Goal: Transaction & Acquisition: Purchase product/service

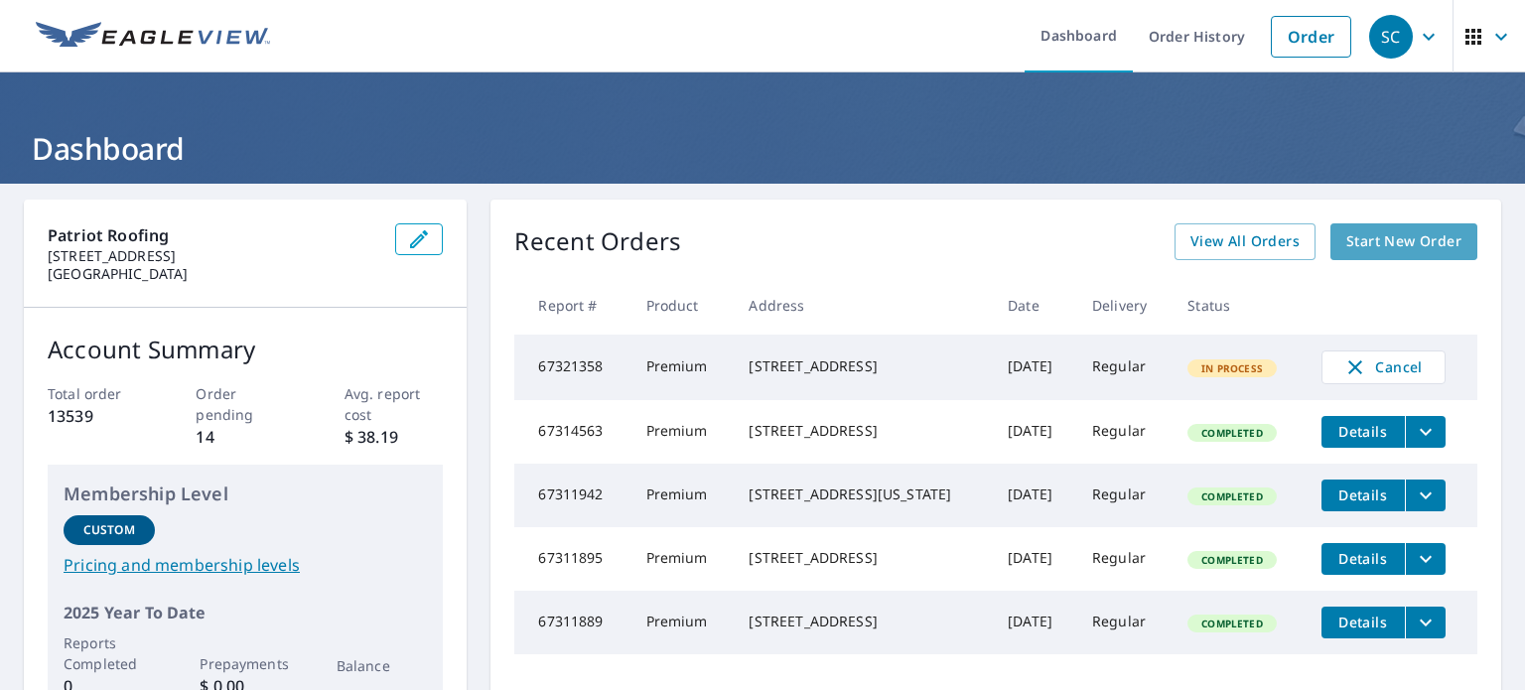
click at [1427, 237] on span "Start New Order" at bounding box center [1403, 241] width 115 height 25
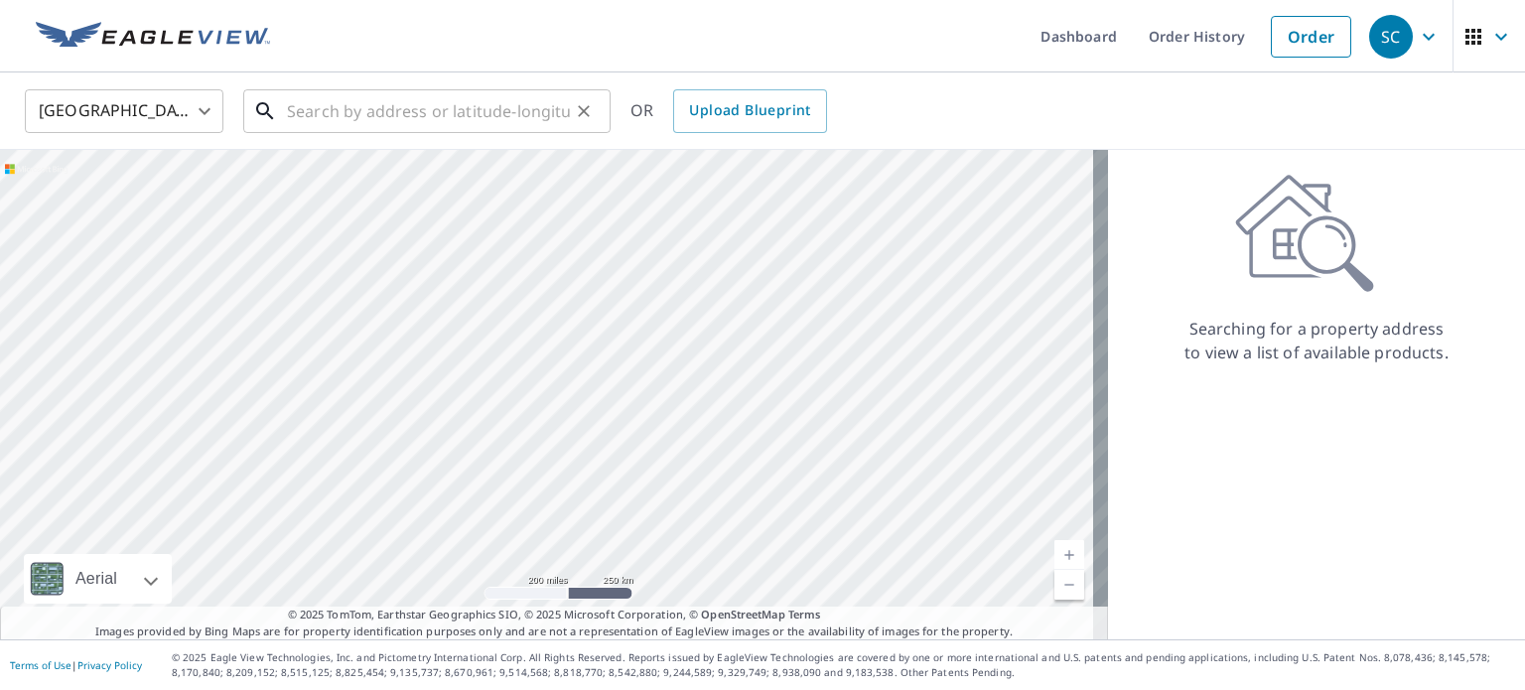
click at [453, 110] on input "text" at bounding box center [428, 111] width 283 height 56
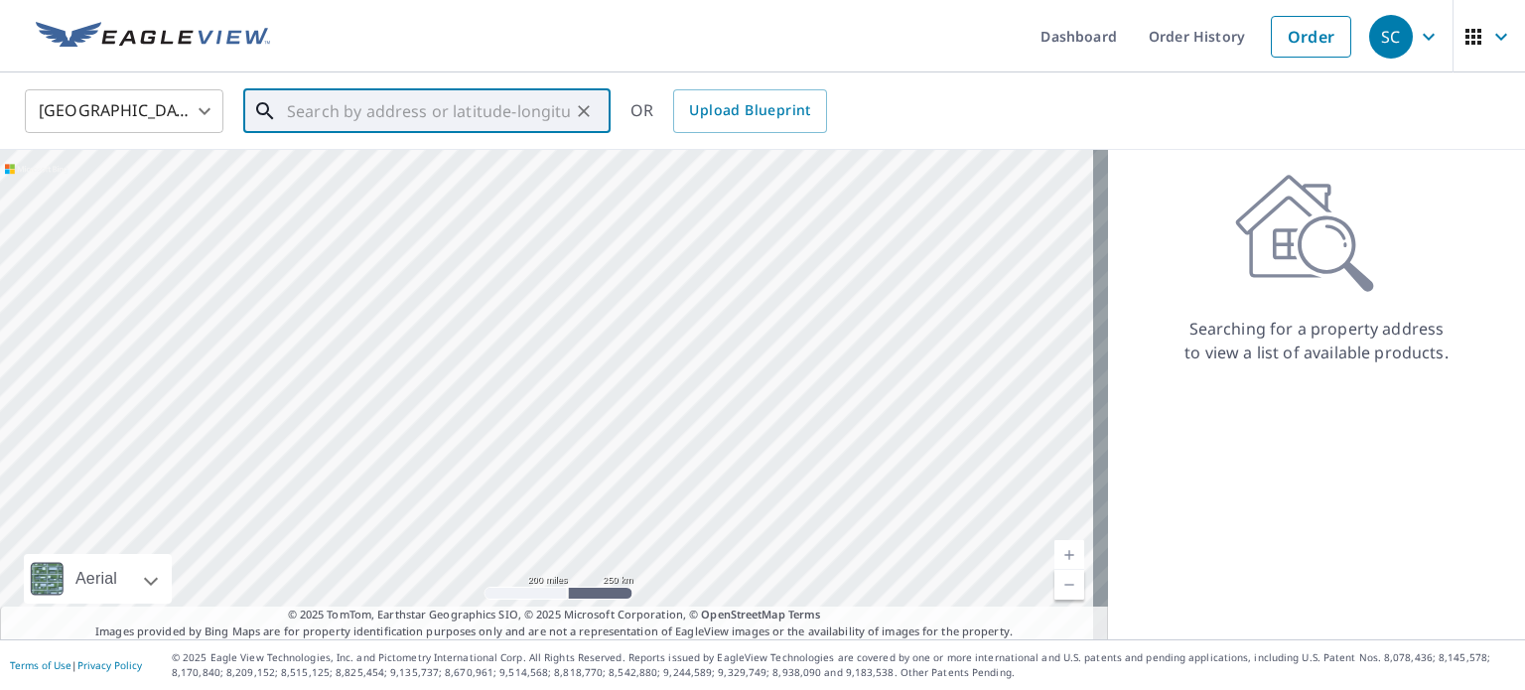
paste input "[STREET_ADDRESS]"
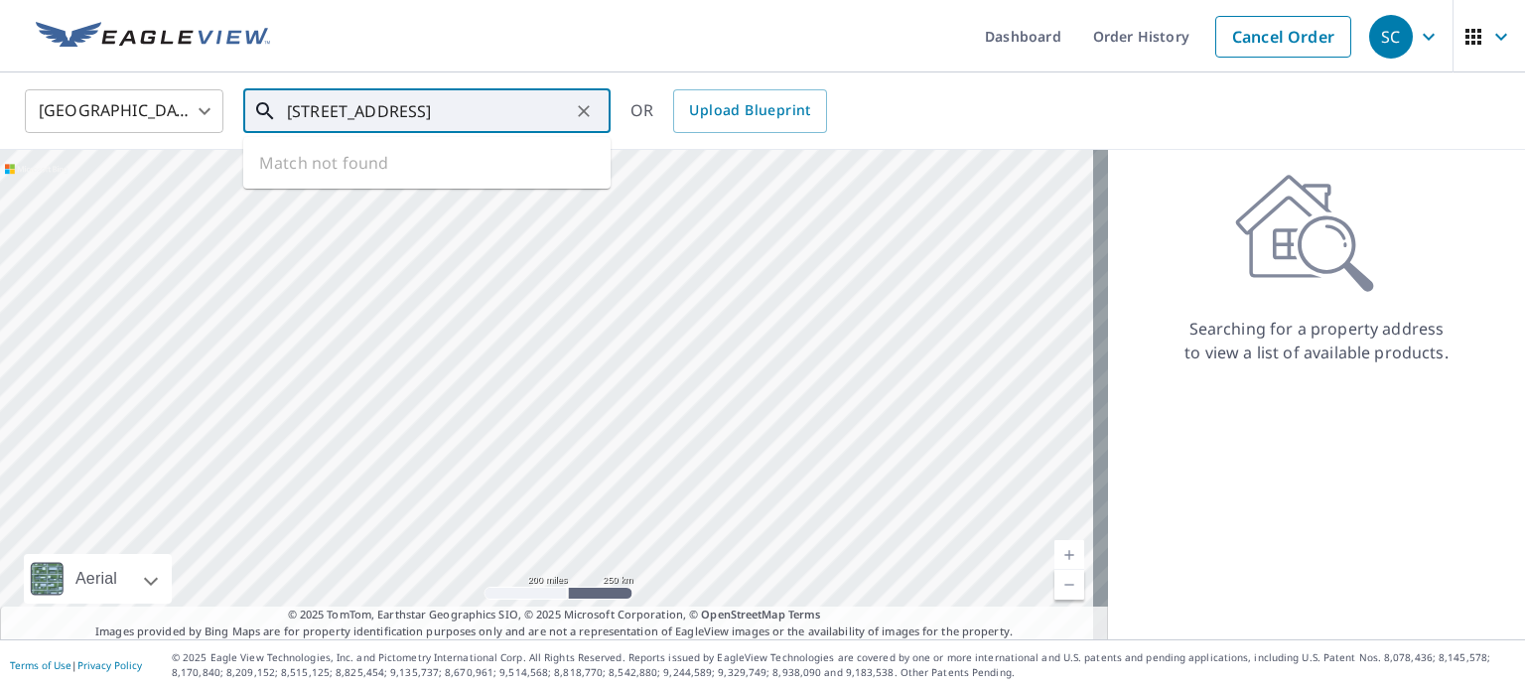
scroll to position [0, 3]
type input "[STREET_ADDRESS]"
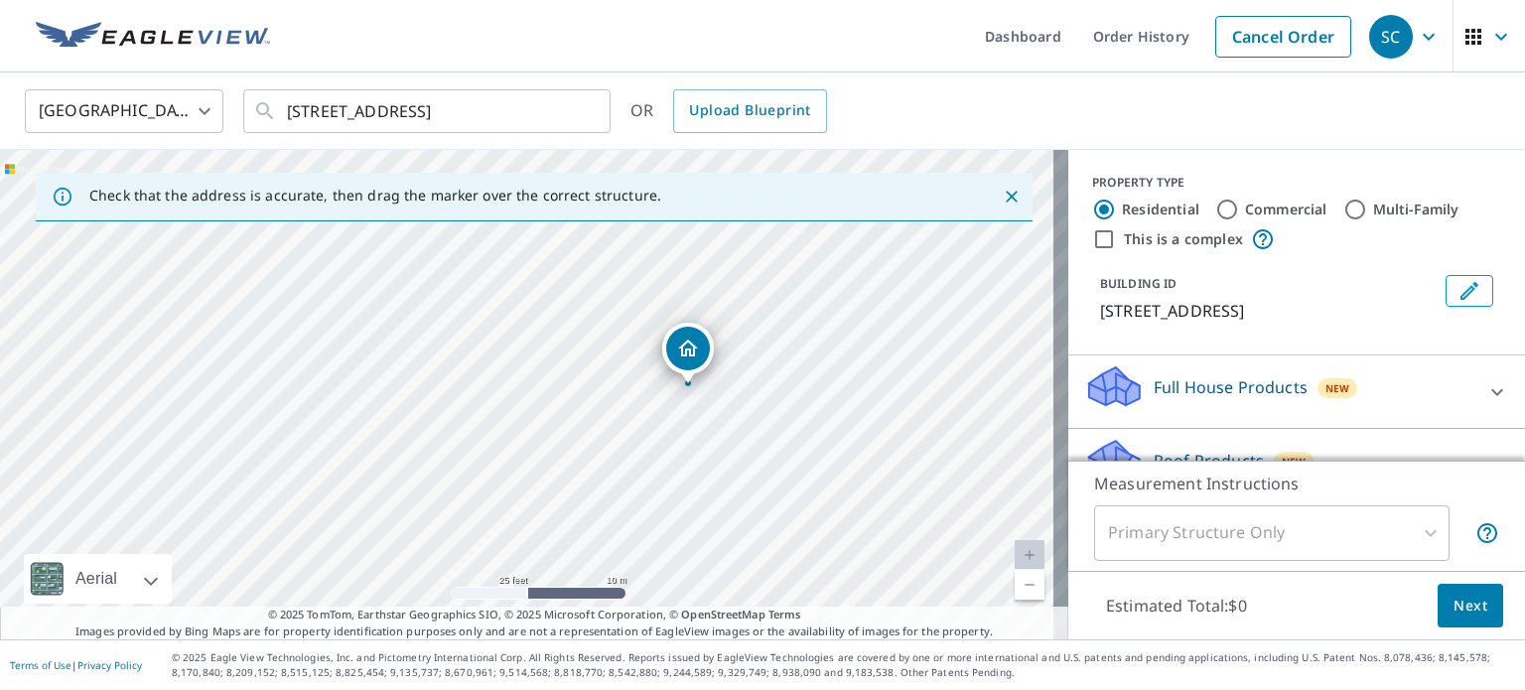
drag, startPoint x: 551, startPoint y: 382, endPoint x: 699, endPoint y: 350, distance: 151.3
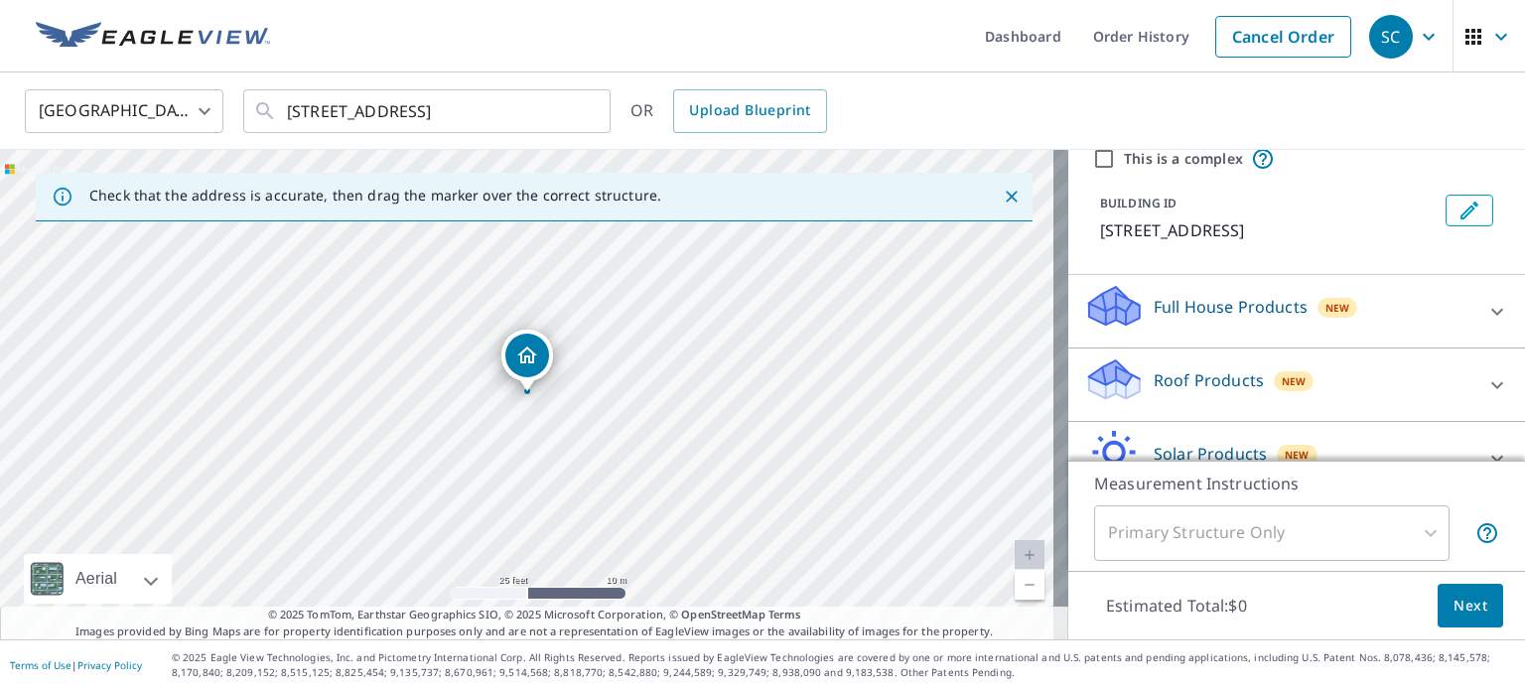
scroll to position [187, 0]
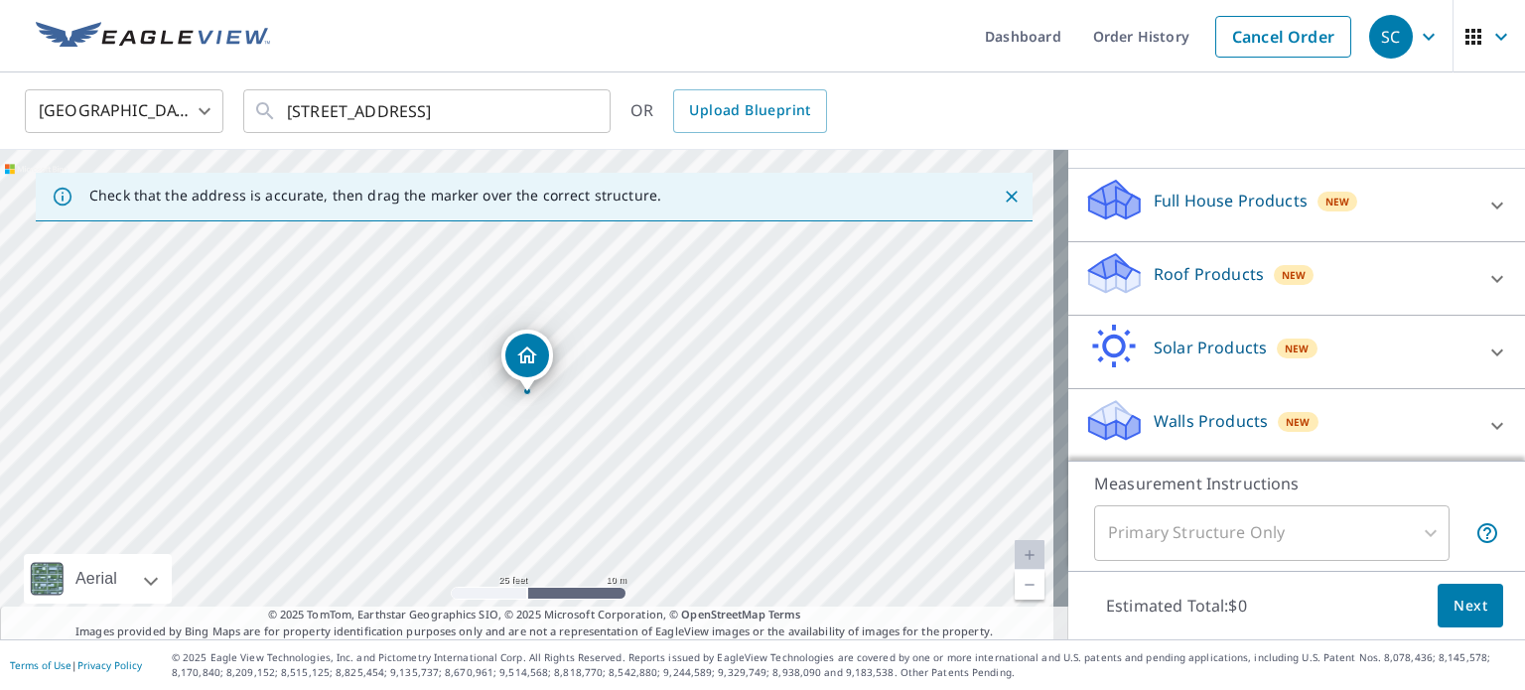
click at [1215, 264] on p "Roof Products" at bounding box center [1209, 274] width 110 height 24
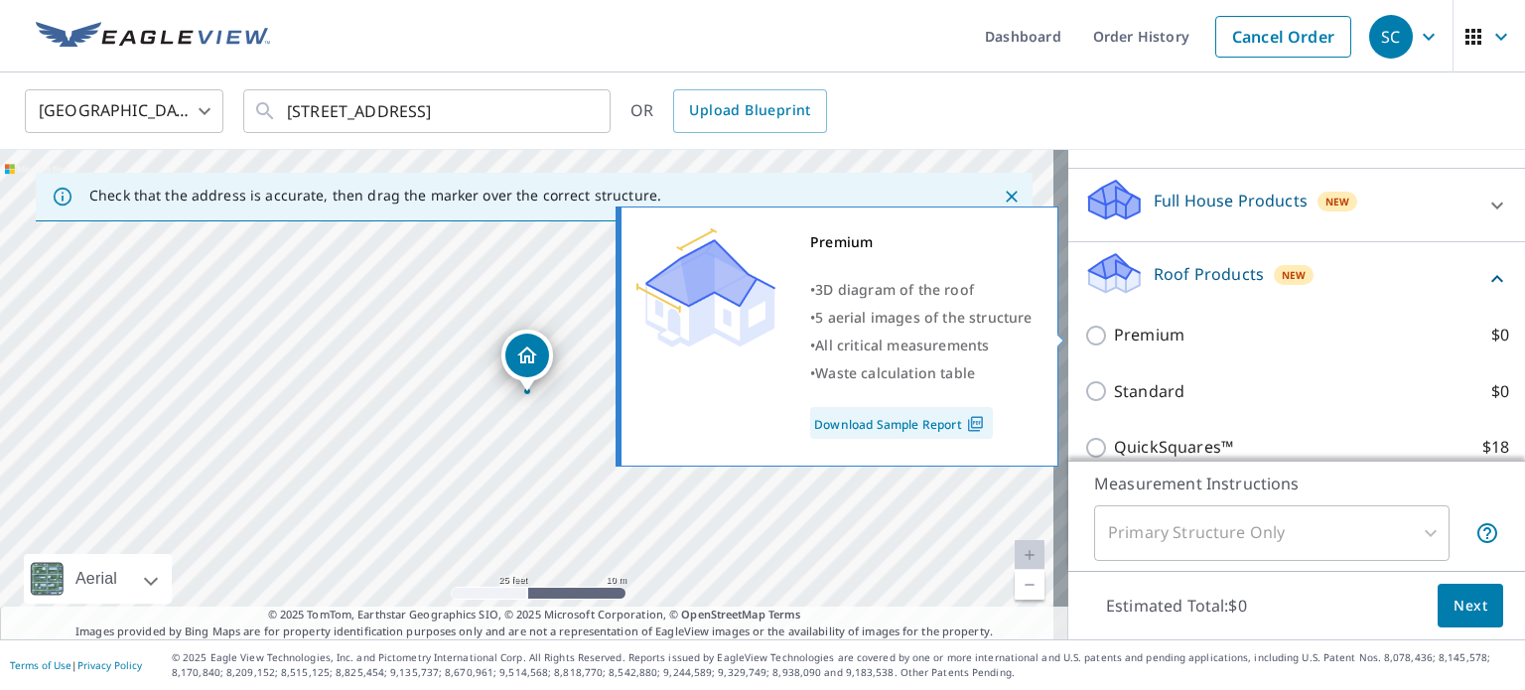
click at [1161, 338] on p "Premium" at bounding box center [1149, 335] width 70 height 25
click at [1114, 338] on input "Premium $0" at bounding box center [1099, 336] width 30 height 24
checkbox input "true"
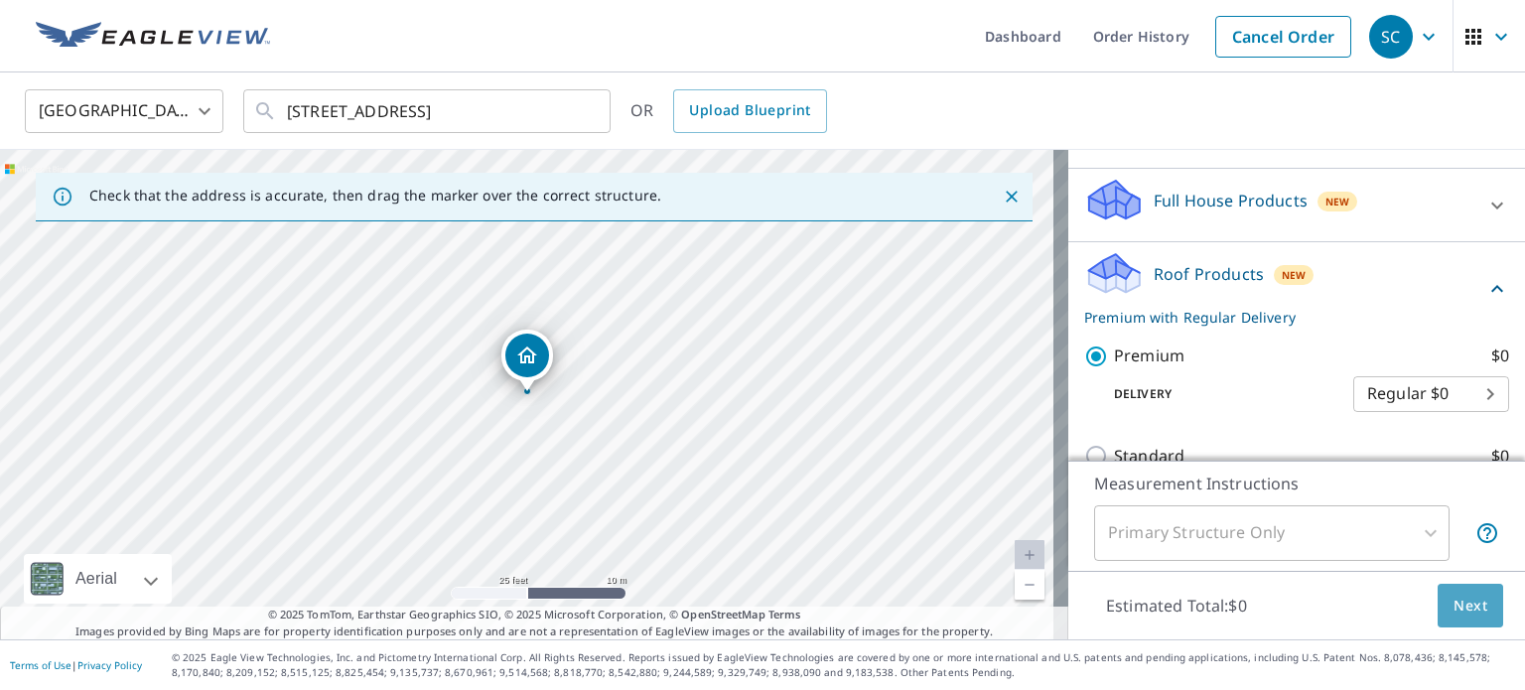
click at [1470, 611] on span "Next" at bounding box center [1471, 606] width 34 height 25
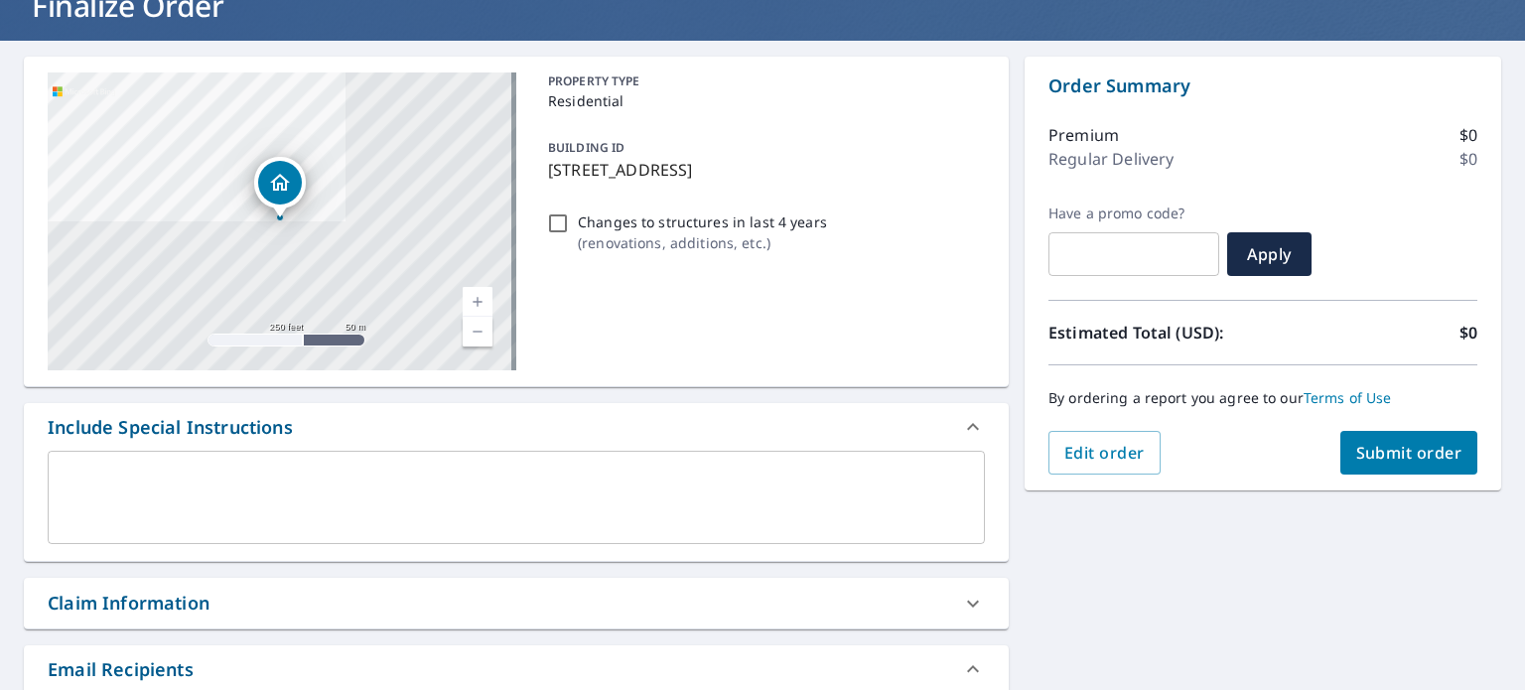
scroll to position [298, 0]
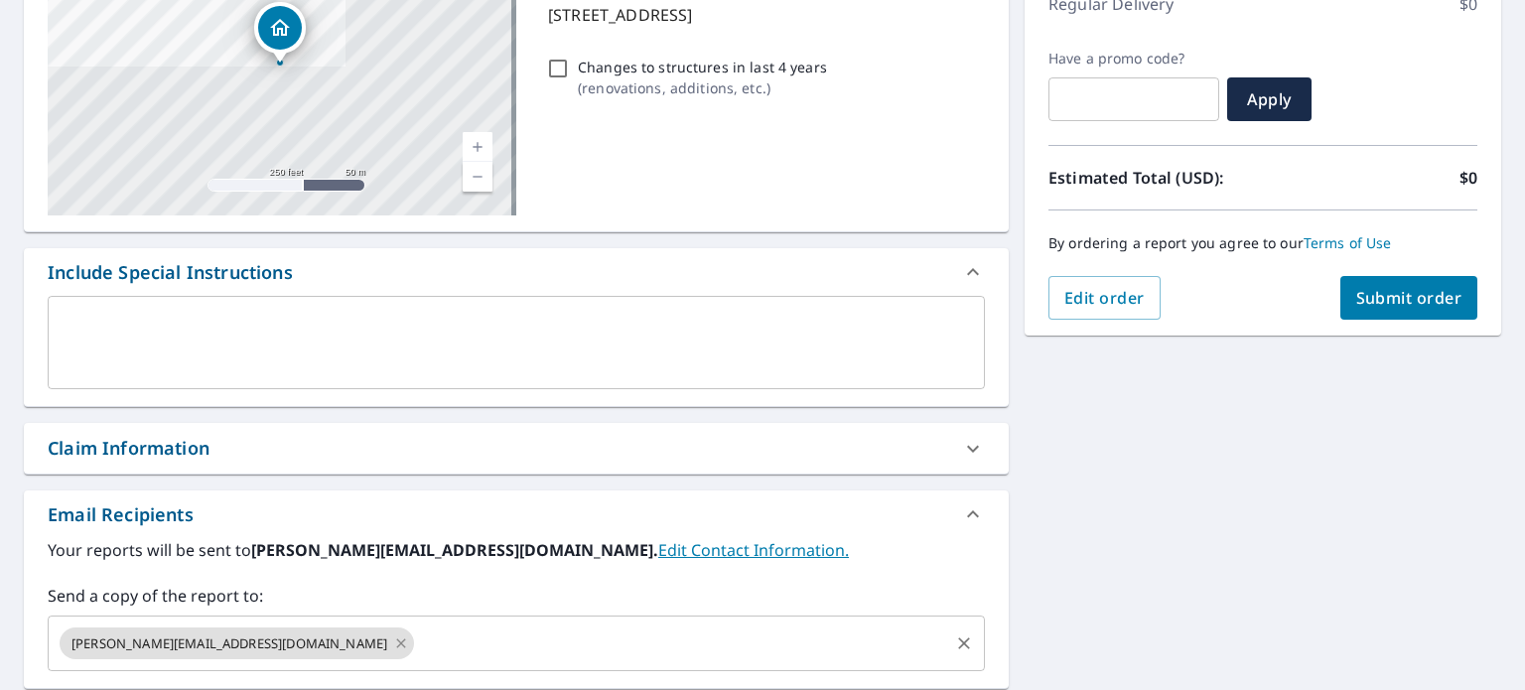
click at [396, 641] on icon at bounding box center [400, 642] width 9 height 9
checkbox input "true"
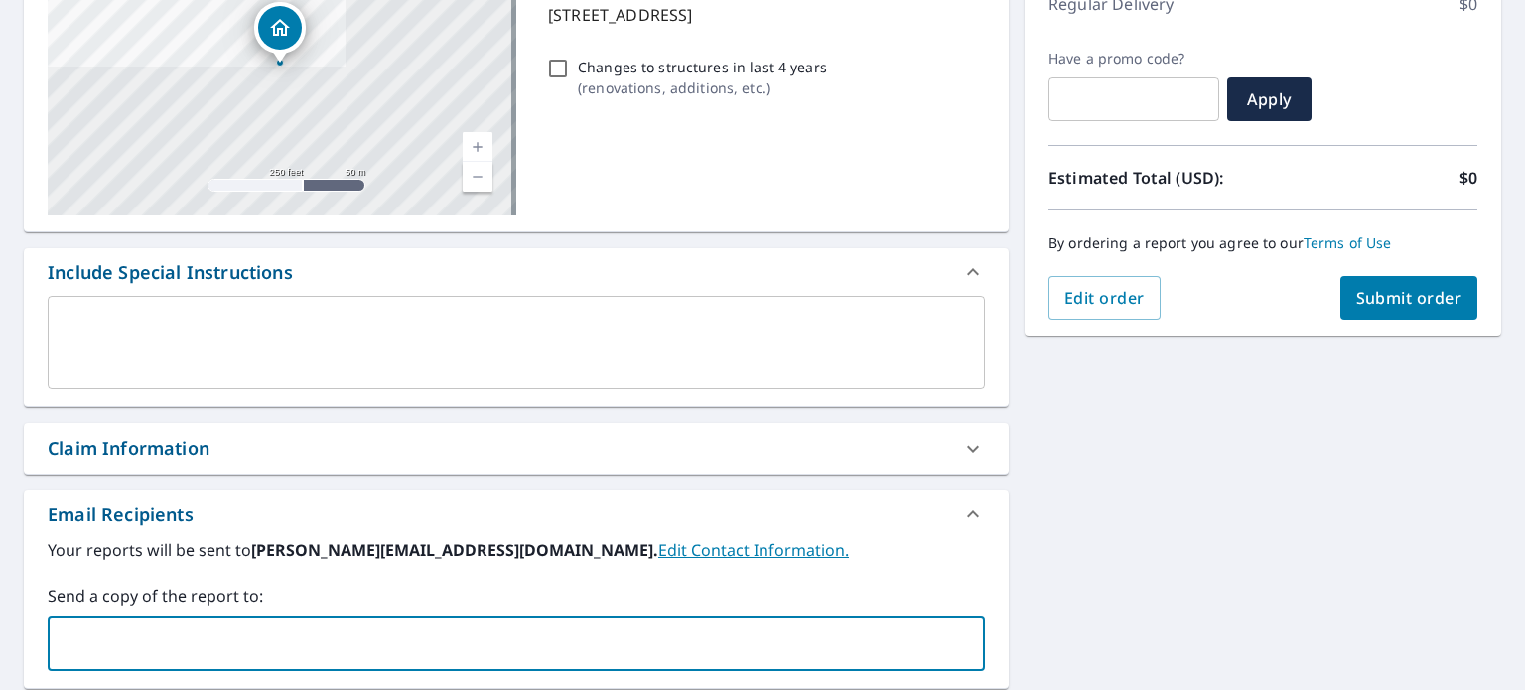
click at [238, 641] on input "text" at bounding box center [502, 644] width 890 height 38
type input "[PERSON_NAME][EMAIL_ADDRESS][DOMAIN_NAME]"
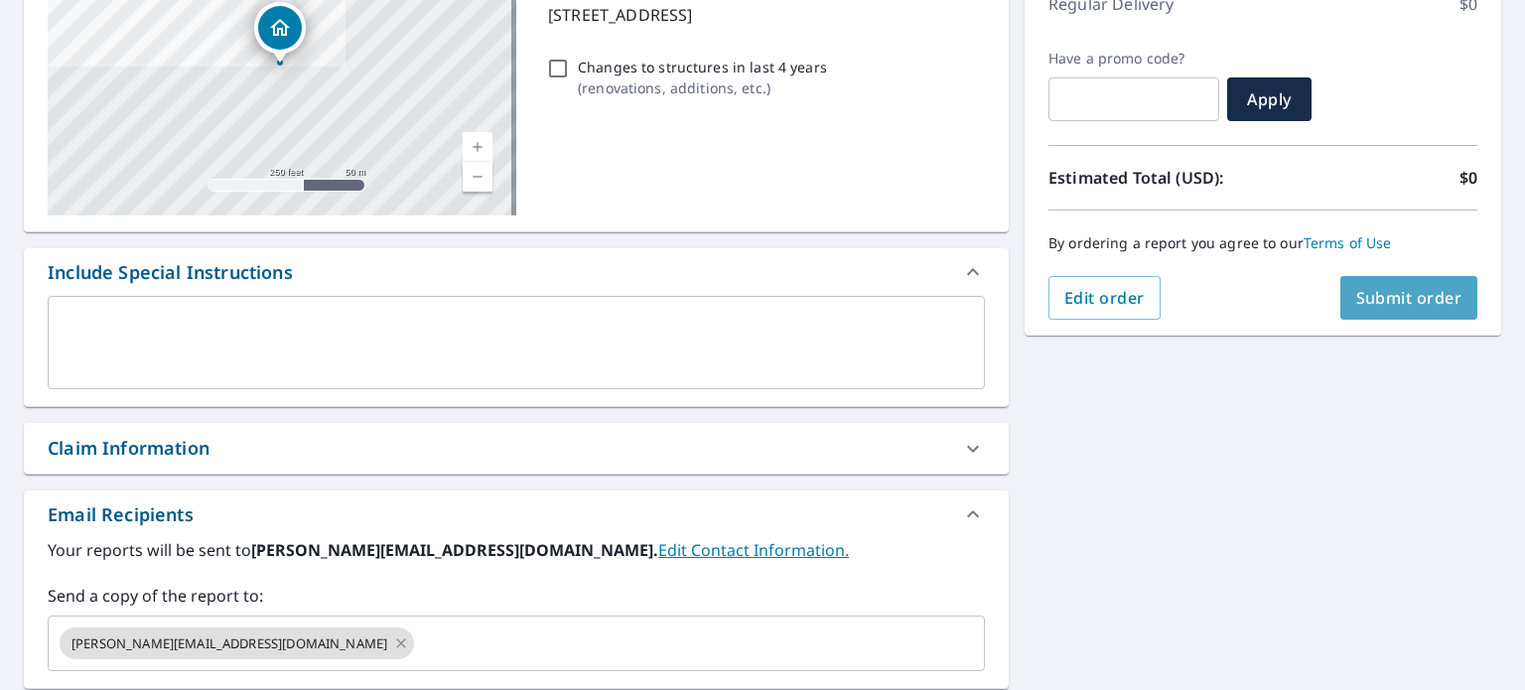
click at [1357, 301] on span "Submit order" at bounding box center [1409, 298] width 106 height 22
checkbox input "true"
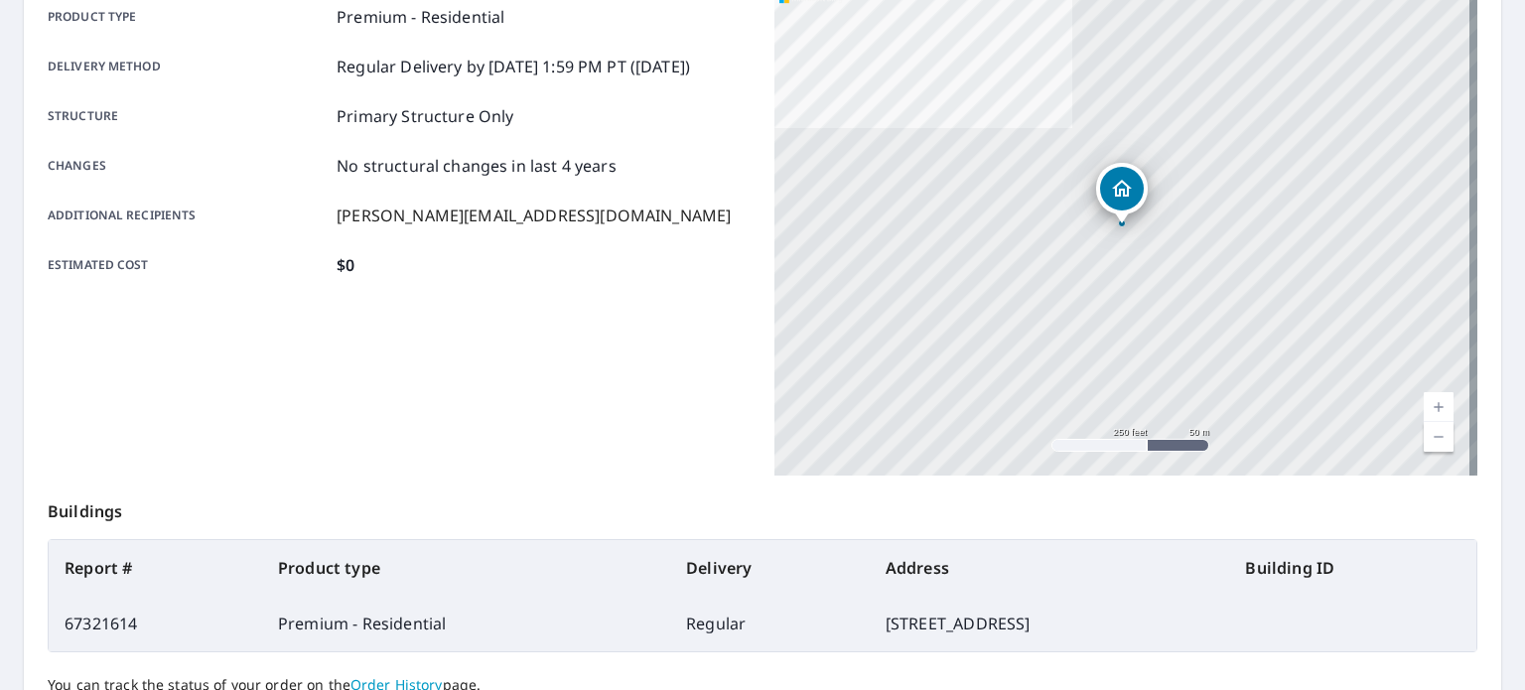
scroll to position [477, 0]
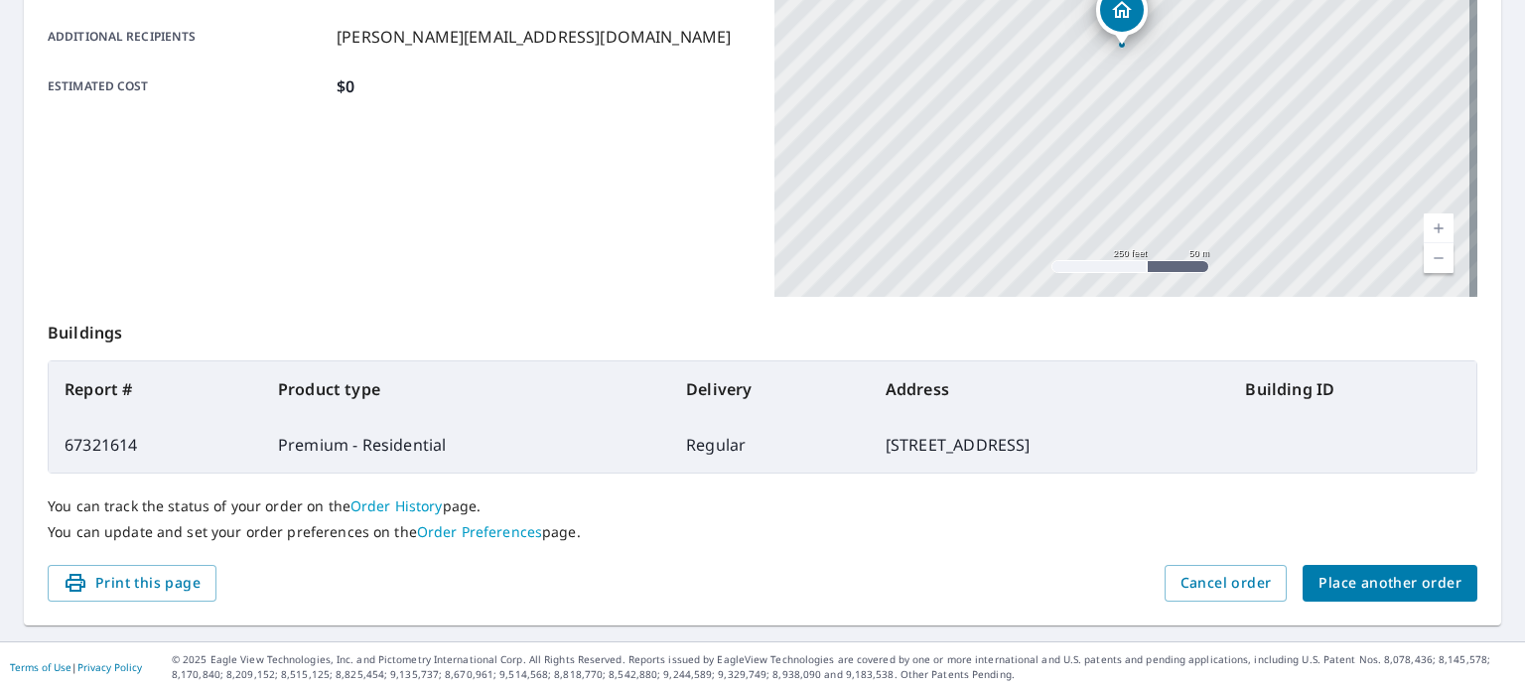
click at [1405, 583] on span "Place another order" at bounding box center [1390, 583] width 143 height 25
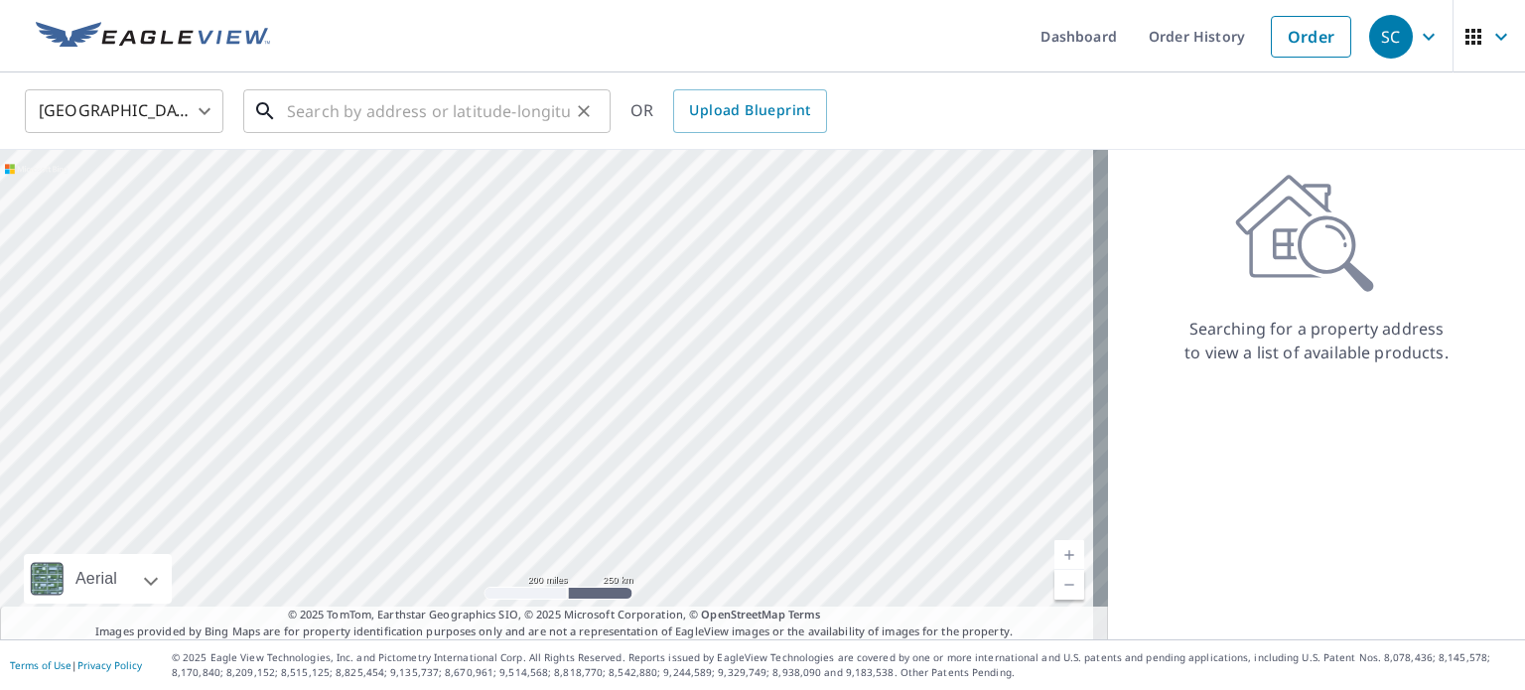
click at [477, 126] on input "text" at bounding box center [428, 111] width 283 height 56
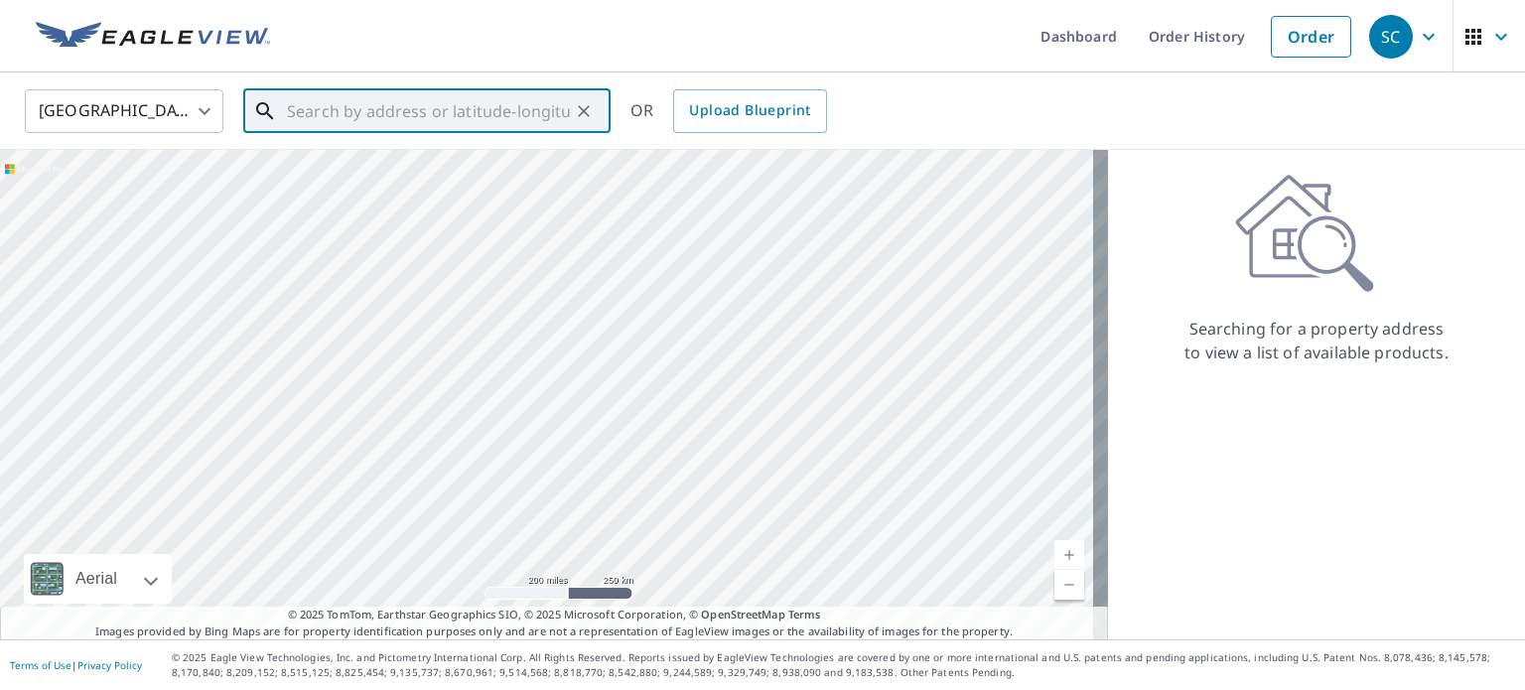
paste input "[STREET_ADDRESS]"
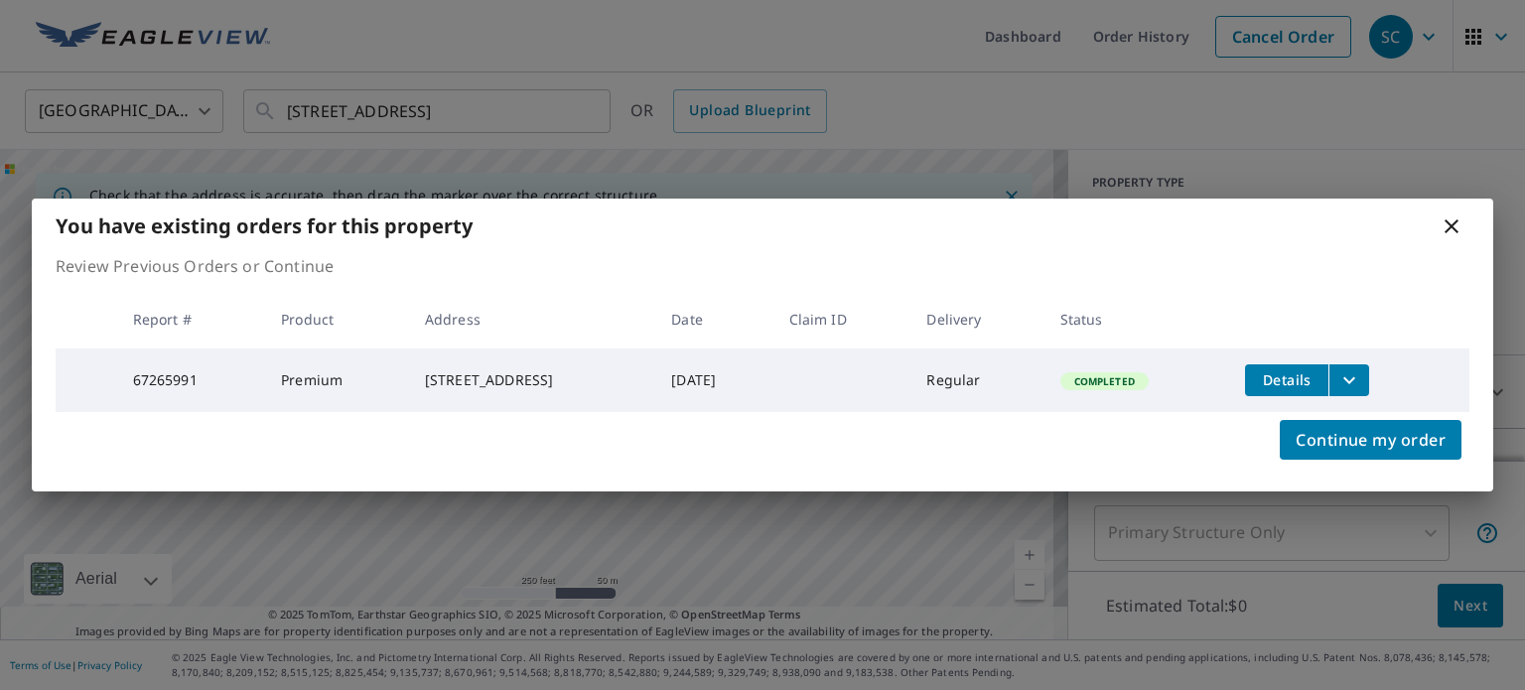
click at [1452, 229] on icon at bounding box center [1452, 226] width 24 height 24
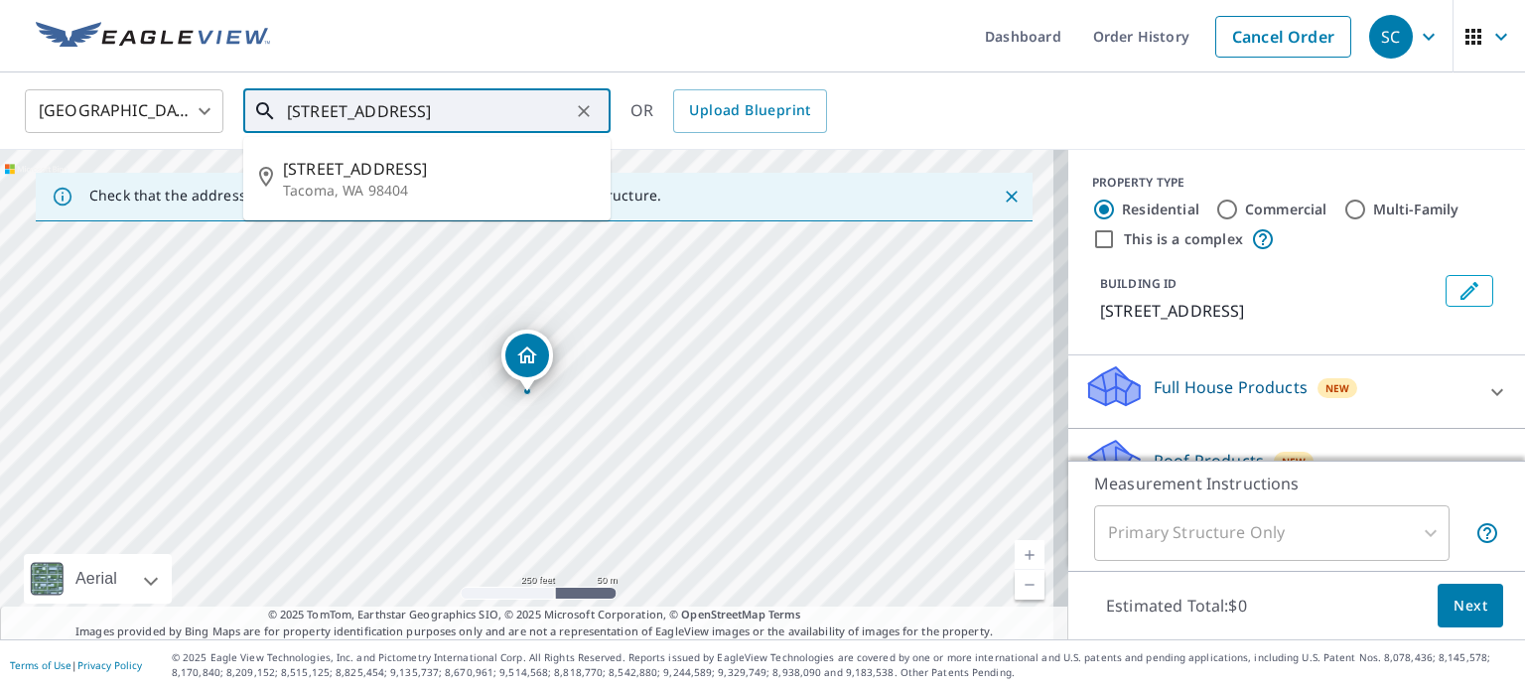
drag, startPoint x: 520, startPoint y: 106, endPoint x: 45, endPoint y: 115, distance: 475.7
click at [46, 115] on div "[GEOGRAPHIC_DATA] [GEOGRAPHIC_DATA] ​ [STREET_ADDRESS] ​ [STREET_ADDRESS] OR Up…" at bounding box center [755, 110] width 1491 height 47
paste input "[STREET_ADDRESS]"
type input "[STREET_ADDRESS]"
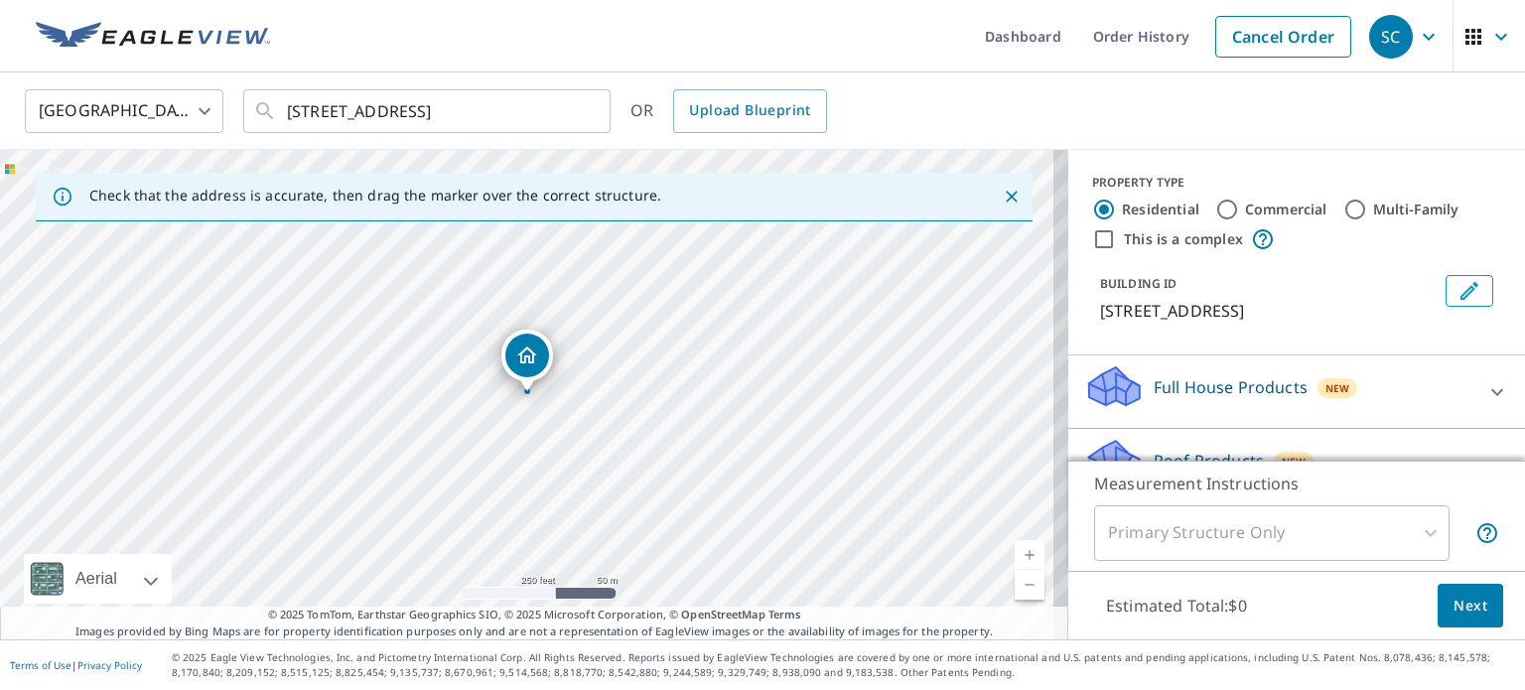
scroll to position [0, 0]
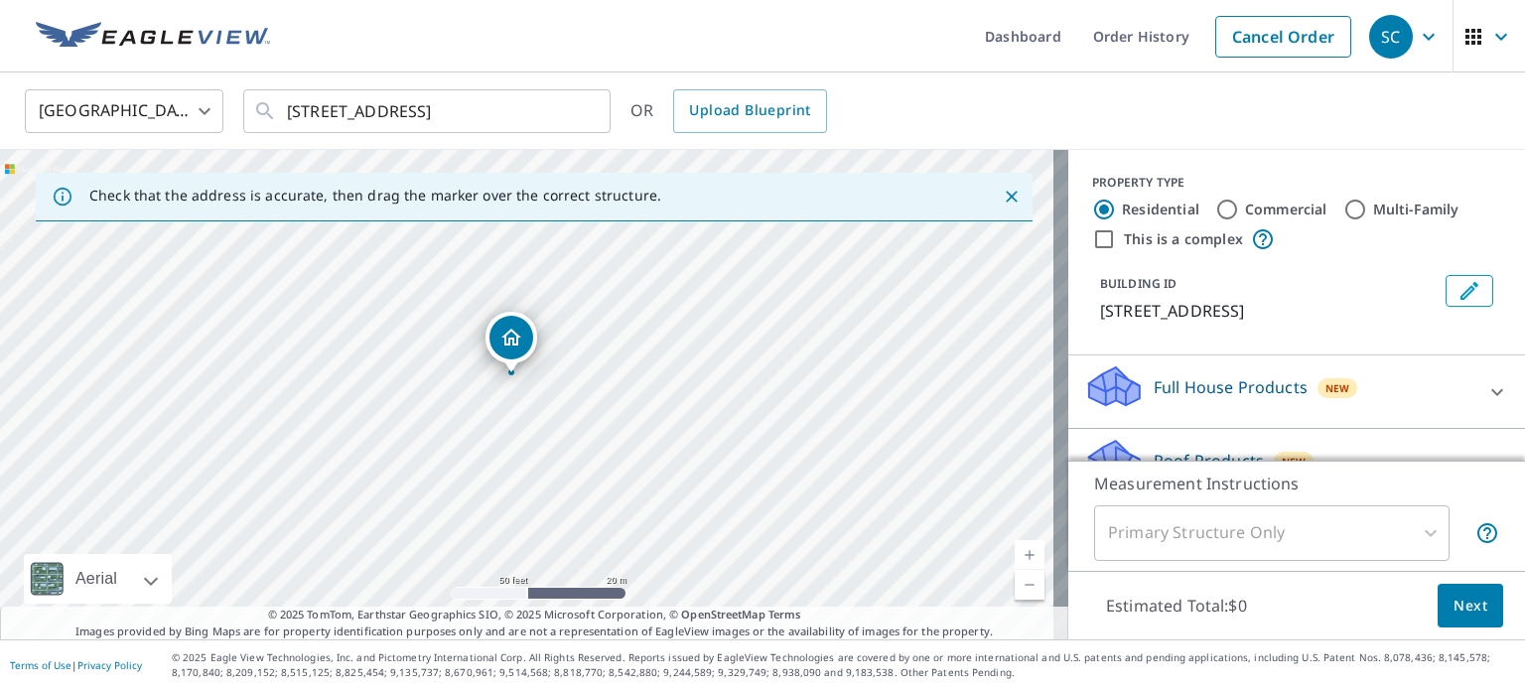
drag, startPoint x: 536, startPoint y: 337, endPoint x: 516, endPoint y: 346, distance: 21.8
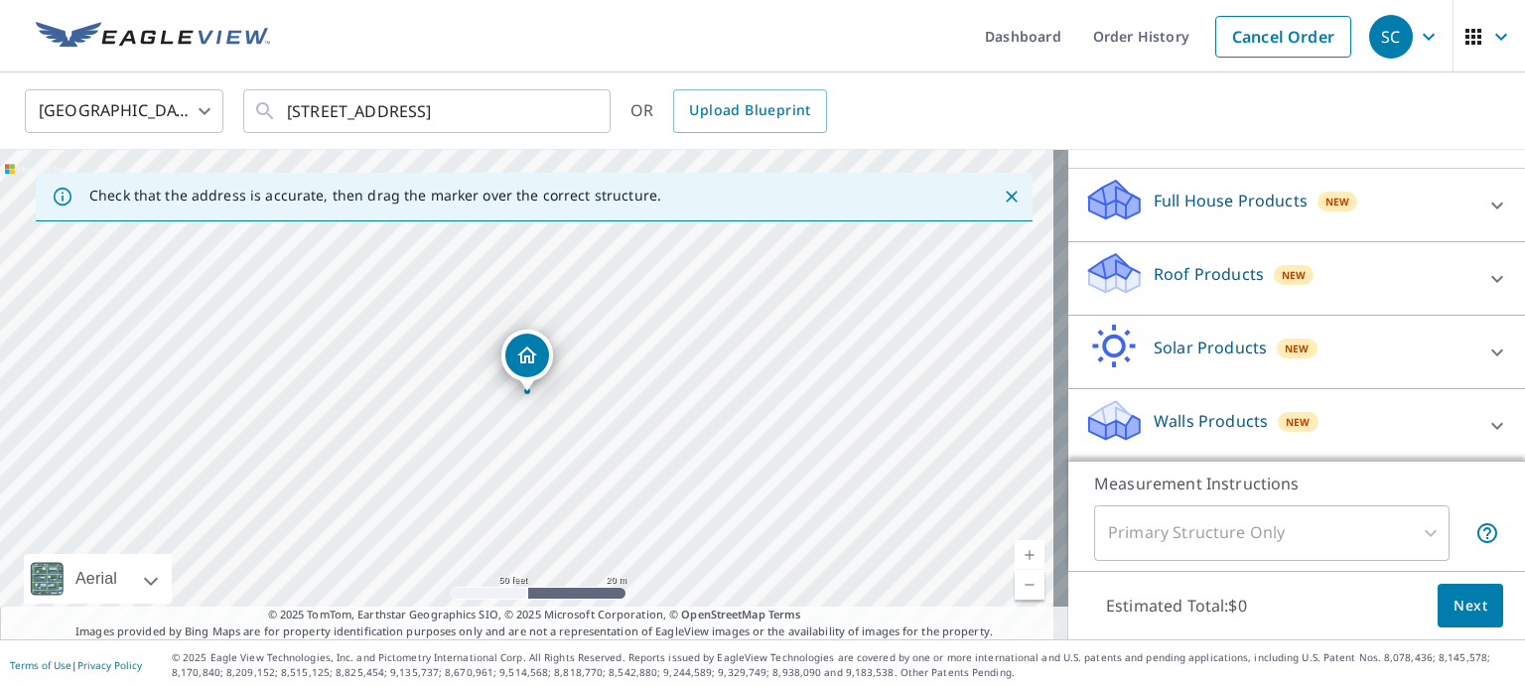
scroll to position [187, 0]
click at [1154, 276] on p "Roof Products" at bounding box center [1209, 274] width 110 height 24
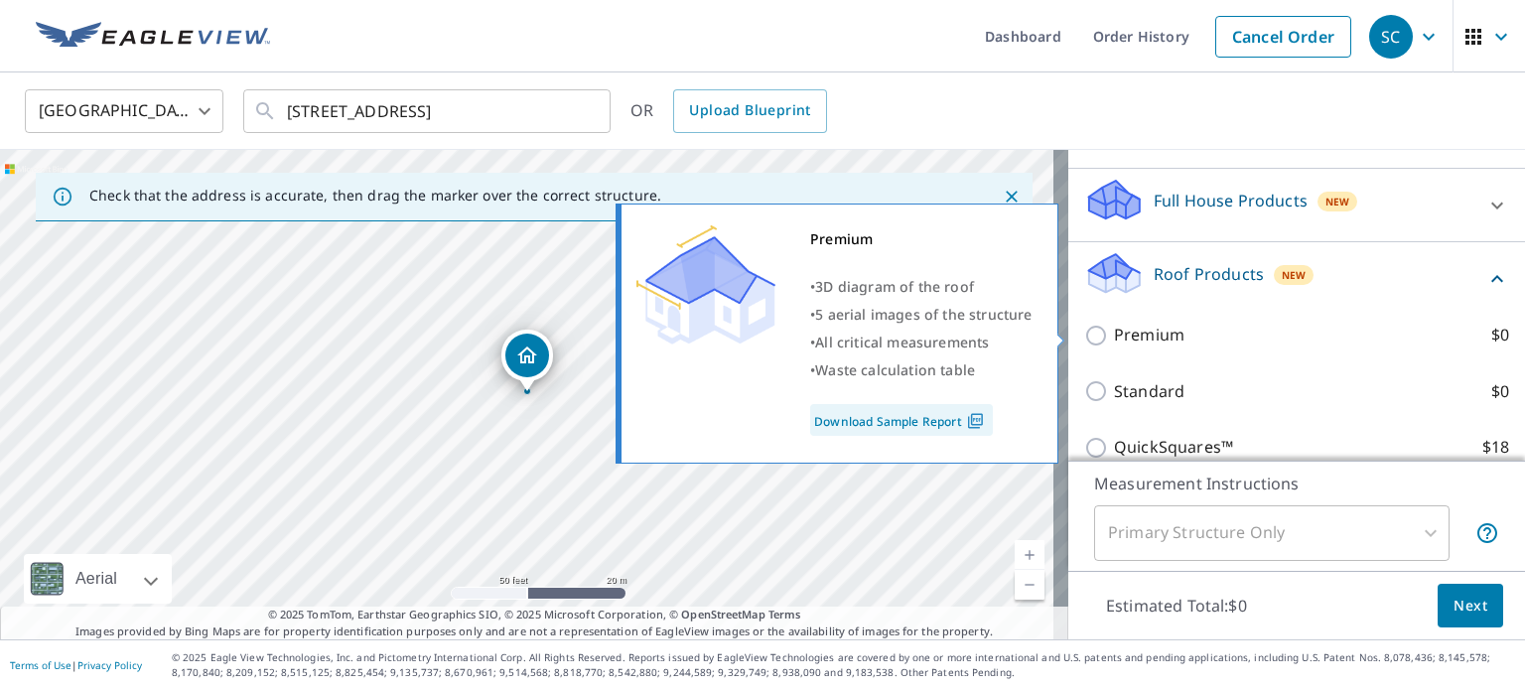
click at [1126, 328] on p "Premium" at bounding box center [1149, 335] width 70 height 25
click at [1114, 328] on input "Premium $0" at bounding box center [1099, 336] width 30 height 24
checkbox input "true"
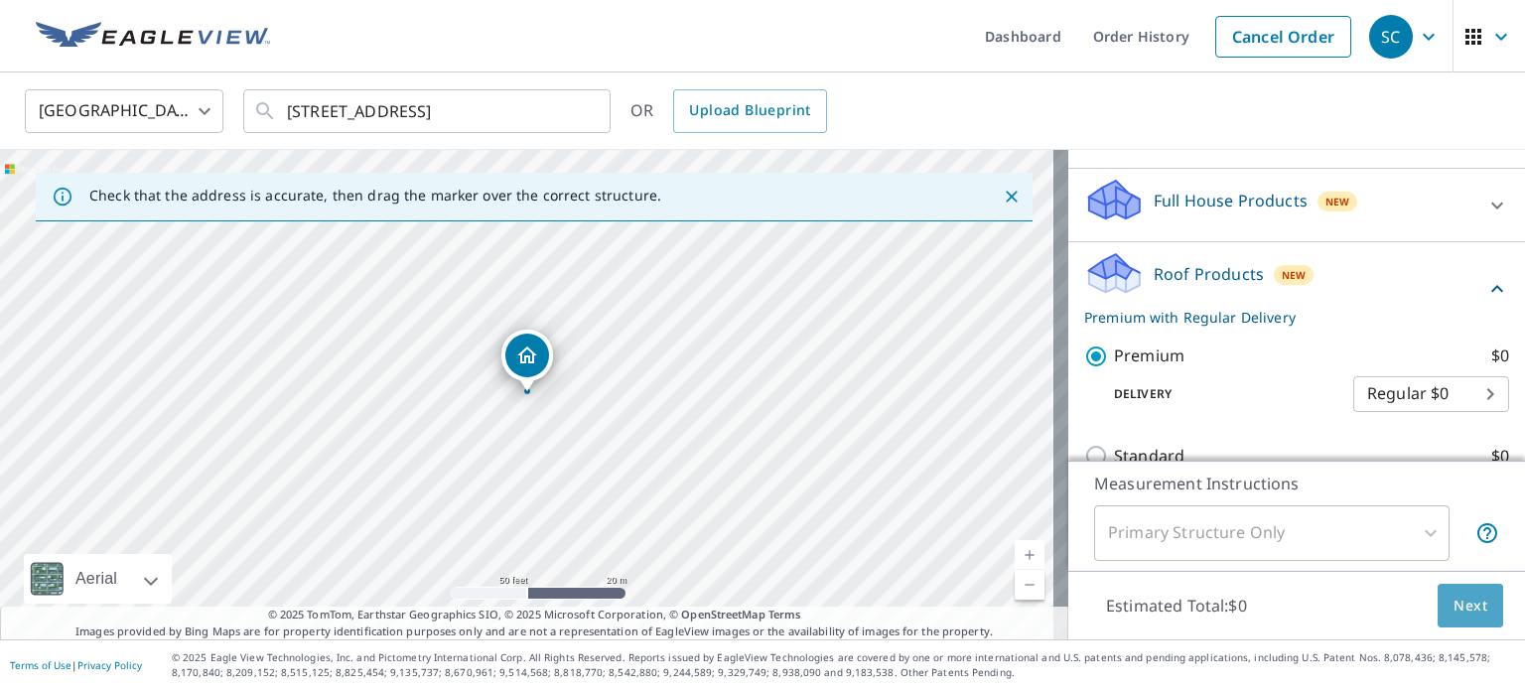
click at [1461, 607] on span "Next" at bounding box center [1471, 606] width 34 height 25
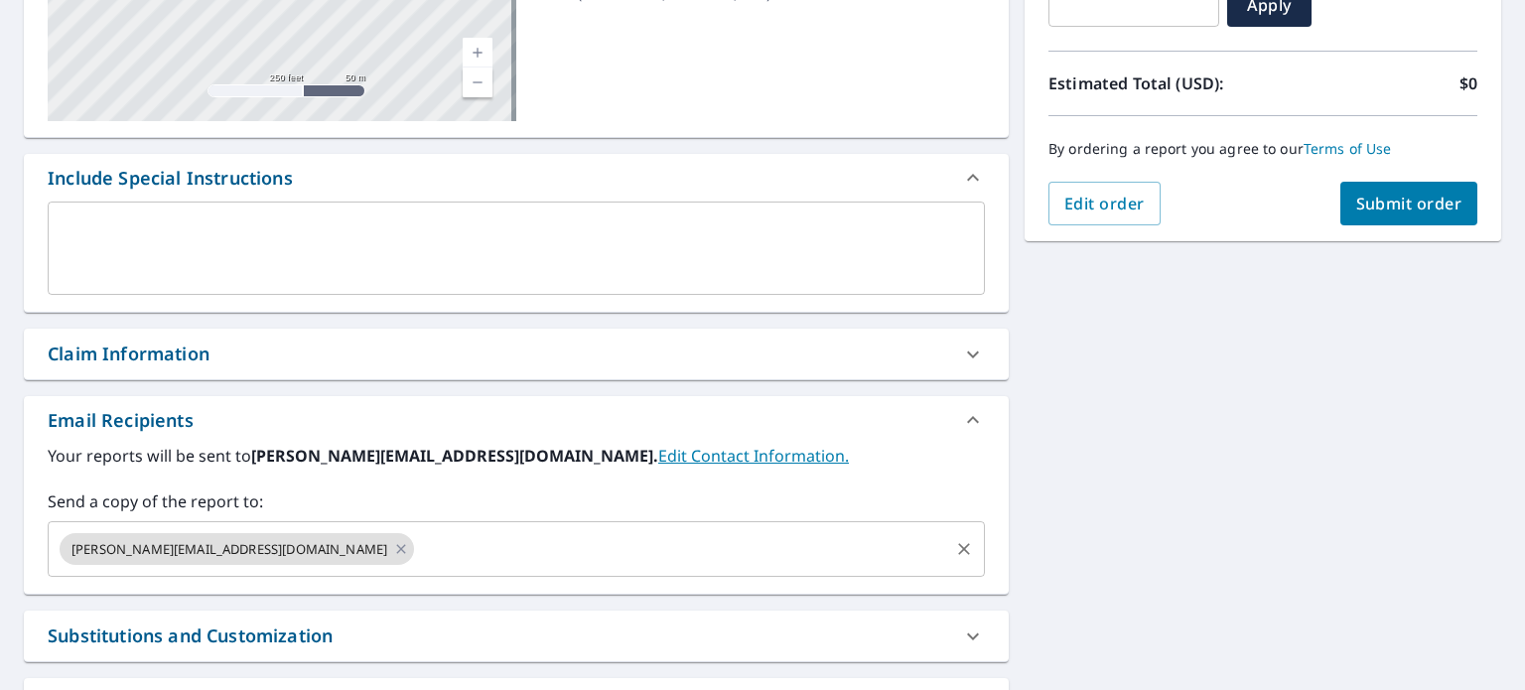
scroll to position [397, 0]
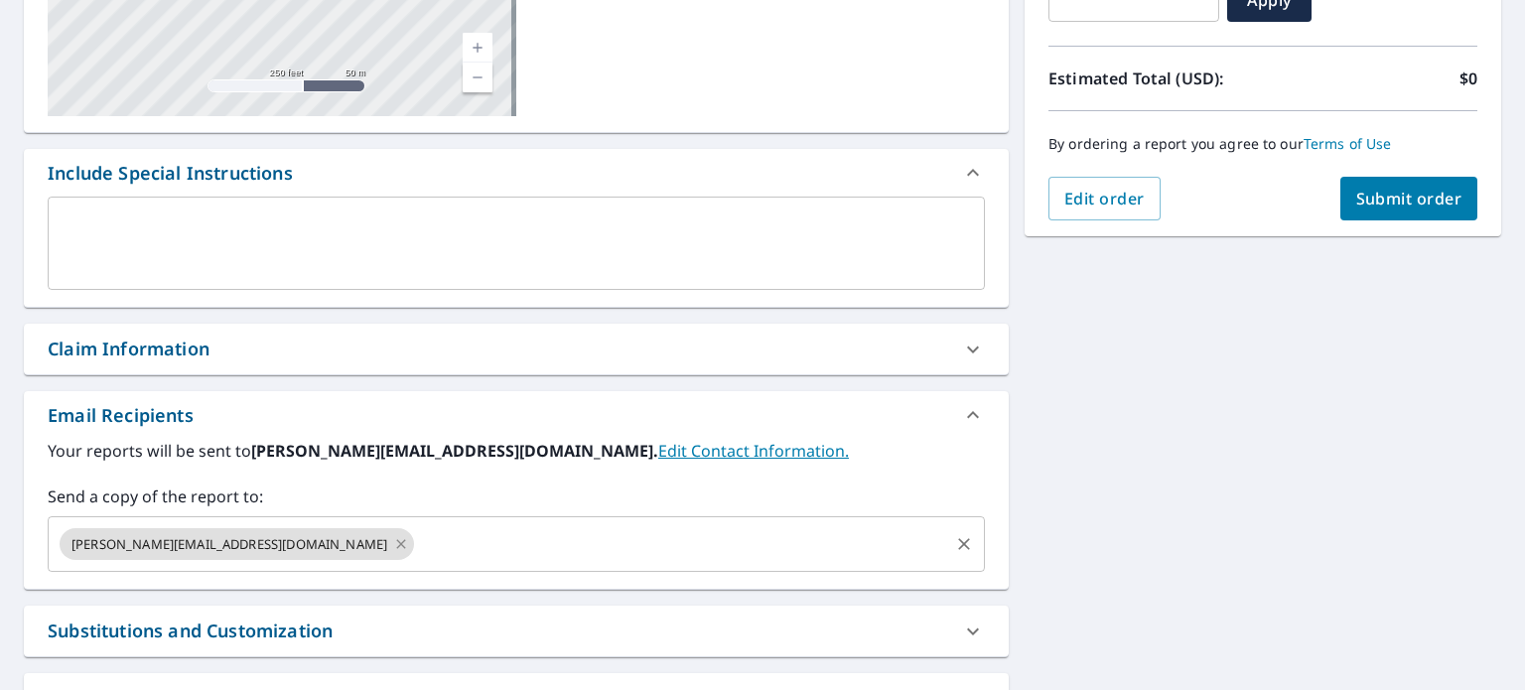
click at [393, 543] on icon at bounding box center [401, 544] width 16 height 22
checkbox input "true"
click at [241, 543] on input "text" at bounding box center [502, 544] width 890 height 38
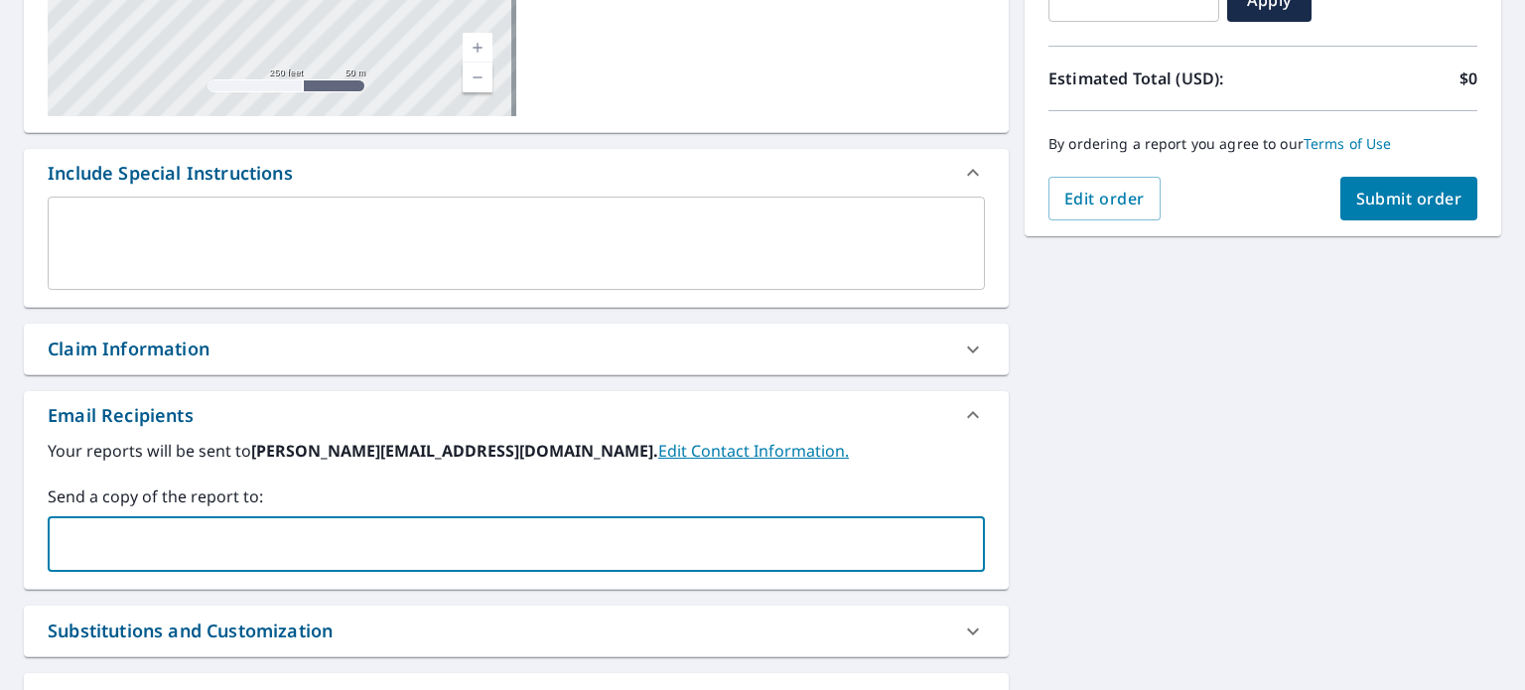
type input "[PERSON_NAME][EMAIL_ADDRESS][DOMAIN_NAME]"
click at [1356, 202] on span "Submit order" at bounding box center [1409, 199] width 106 height 22
checkbox input "true"
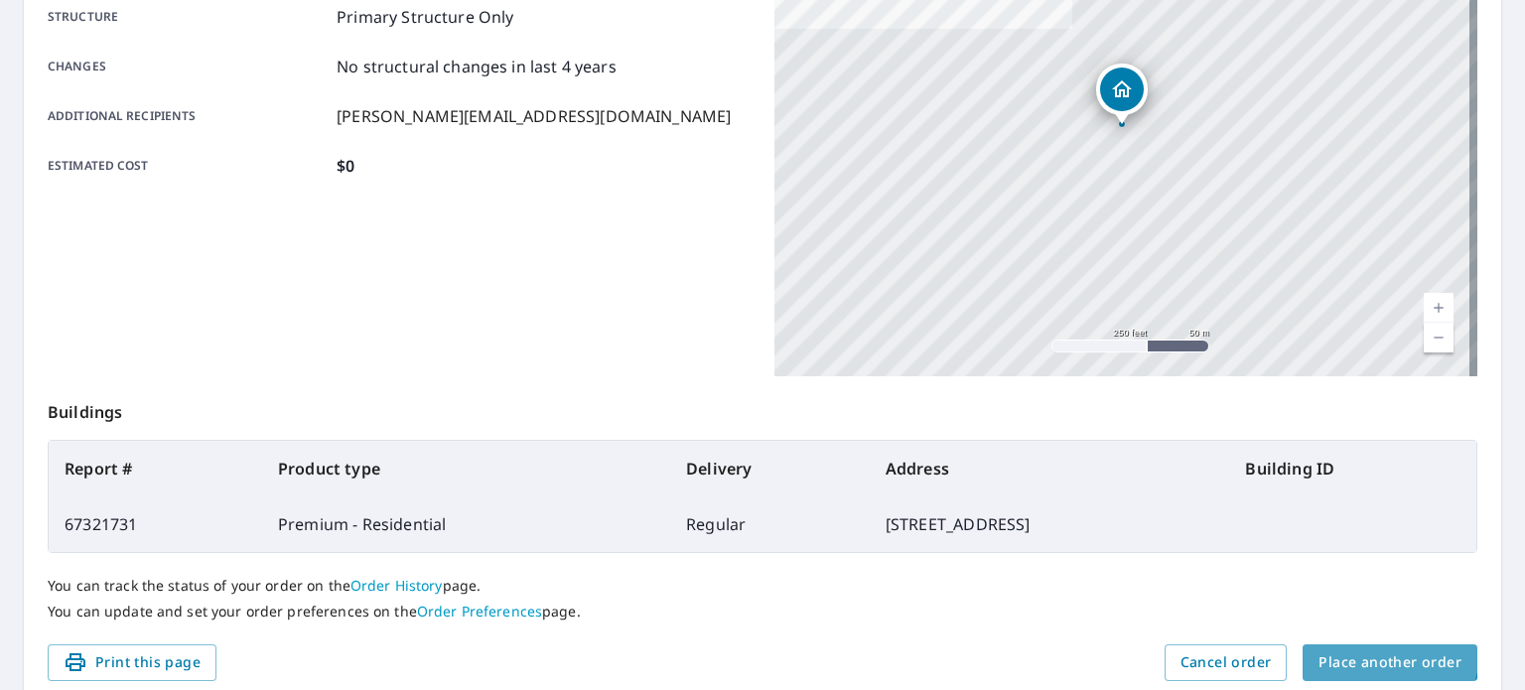
click at [1352, 650] on span "Place another order" at bounding box center [1390, 662] width 143 height 25
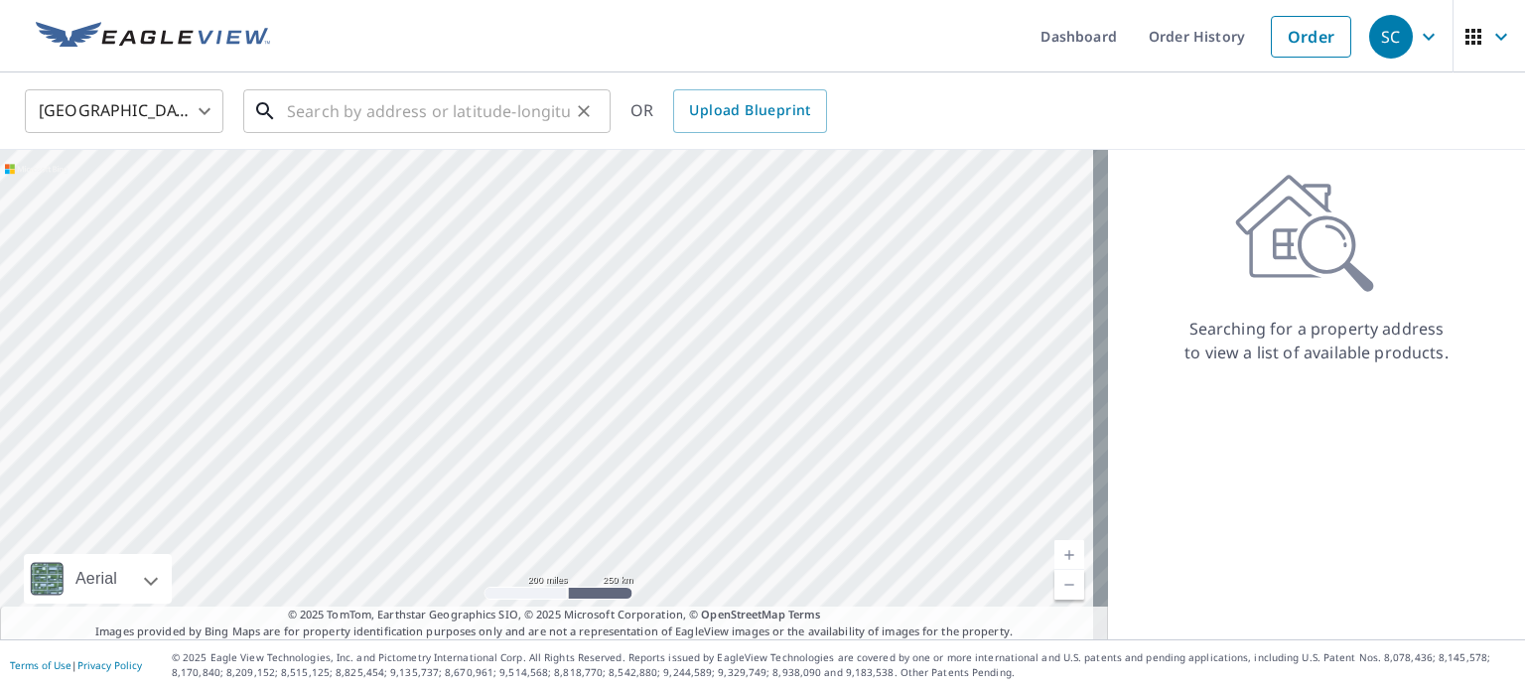
click at [461, 126] on input "text" at bounding box center [428, 111] width 283 height 56
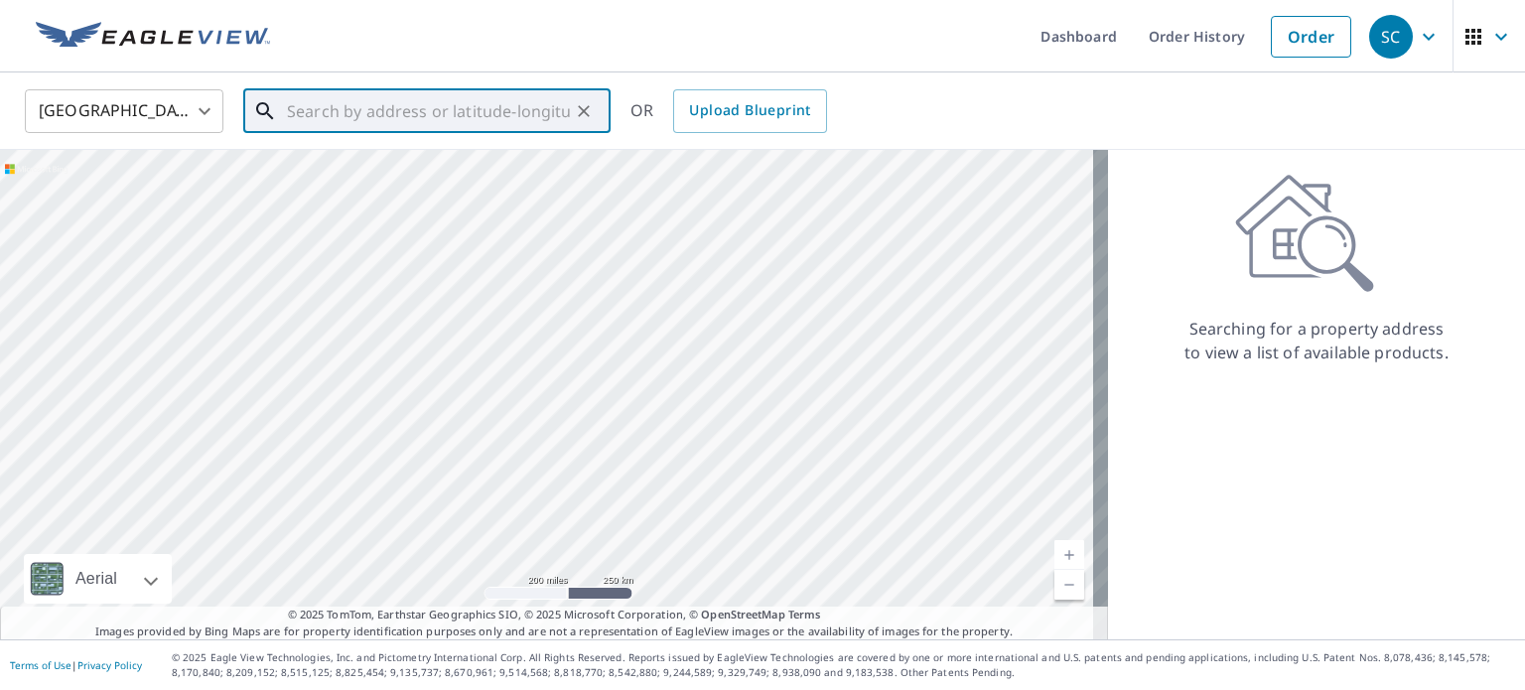
paste input "[STREET_ADDRESS]"
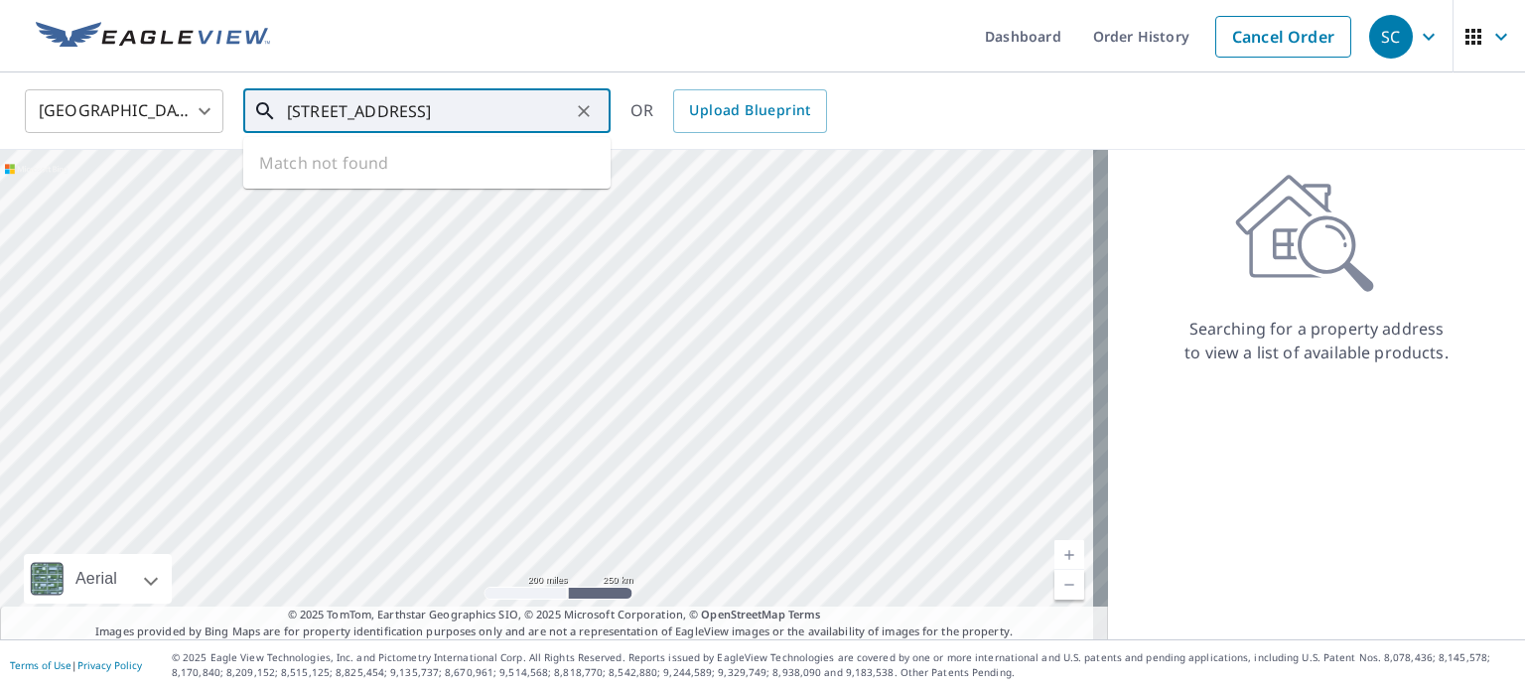
type input "[STREET_ADDRESS]"
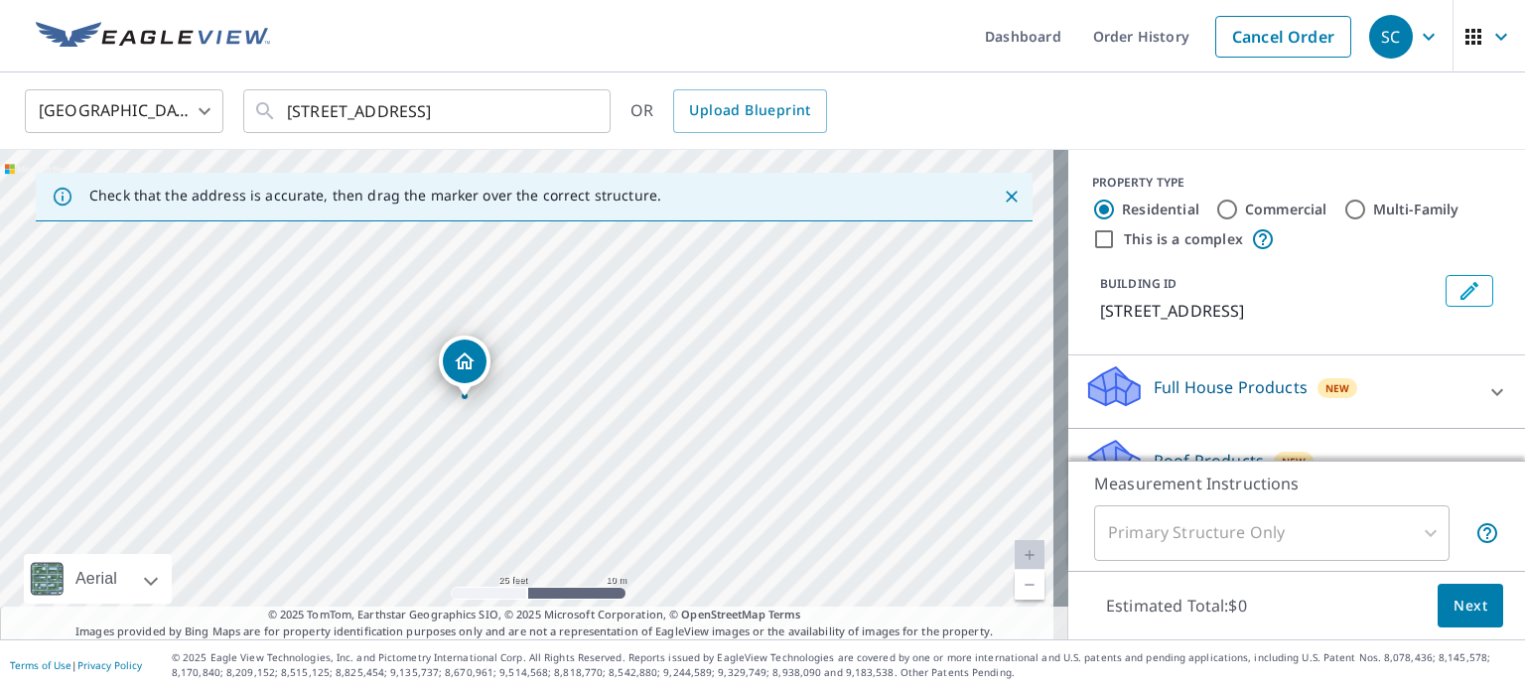
drag, startPoint x: 481, startPoint y: 381, endPoint x: 465, endPoint y: 368, distance: 20.5
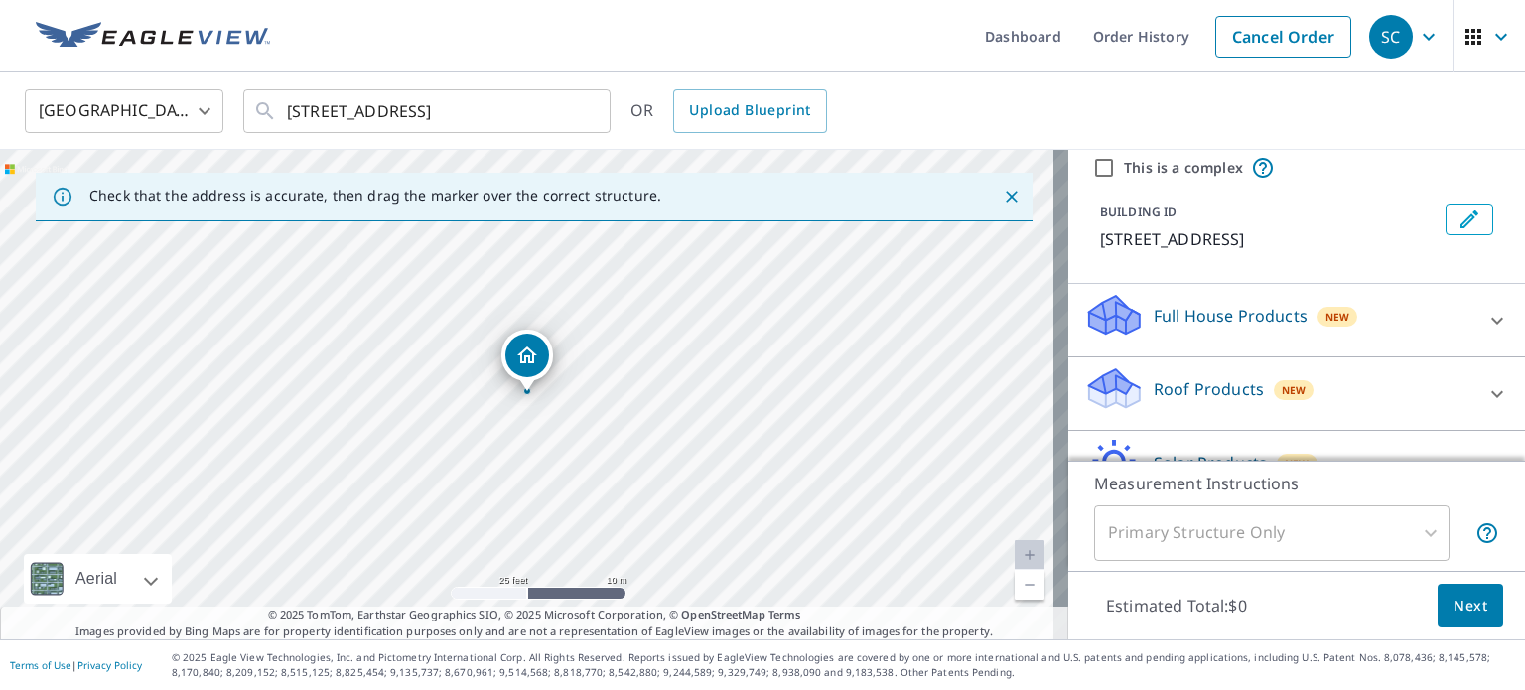
scroll to position [210, 0]
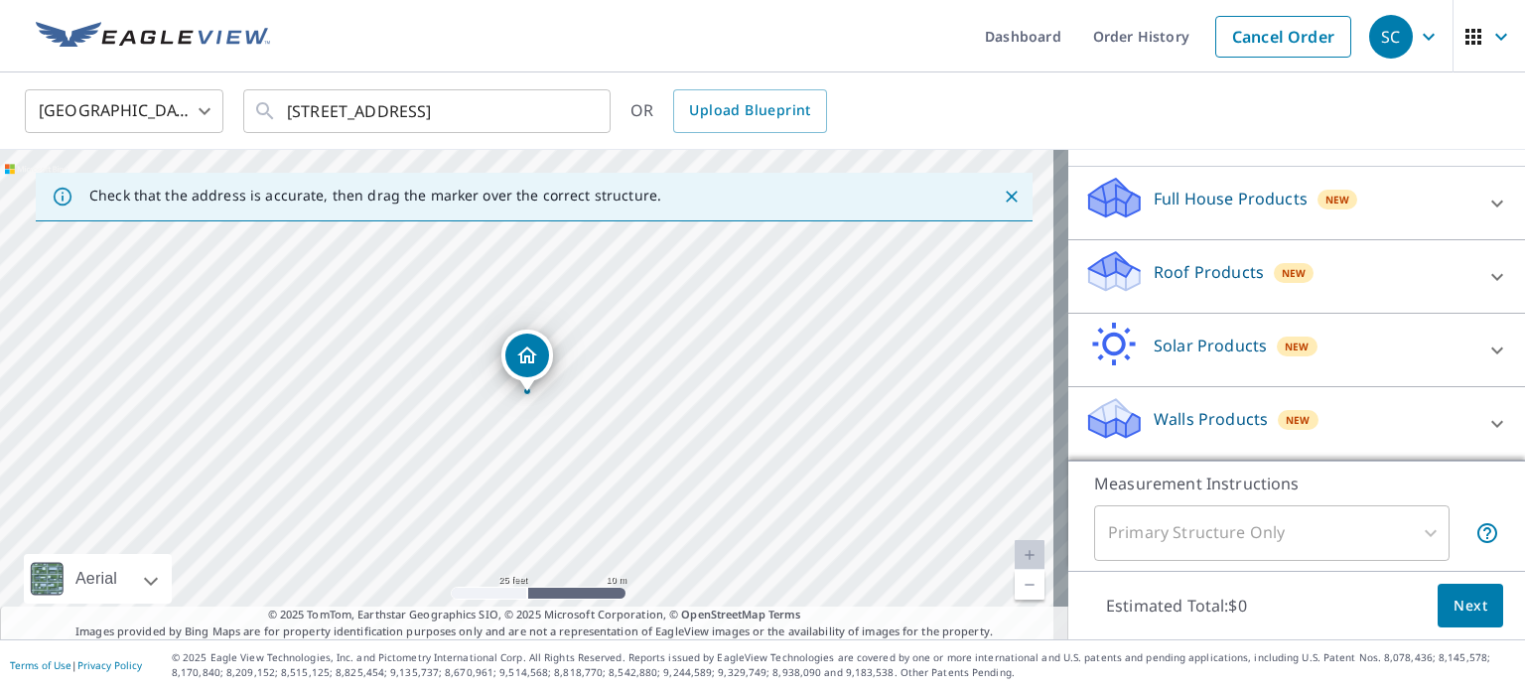
click at [1183, 274] on p "Roof Products" at bounding box center [1209, 272] width 110 height 24
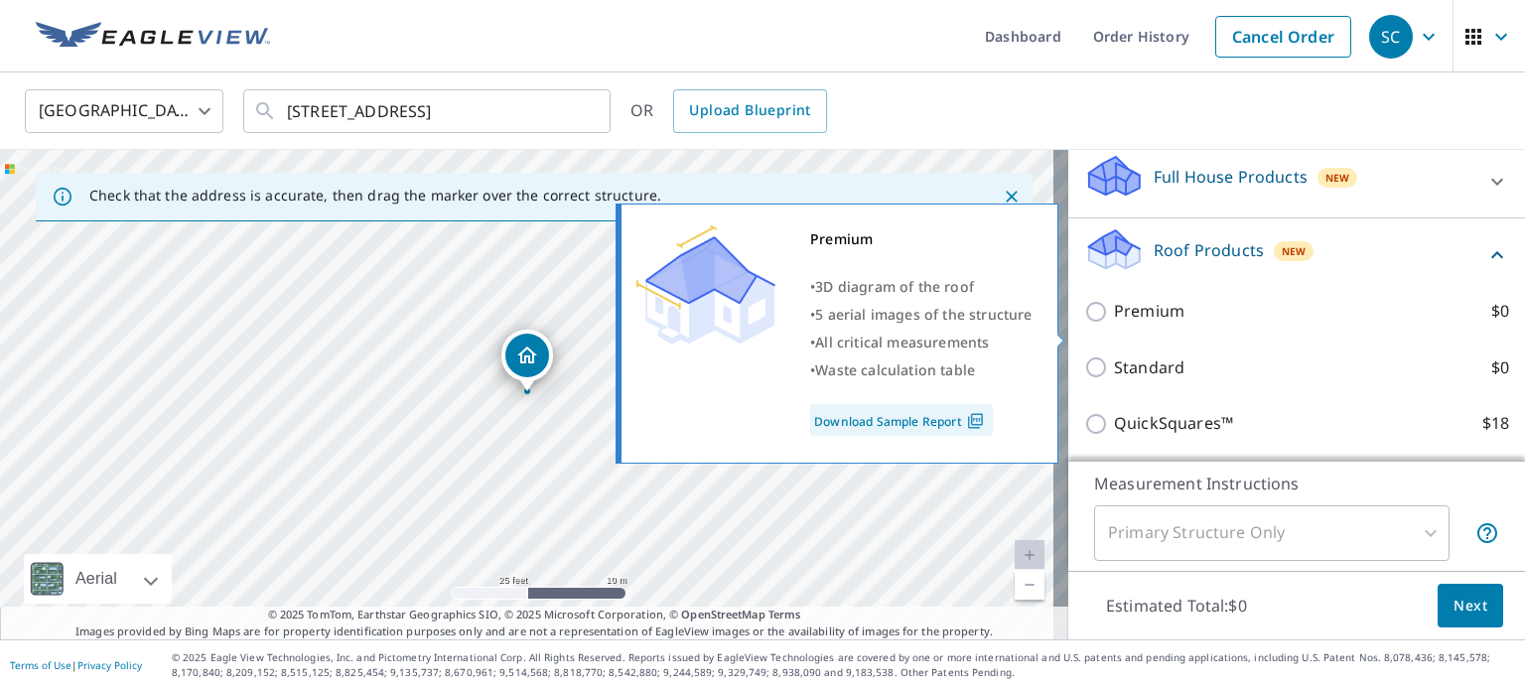
click at [1161, 324] on p "Premium" at bounding box center [1149, 311] width 70 height 25
click at [1114, 324] on input "Premium $0" at bounding box center [1099, 312] width 30 height 24
checkbox input "true"
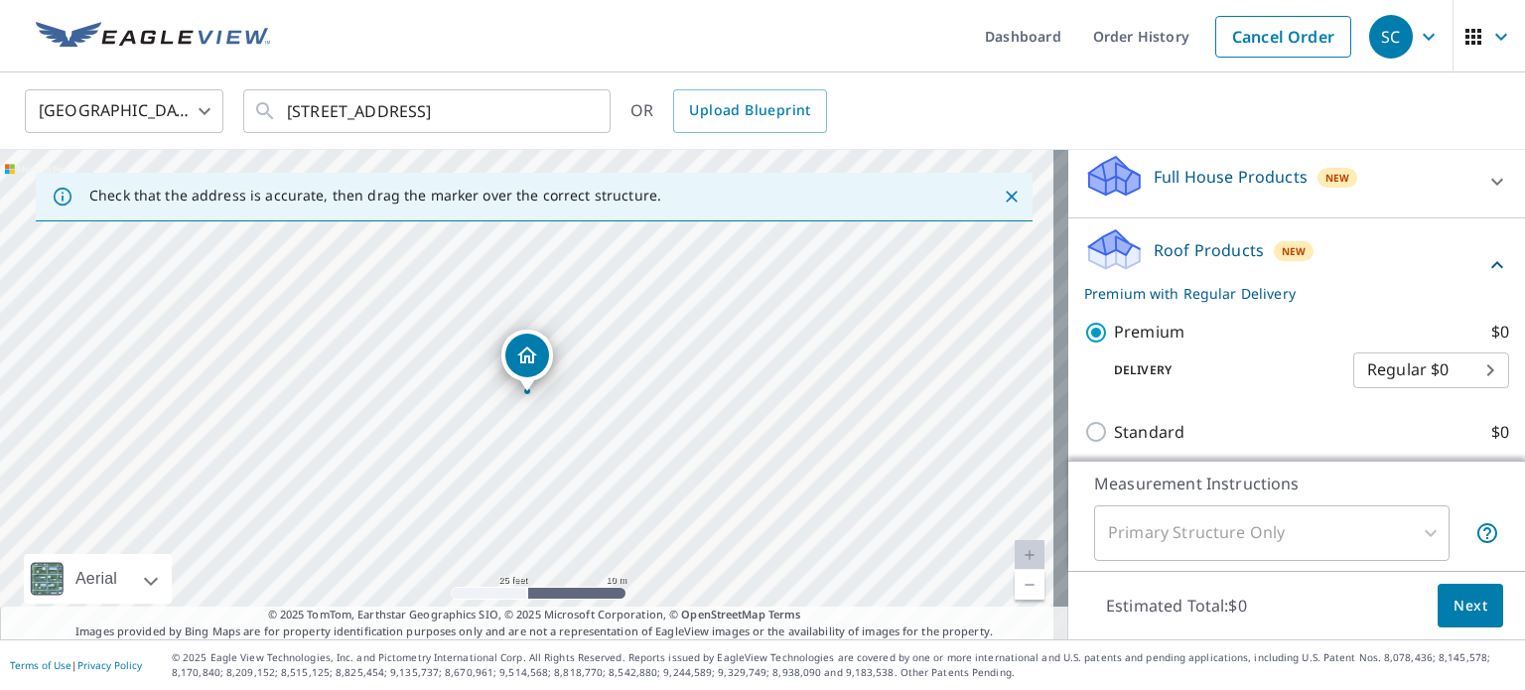
click at [1438, 598] on button "Next" at bounding box center [1471, 606] width 66 height 45
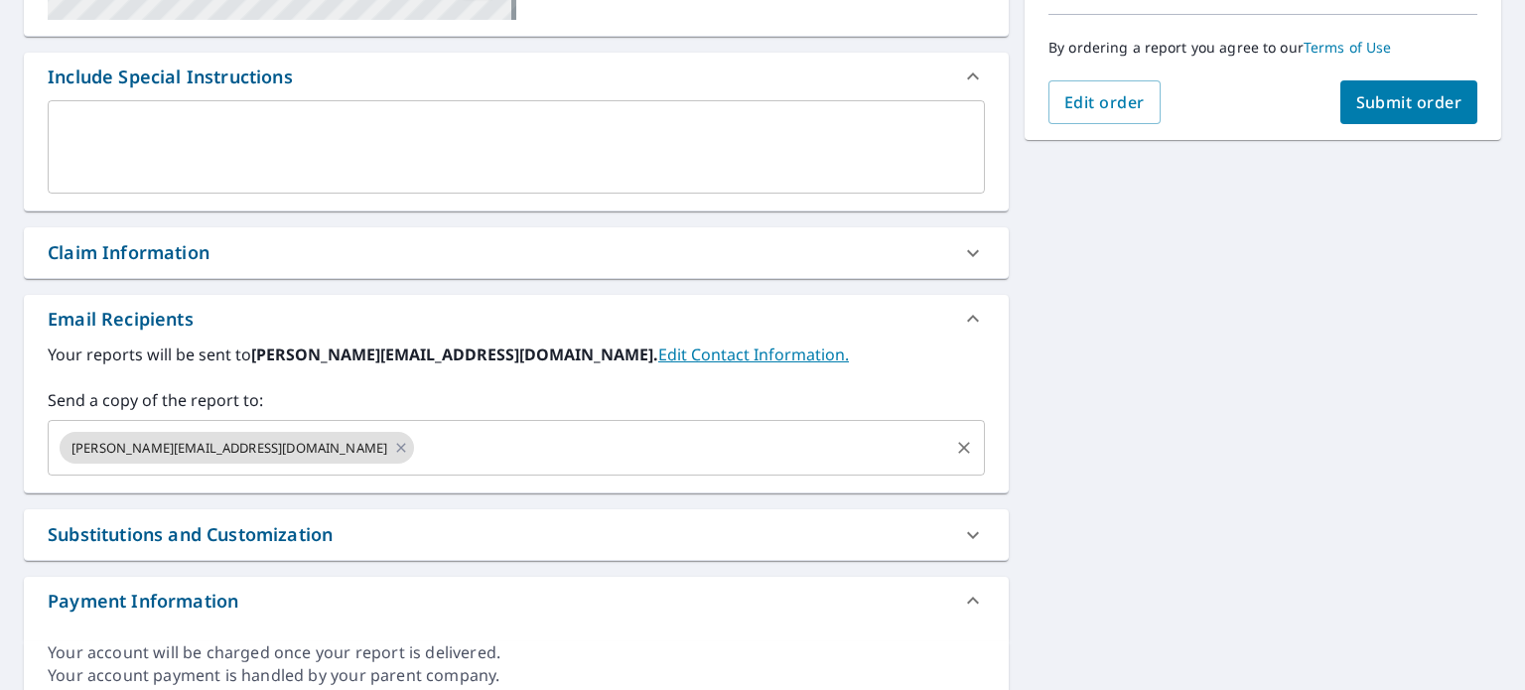
scroll to position [496, 0]
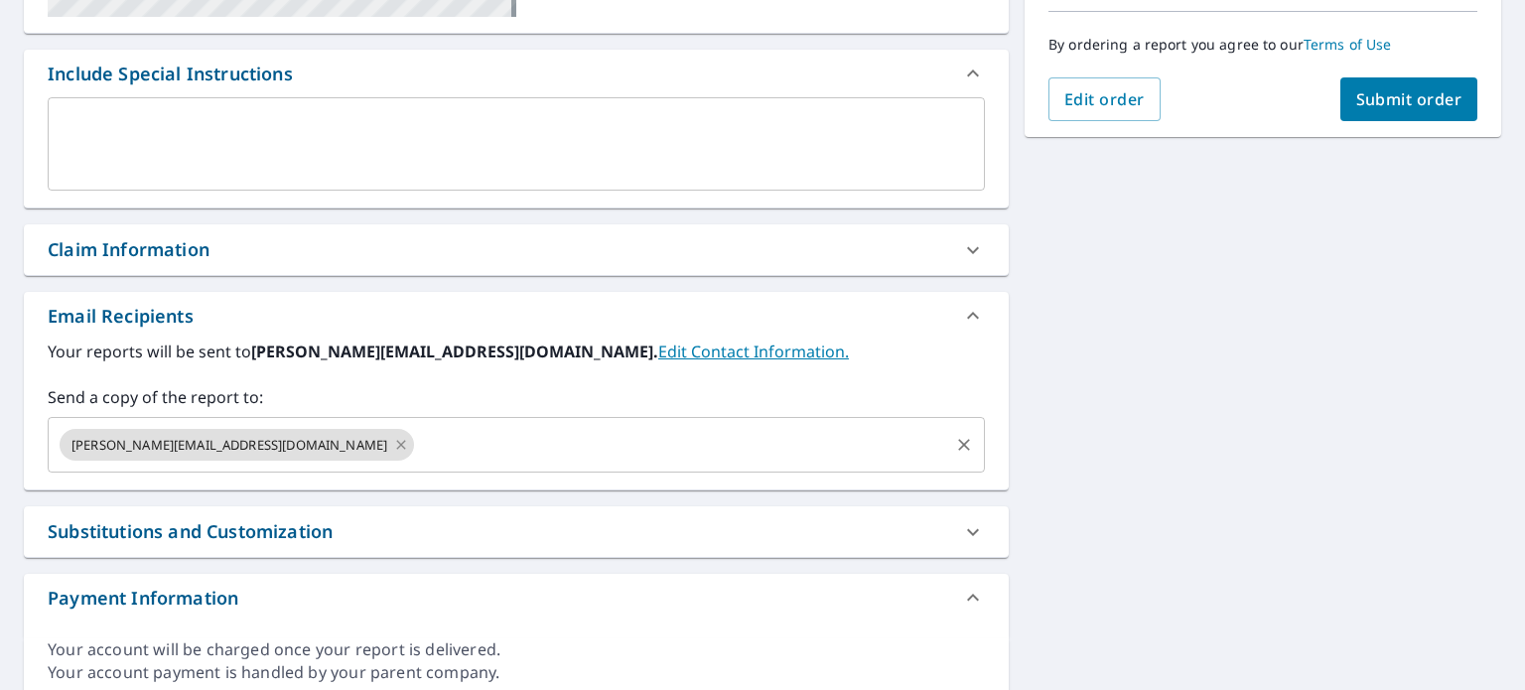
click at [396, 443] on icon at bounding box center [400, 444] width 9 height 9
checkbox input "true"
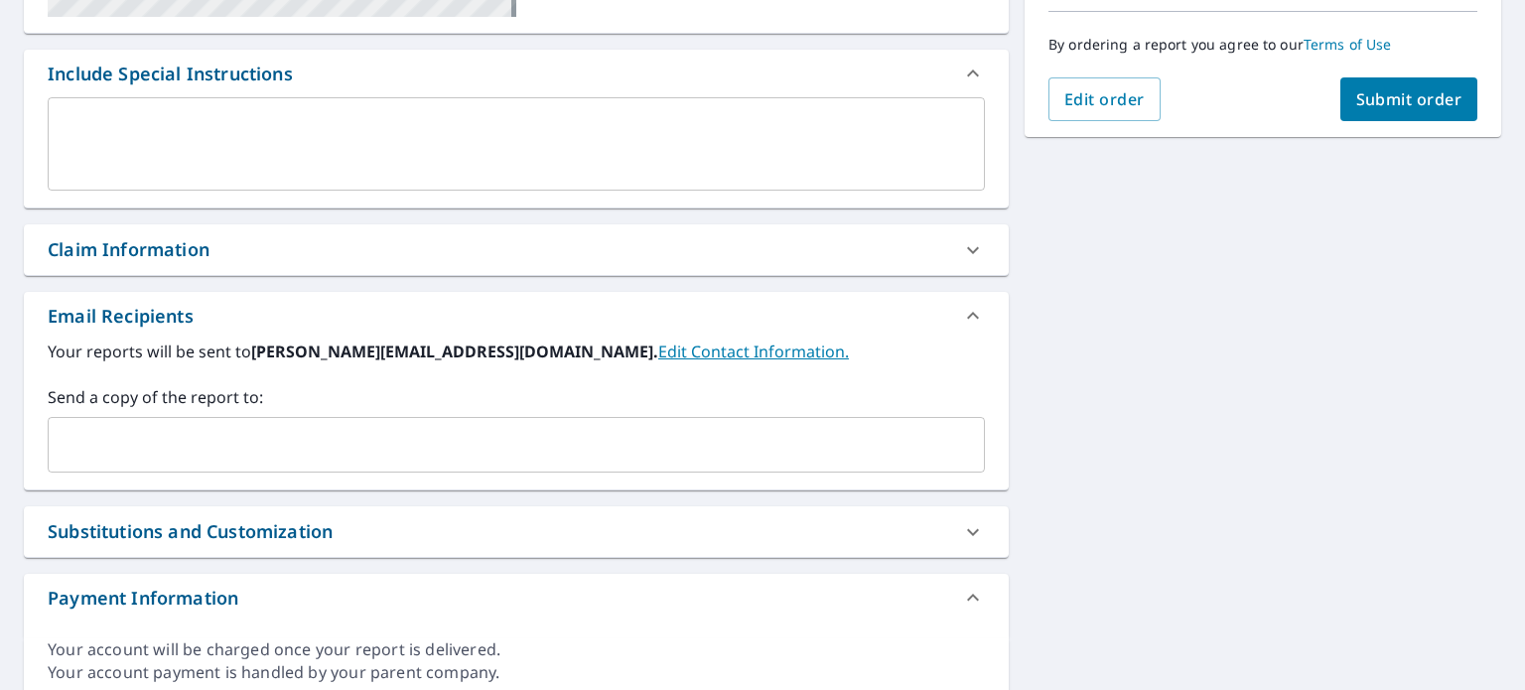
click at [236, 444] on input "text" at bounding box center [502, 445] width 890 height 38
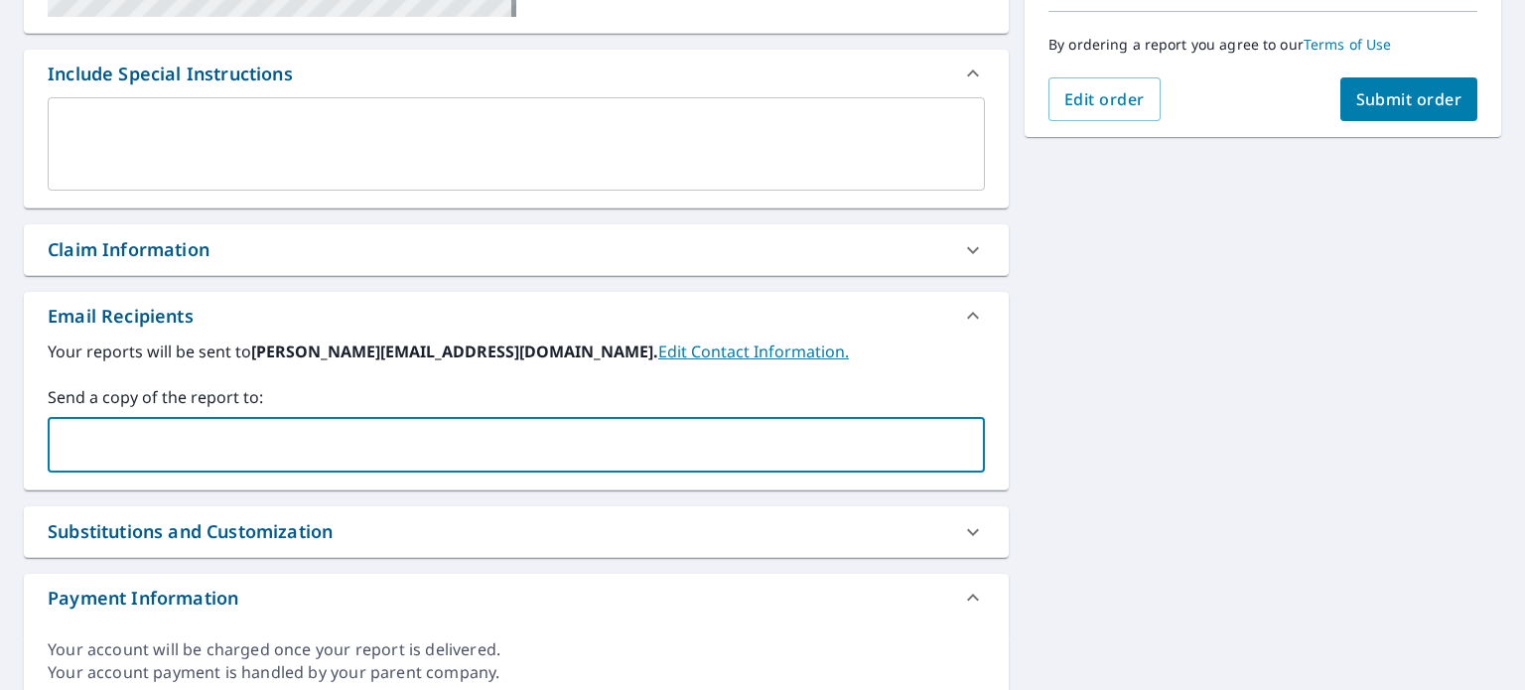
type input "[PERSON_NAME][EMAIL_ADDRESS][DOMAIN_NAME]"
click at [1435, 102] on span "Submit order" at bounding box center [1409, 99] width 106 height 22
checkbox input "true"
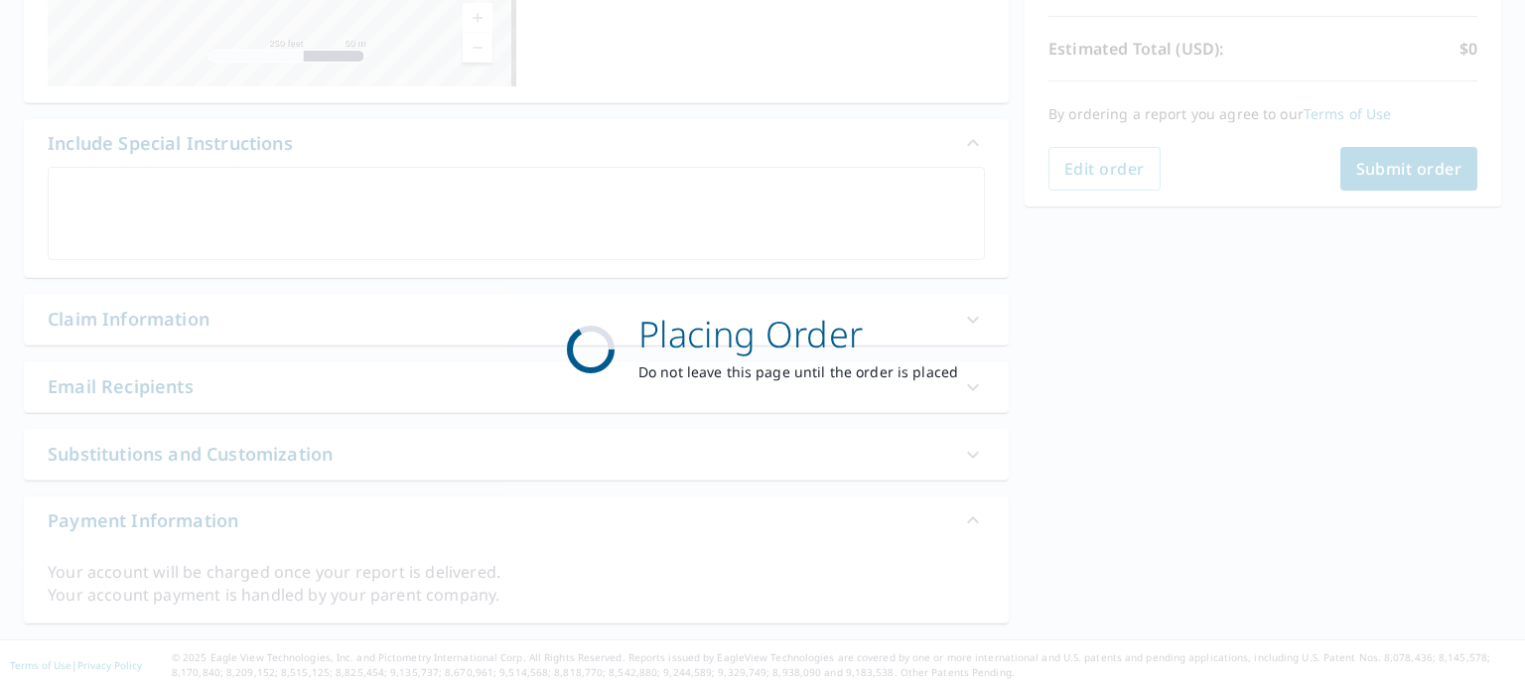
scroll to position [425, 0]
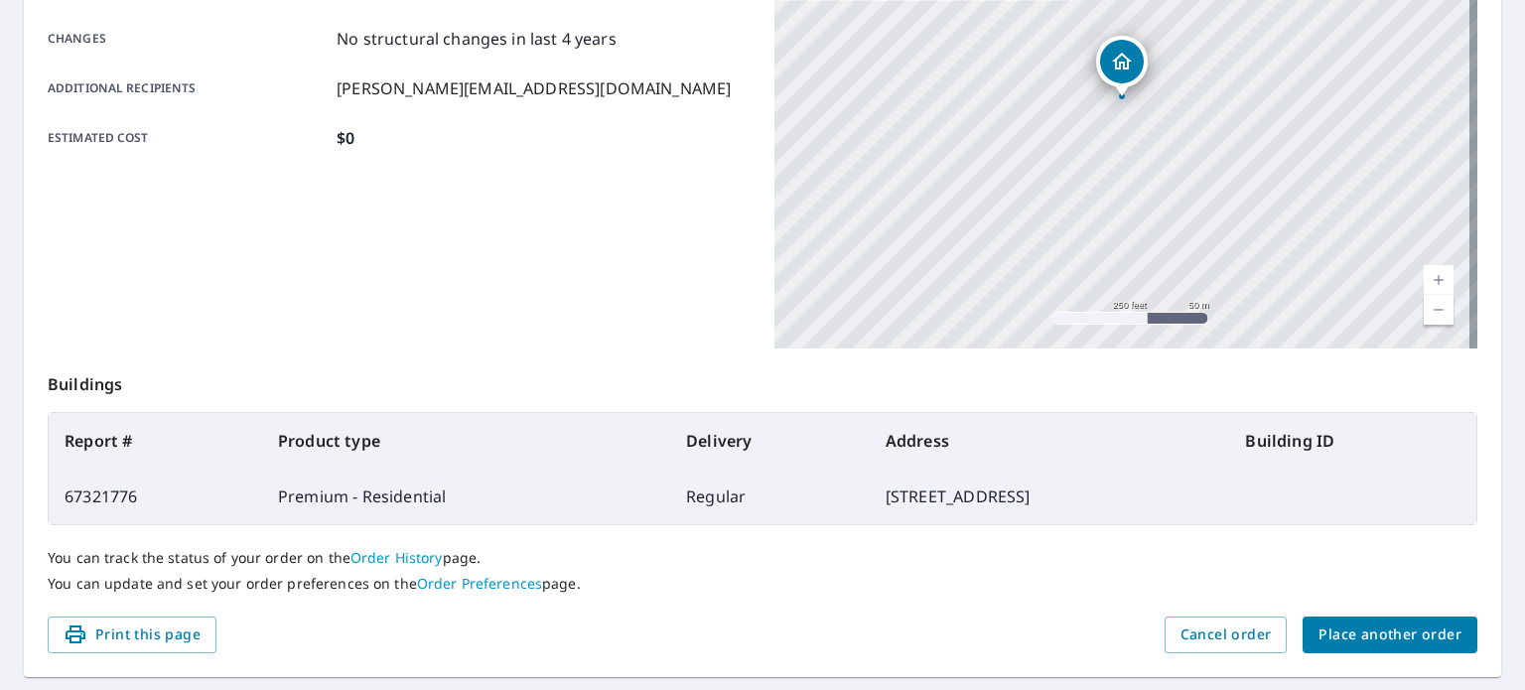
click at [1394, 642] on span "Place another order" at bounding box center [1390, 635] width 143 height 25
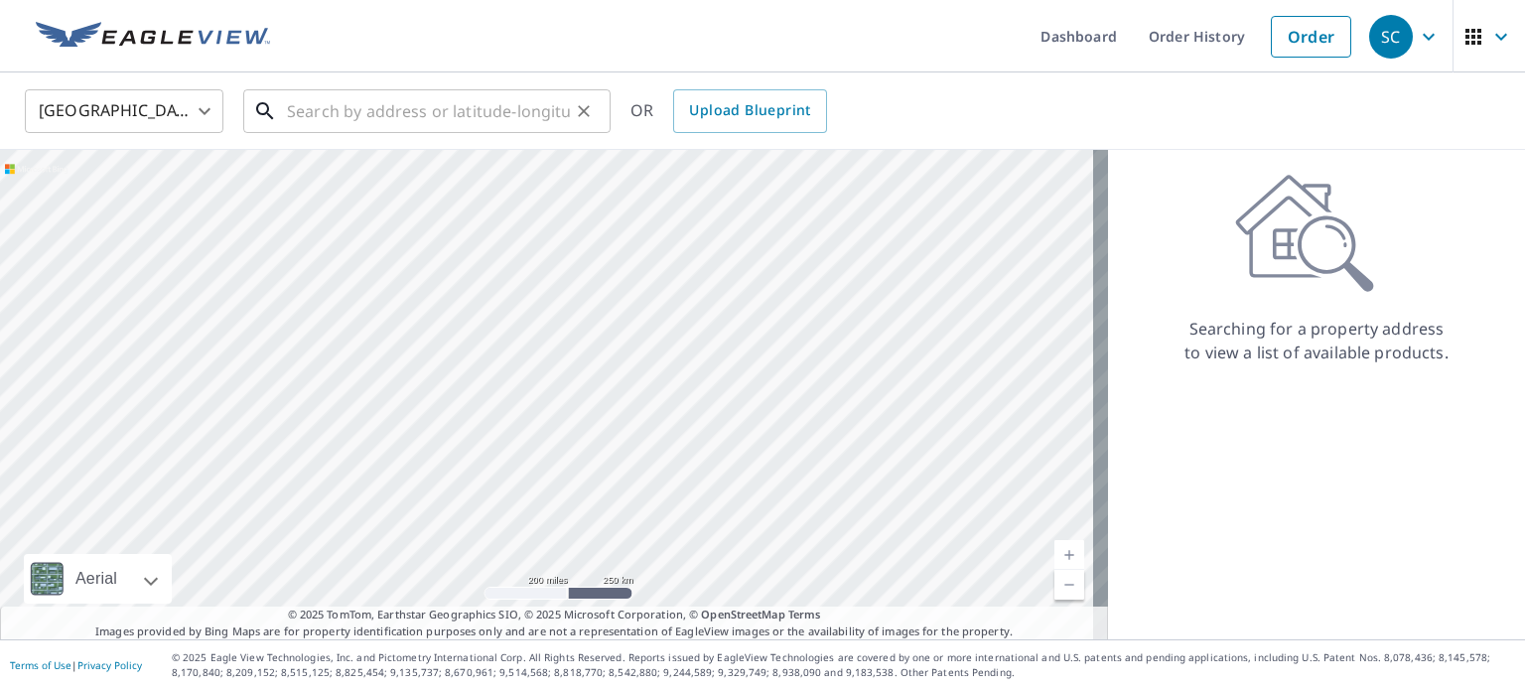
click at [474, 114] on input "text" at bounding box center [428, 111] width 283 height 56
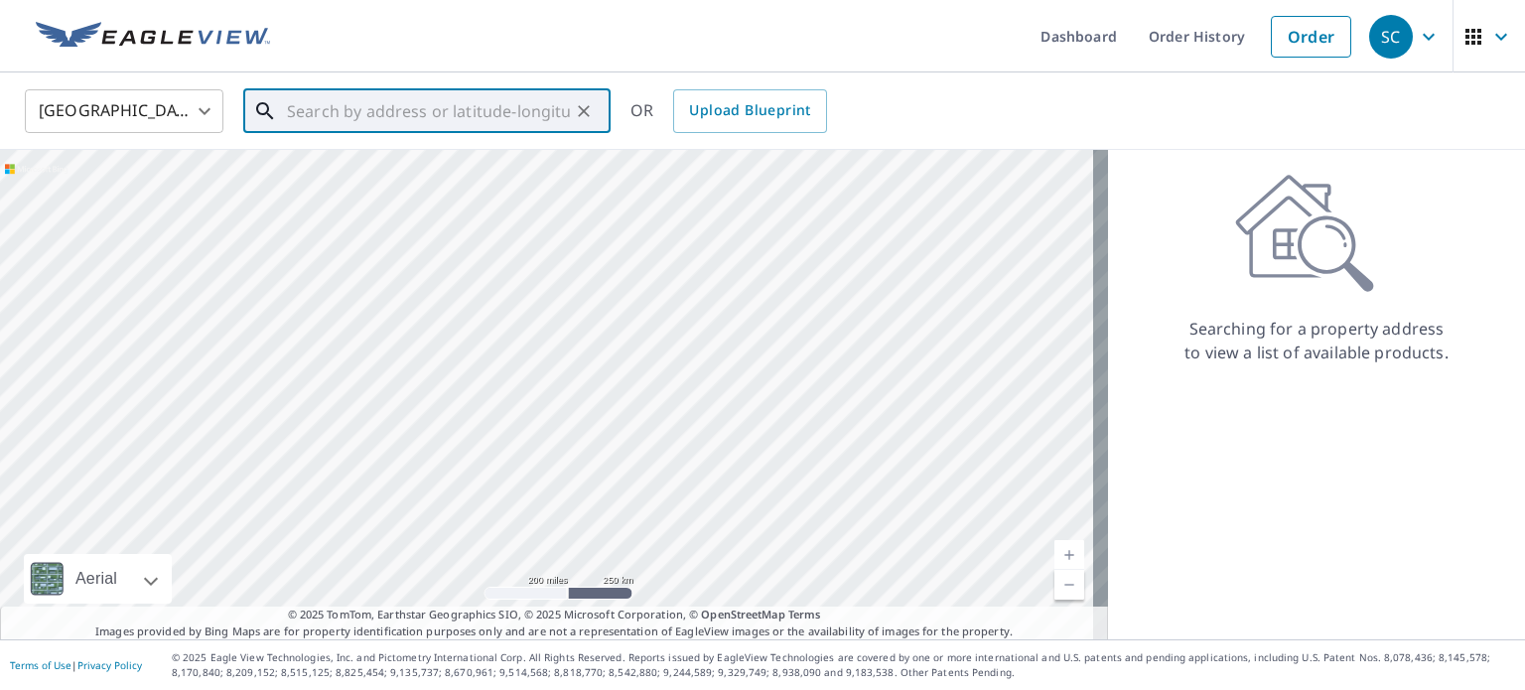
paste input "[STREET_ADDRESS]"
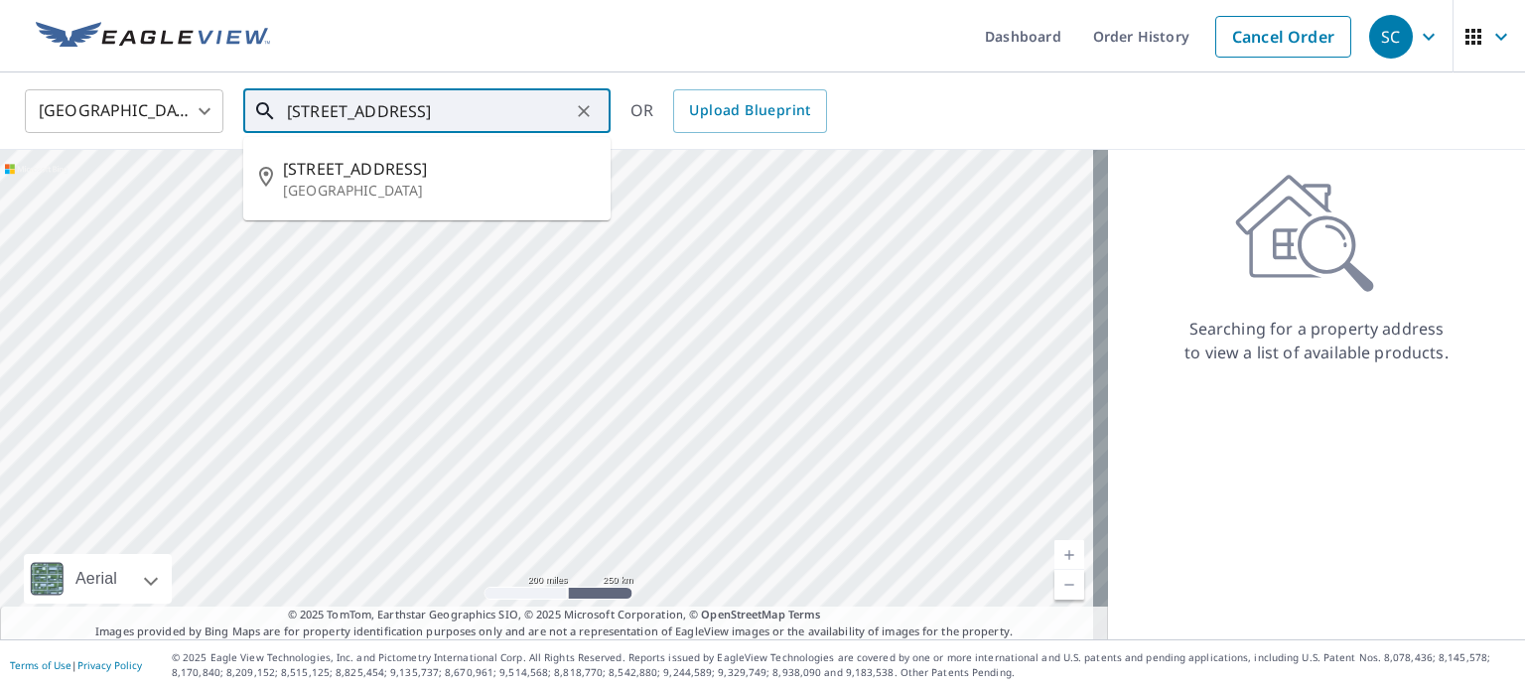
type input "[STREET_ADDRESS]"
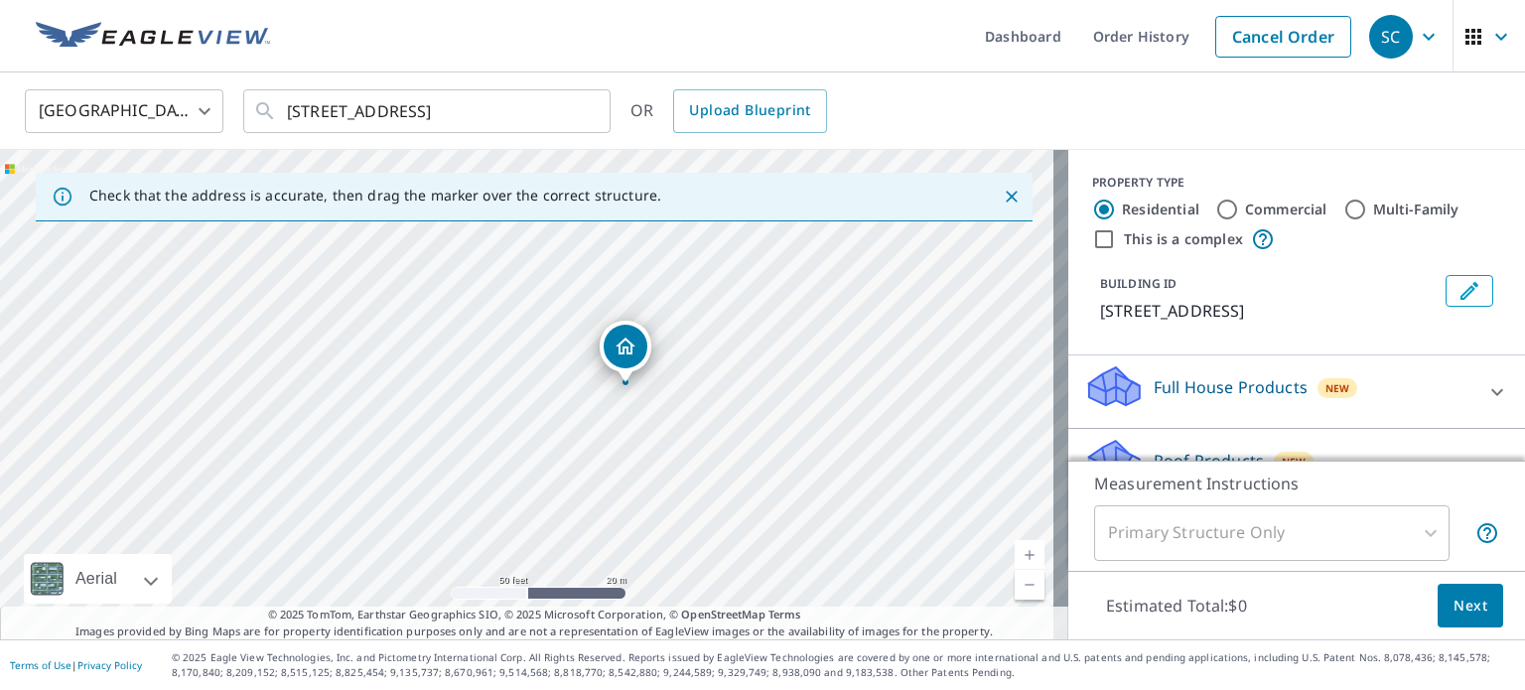
drag, startPoint x: 544, startPoint y: 345, endPoint x: 511, endPoint y: 420, distance: 82.3
click at [511, 420] on div "[STREET_ADDRESS]" at bounding box center [534, 394] width 1068 height 489
click at [527, 416] on div "[STREET_ADDRESS]" at bounding box center [534, 394] width 1068 height 489
drag, startPoint x: 647, startPoint y: 436, endPoint x: 694, endPoint y: 422, distance: 48.7
click at [694, 422] on div "[STREET_ADDRESS]" at bounding box center [534, 394] width 1068 height 489
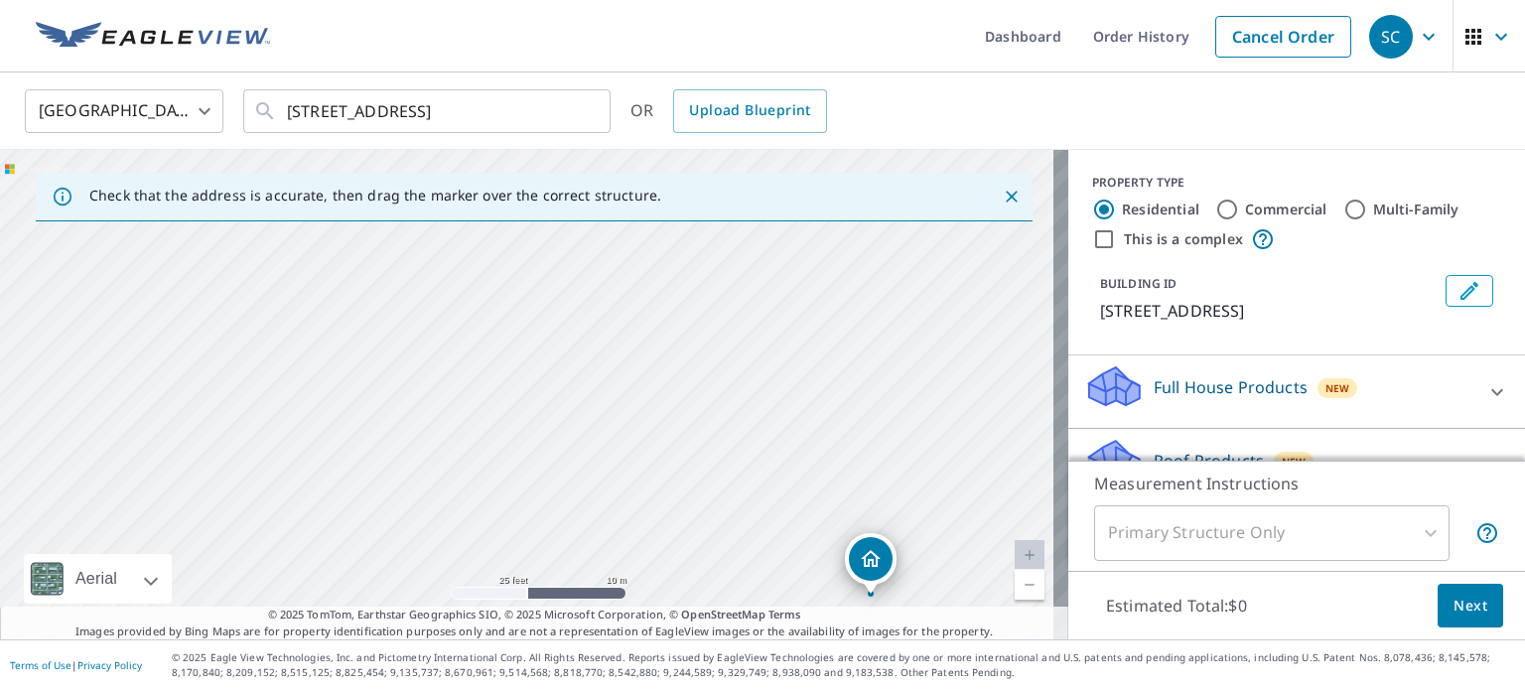
drag, startPoint x: 850, startPoint y: 319, endPoint x: 745, endPoint y: 449, distance: 167.3
click at [745, 449] on div "[STREET_ADDRESS]" at bounding box center [534, 394] width 1068 height 489
drag, startPoint x: 861, startPoint y: 548, endPoint x: 675, endPoint y: 350, distance: 271.1
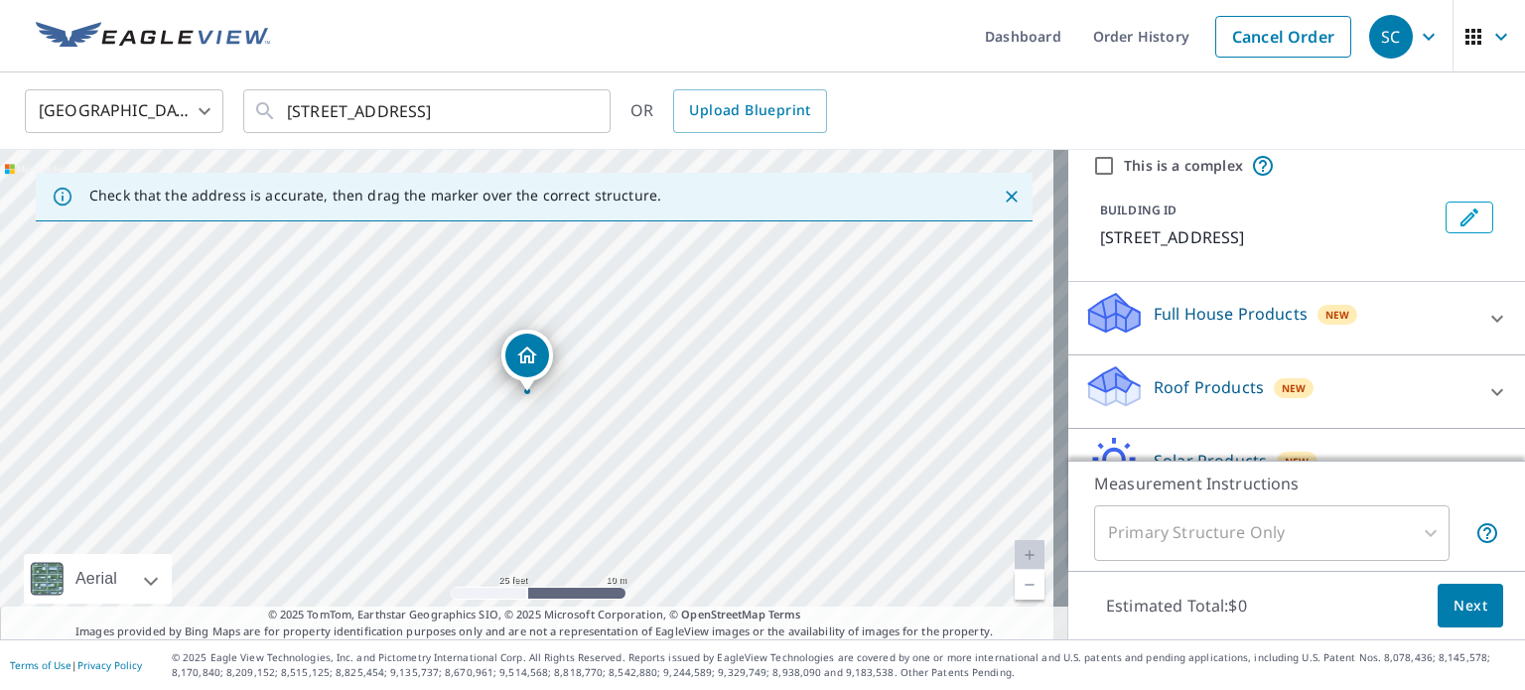
scroll to position [187, 0]
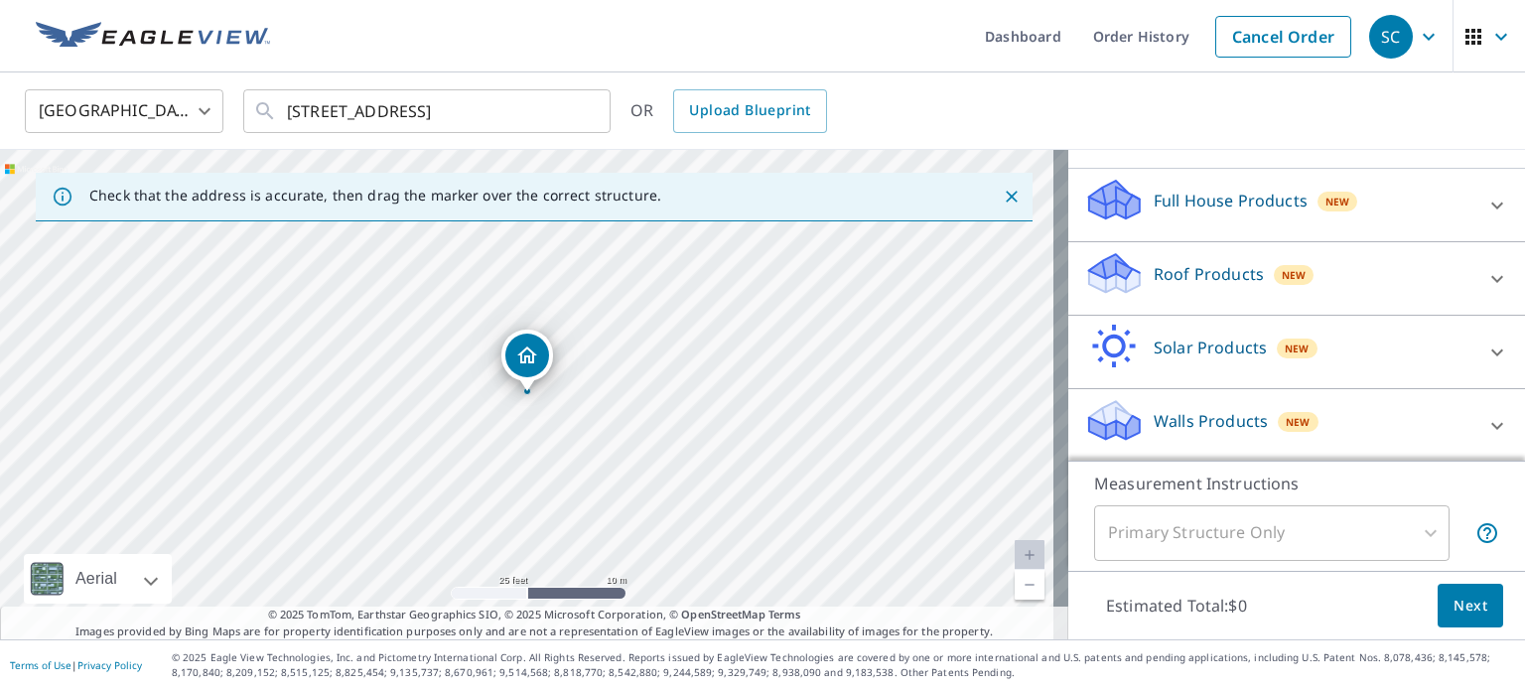
click at [1164, 277] on p "Roof Products" at bounding box center [1209, 274] width 110 height 24
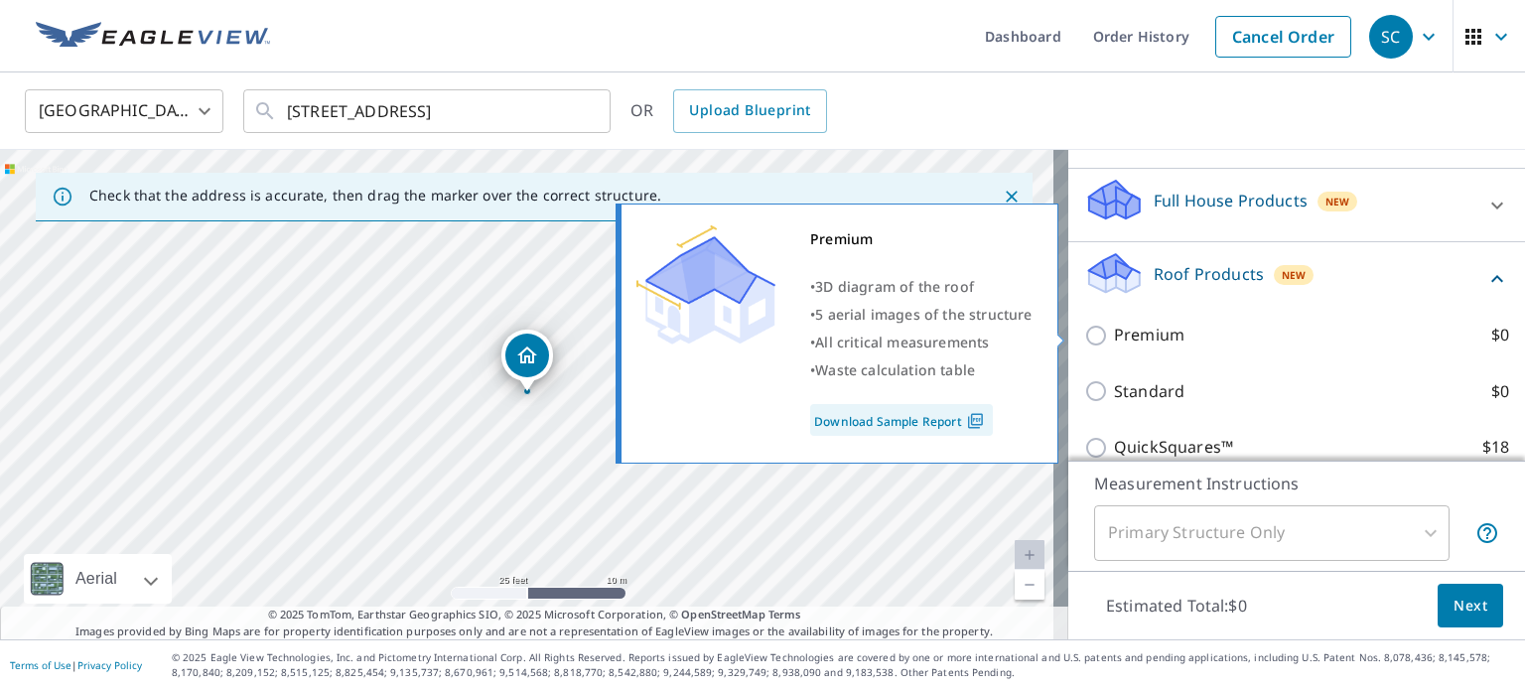
click at [1114, 336] on p "Premium" at bounding box center [1149, 335] width 70 height 25
click at [1114, 336] on input "Premium $0" at bounding box center [1099, 336] width 30 height 24
checkbox input "true"
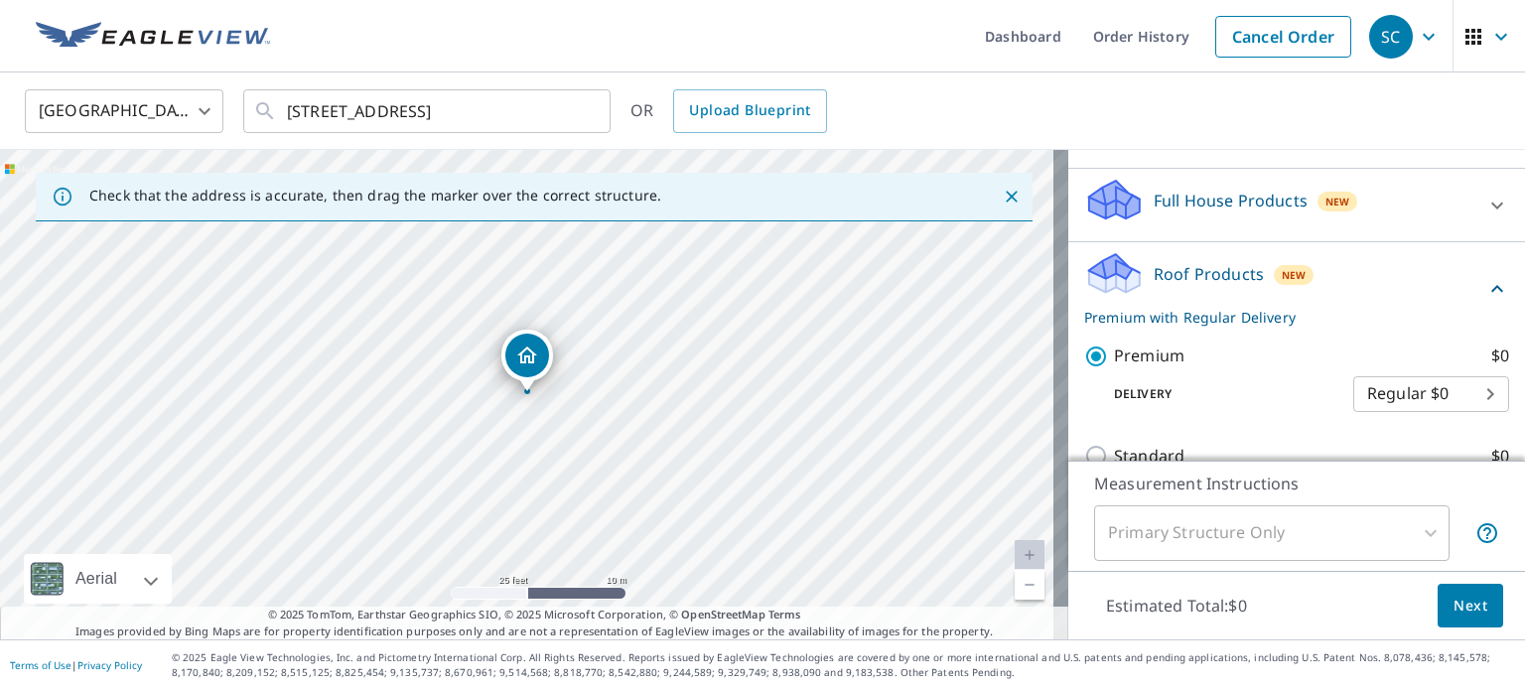
click at [1454, 599] on span "Next" at bounding box center [1471, 606] width 34 height 25
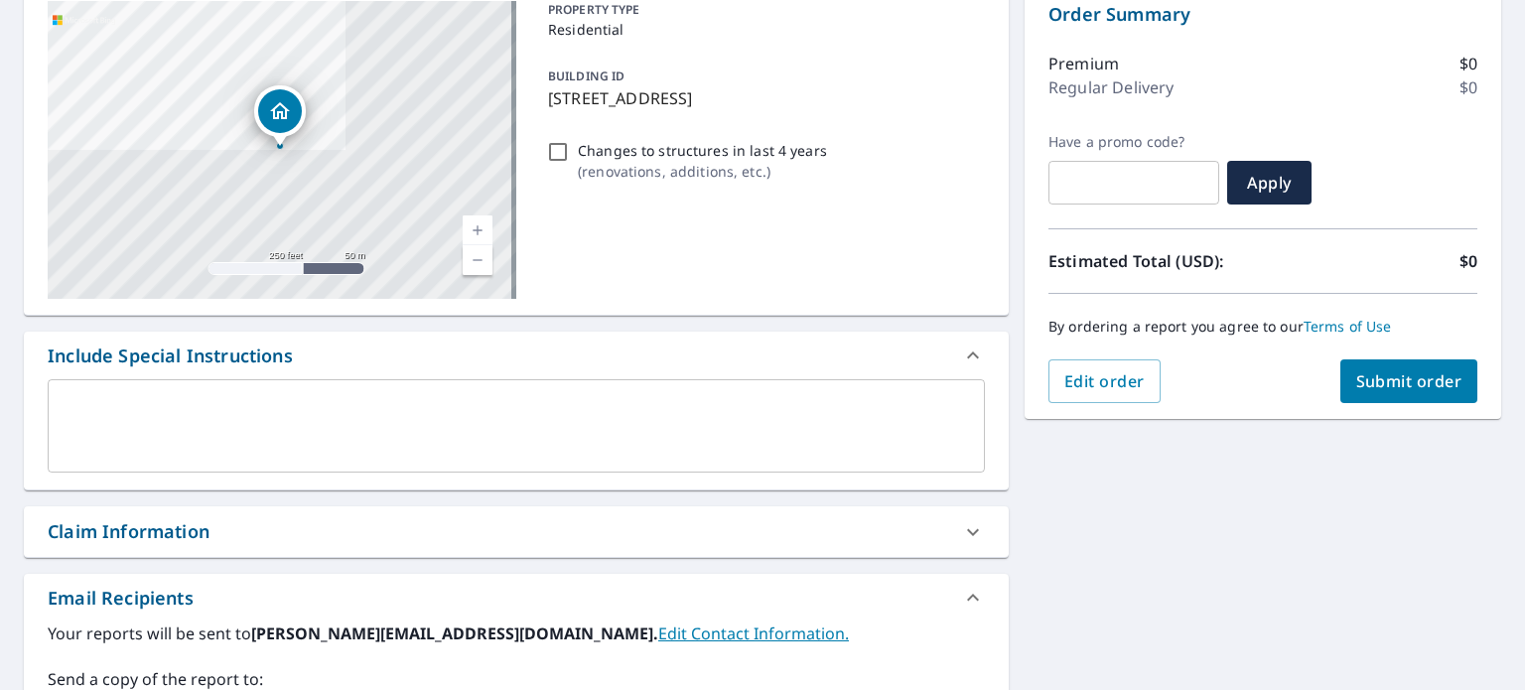
scroll to position [298, 0]
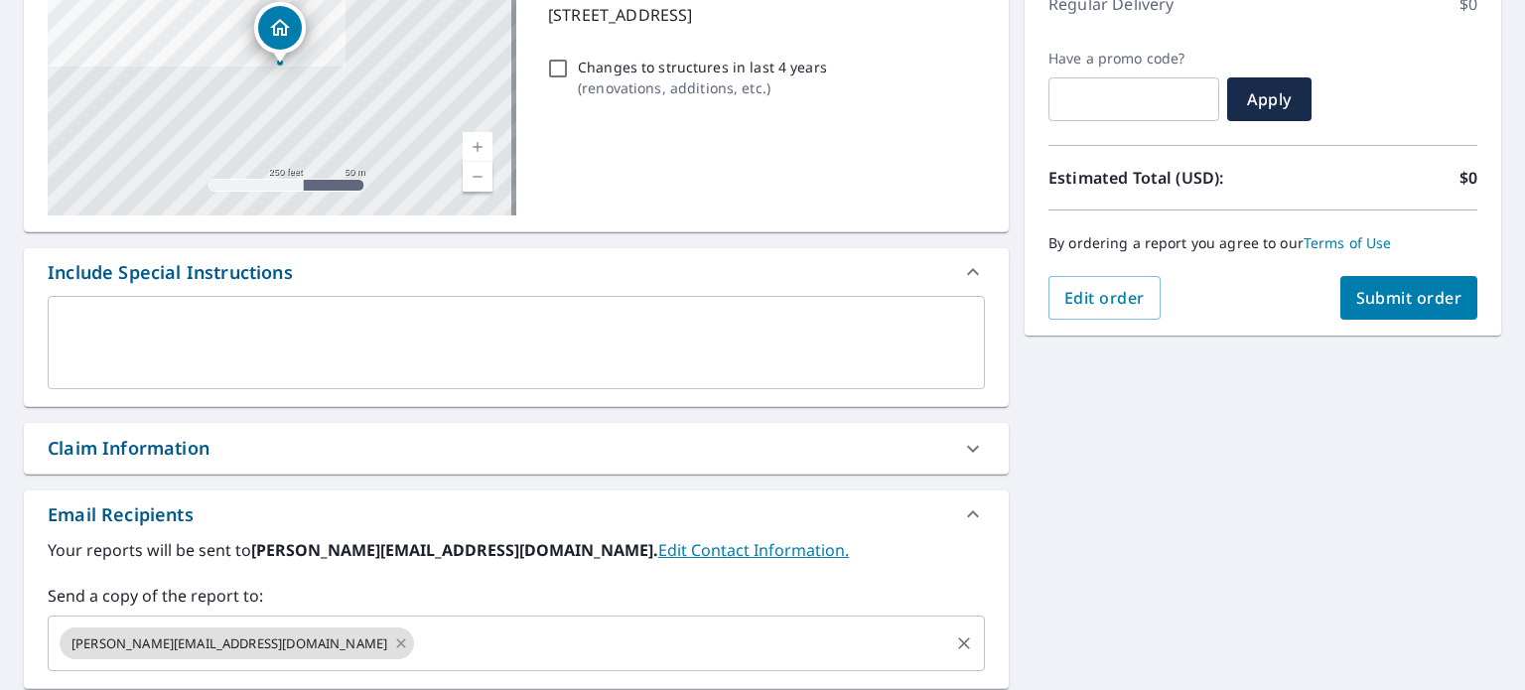
click at [393, 638] on icon at bounding box center [401, 643] width 16 height 22
checkbox input "true"
click at [237, 638] on input "text" at bounding box center [502, 644] width 890 height 38
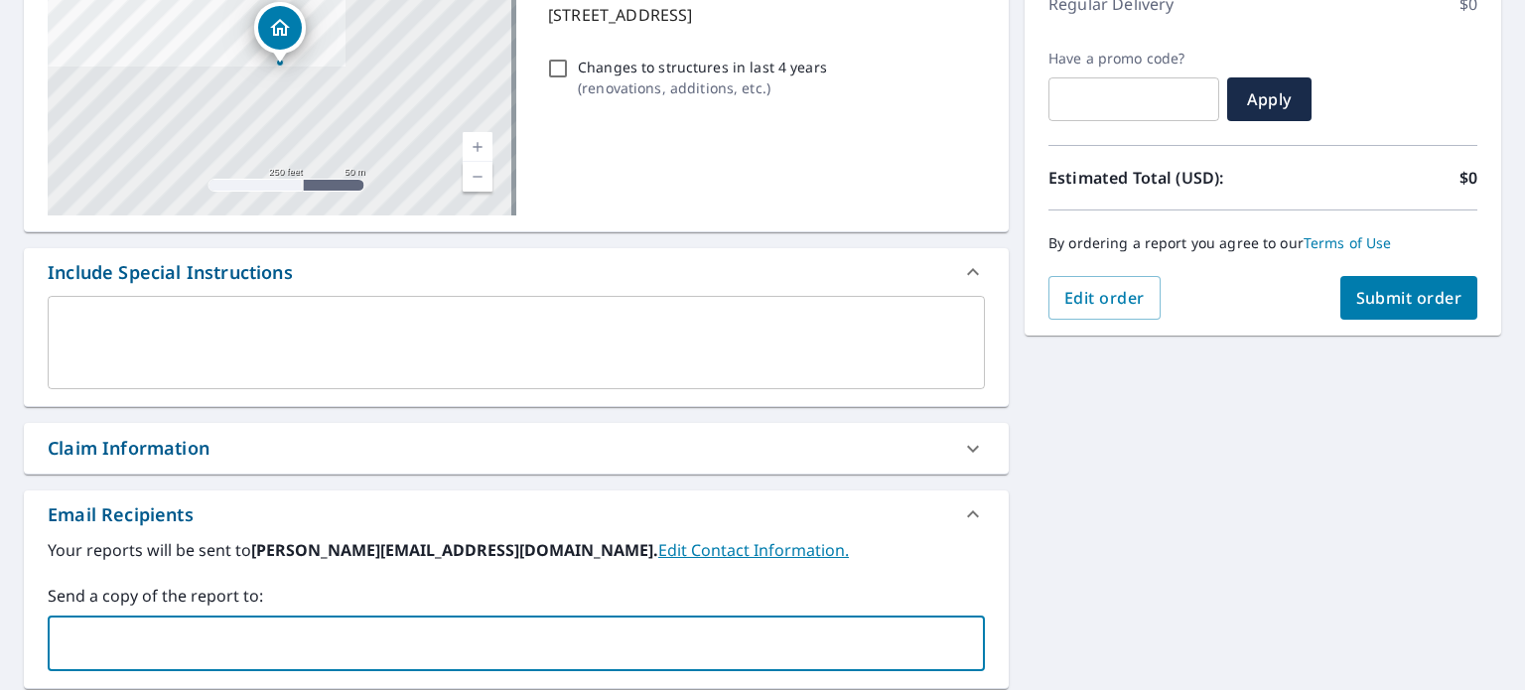
type input "[PERSON_NAME][EMAIL_ADDRESS][DOMAIN_NAME]"
click at [1410, 301] on span "Submit order" at bounding box center [1409, 298] width 106 height 22
checkbox input "true"
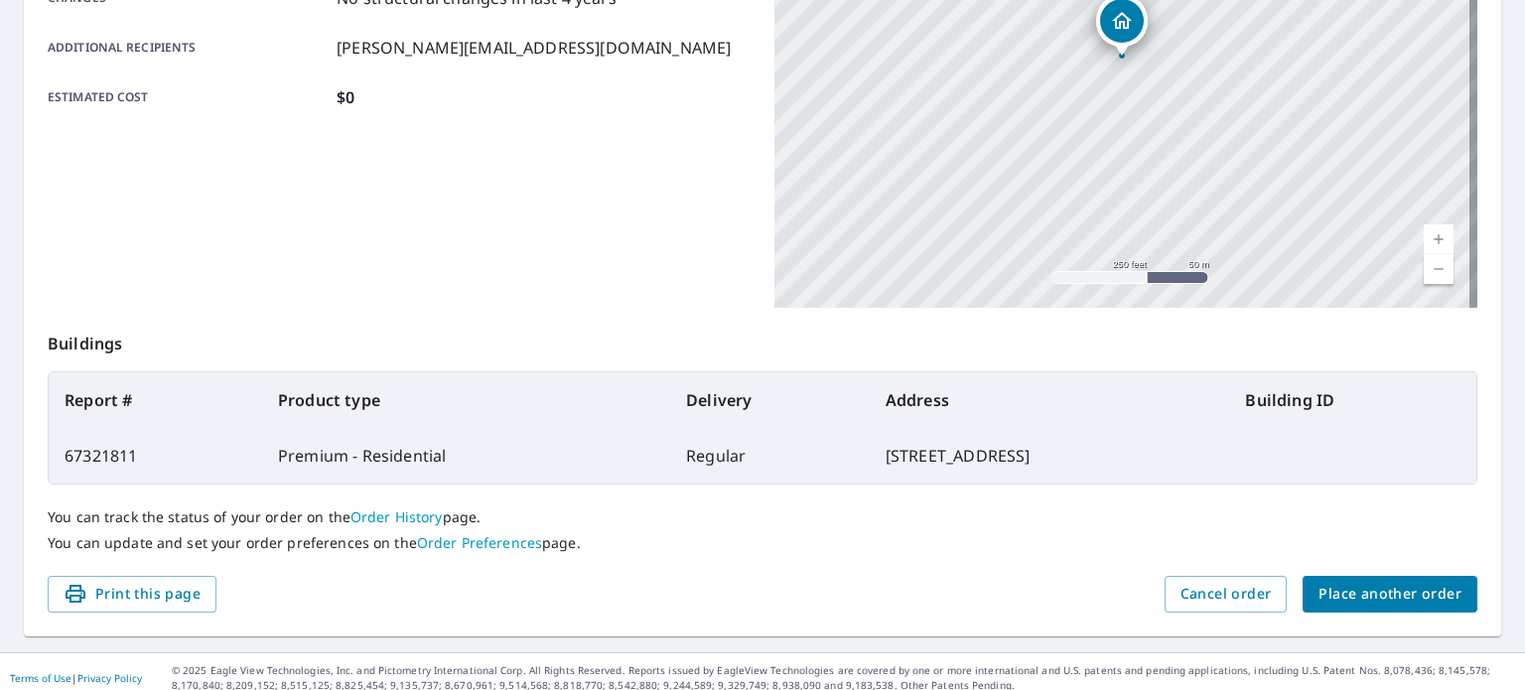
scroll to position [477, 0]
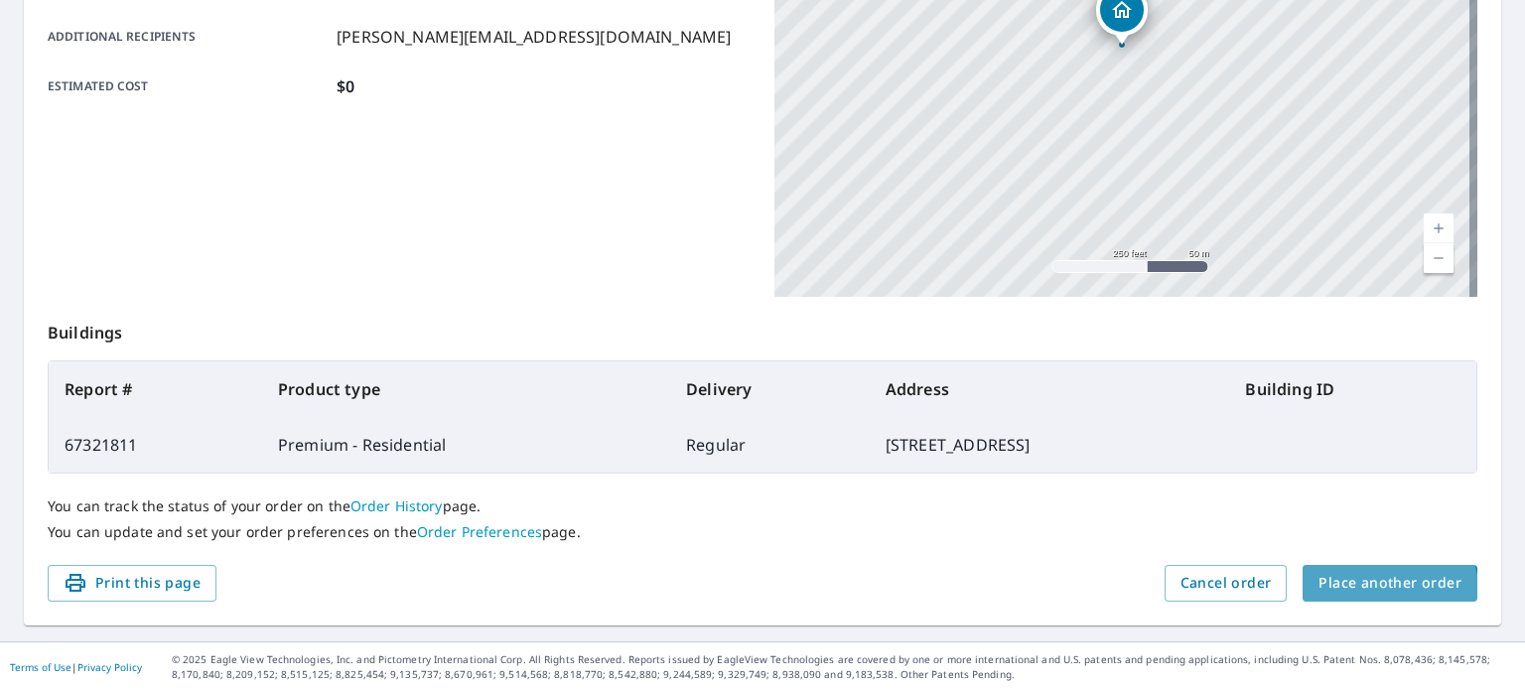
click at [1376, 589] on span "Place another order" at bounding box center [1390, 583] width 143 height 25
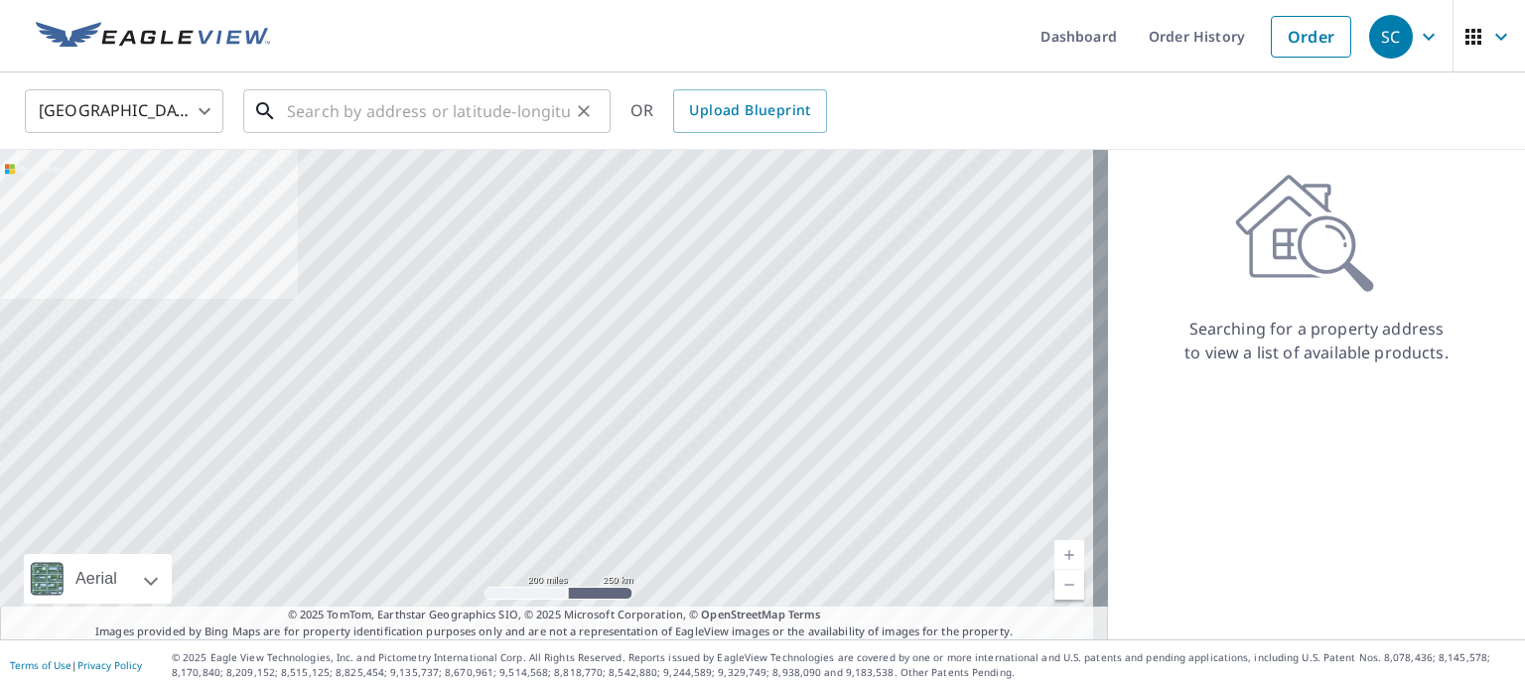
click at [418, 126] on input "text" at bounding box center [428, 111] width 283 height 56
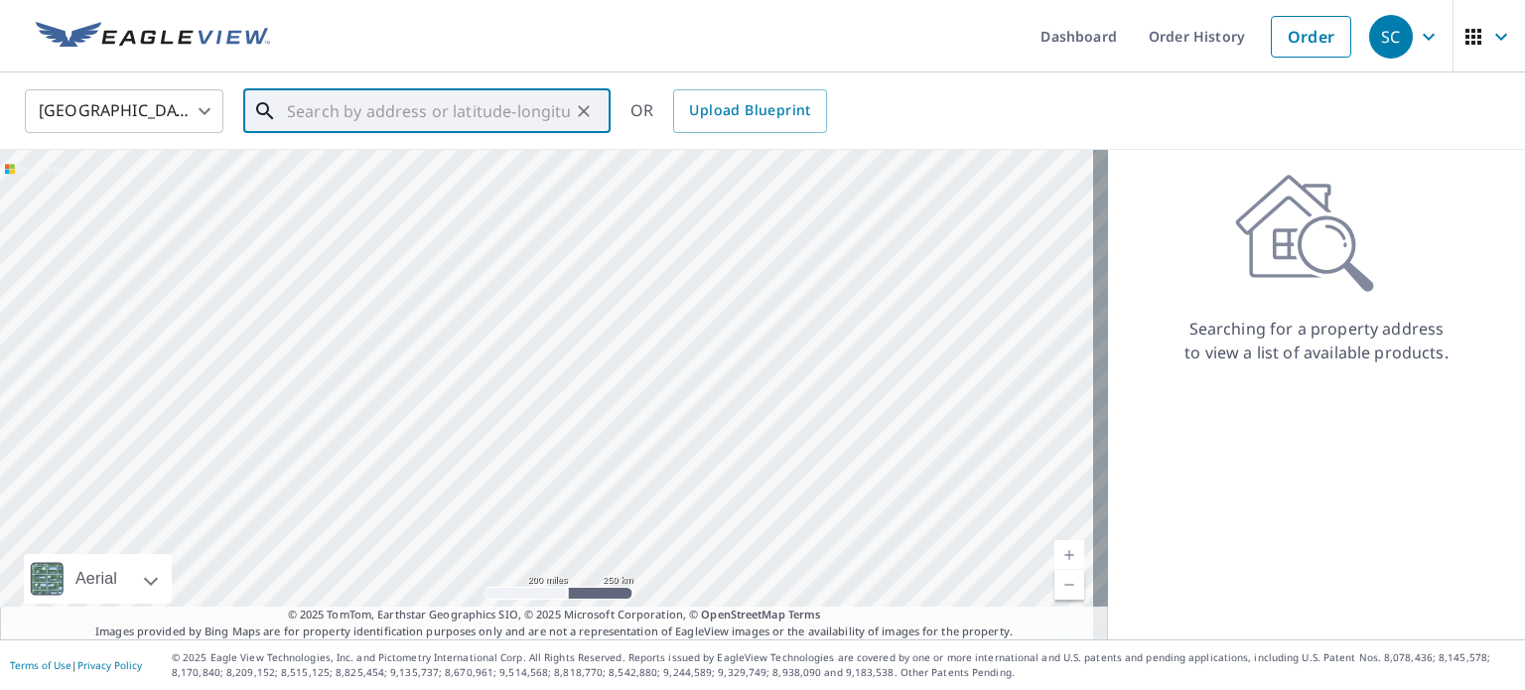
paste input "[STREET_ADDRESS]"
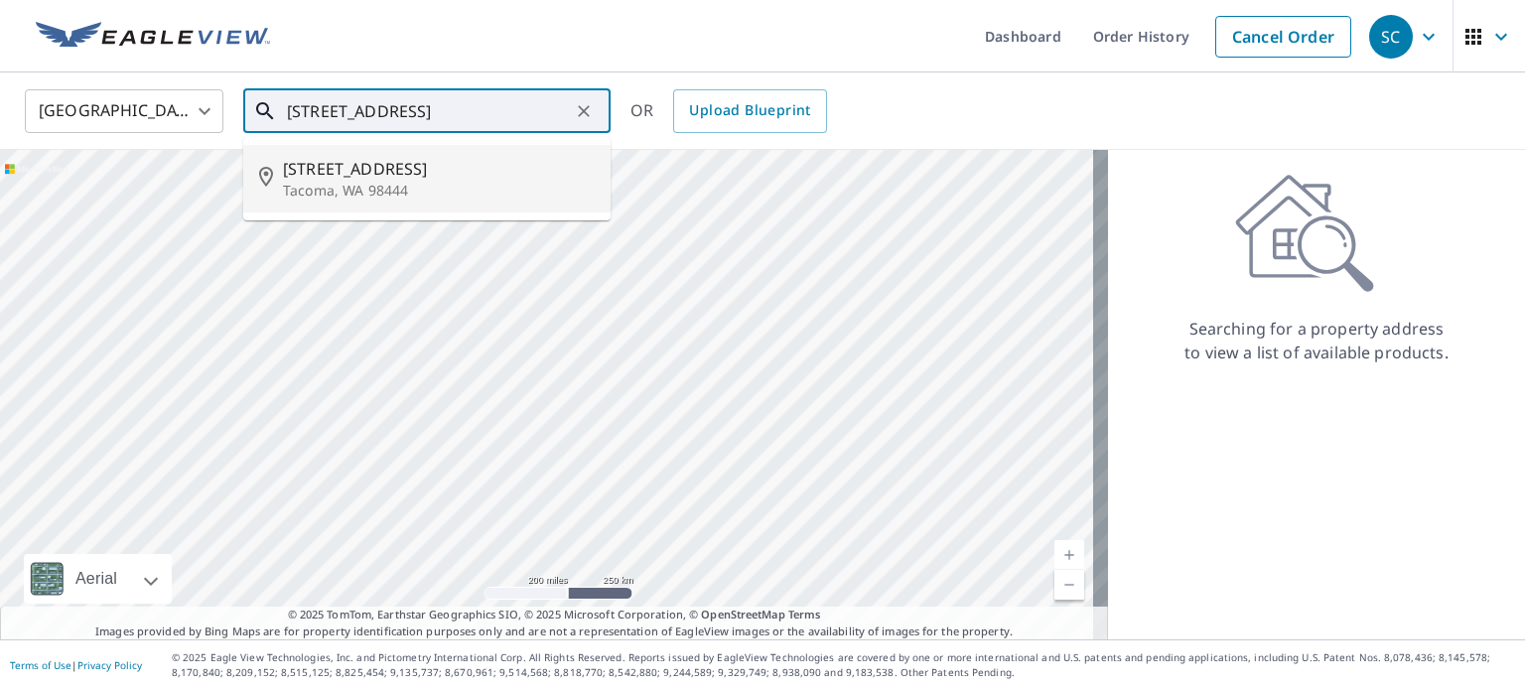
click at [387, 176] on span "[STREET_ADDRESS]" at bounding box center [439, 169] width 312 height 24
type input "[STREET_ADDRESS]"
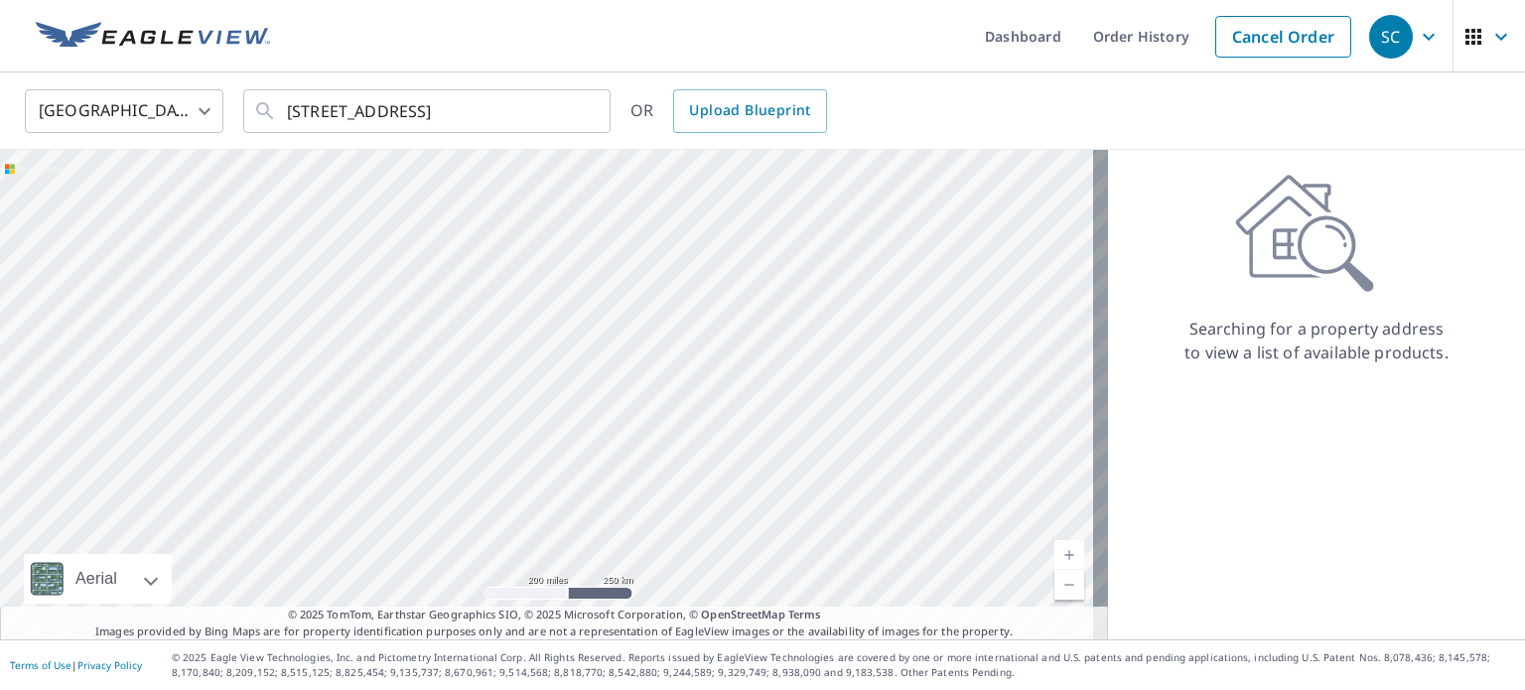
scroll to position [0, 0]
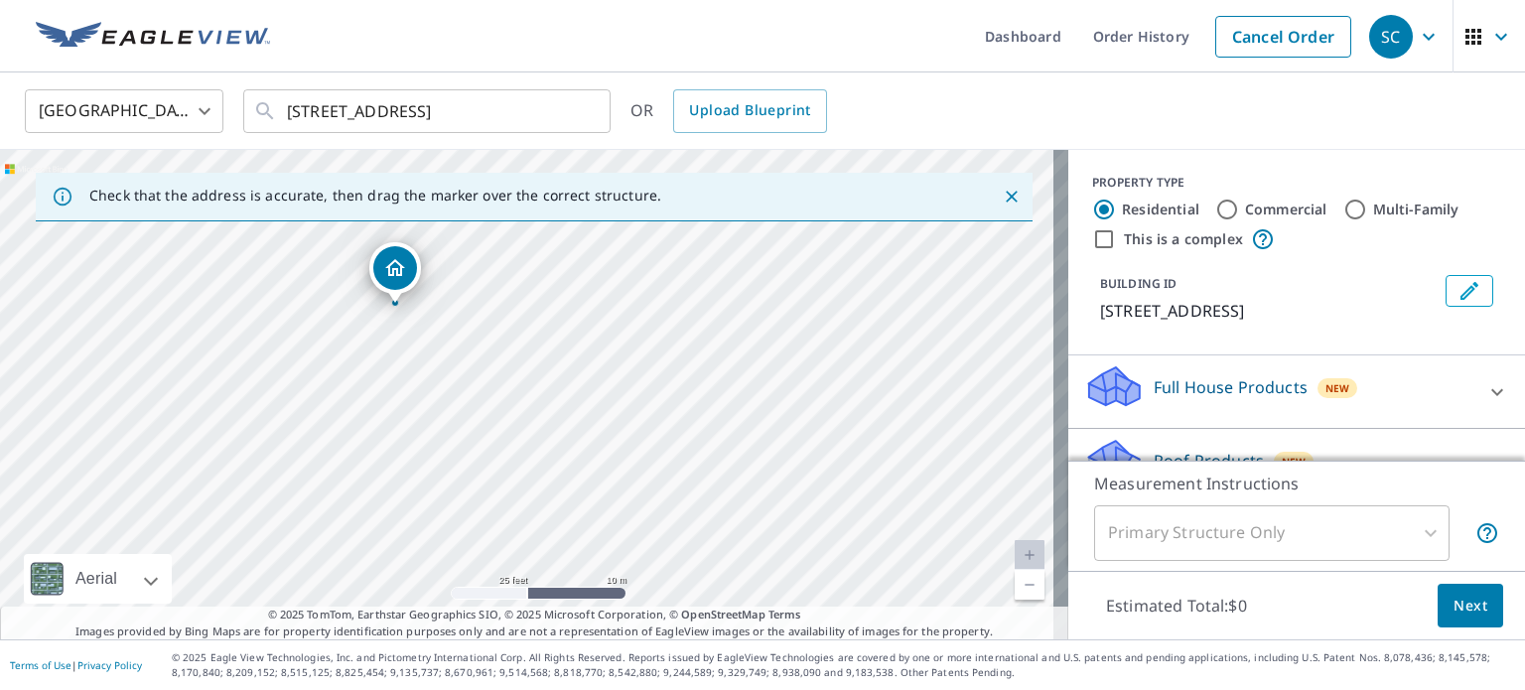
drag, startPoint x: 407, startPoint y: 299, endPoint x: 397, endPoint y: 281, distance: 20.4
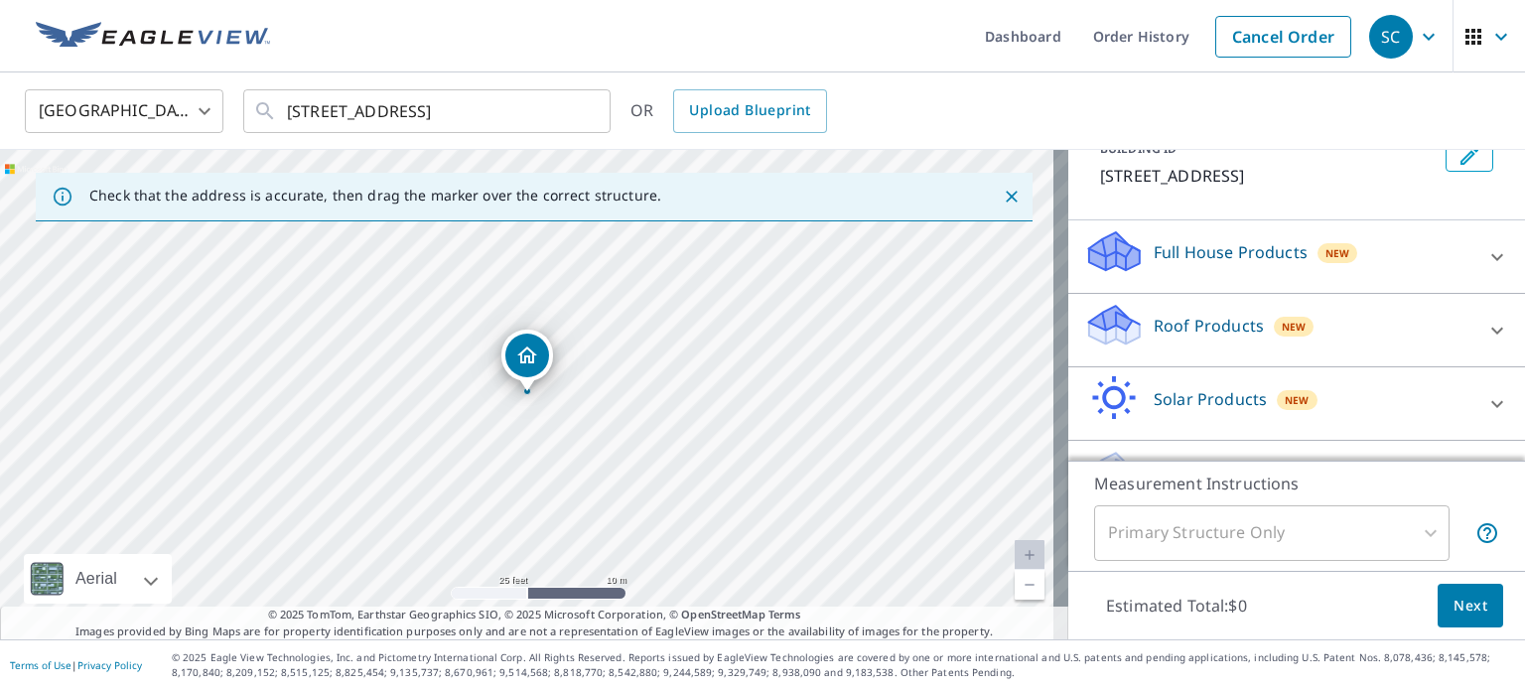
scroll to position [187, 0]
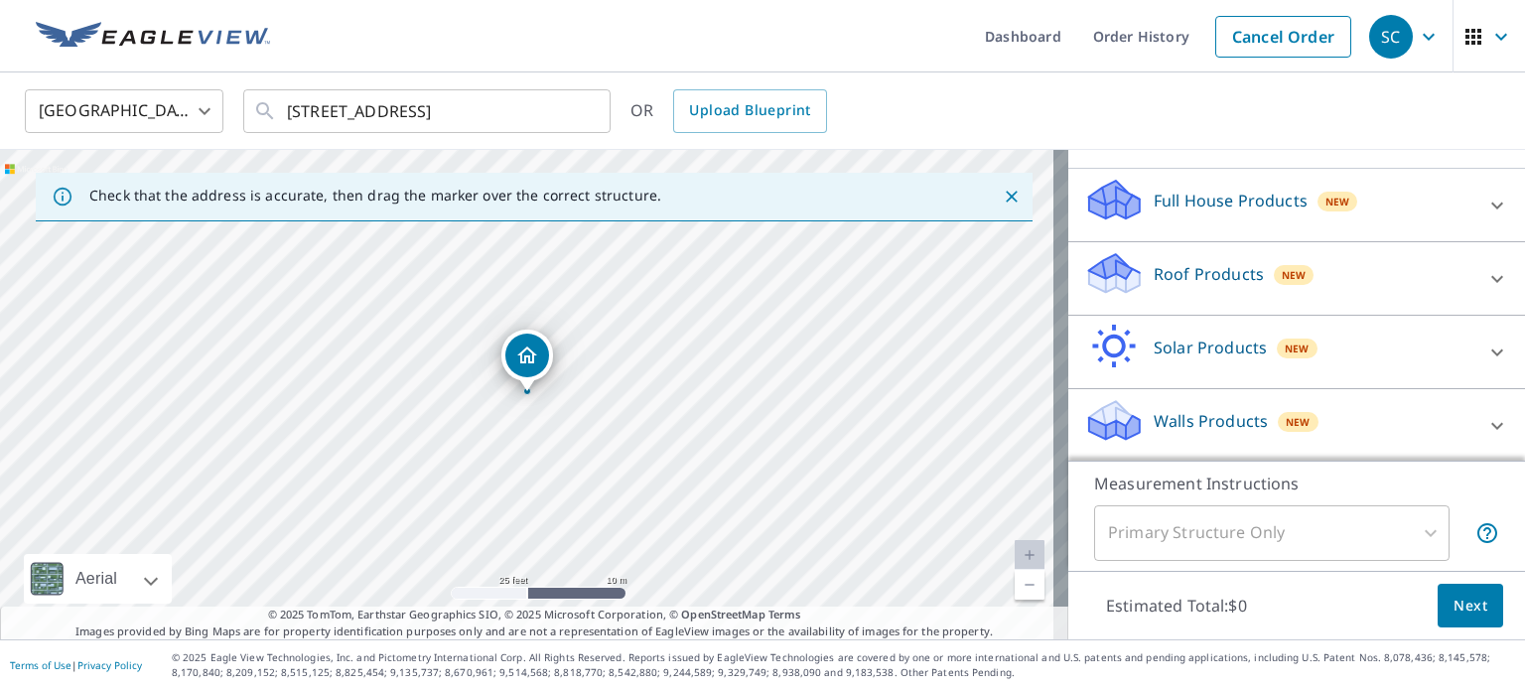
click at [1175, 262] on p "Roof Products" at bounding box center [1209, 274] width 110 height 24
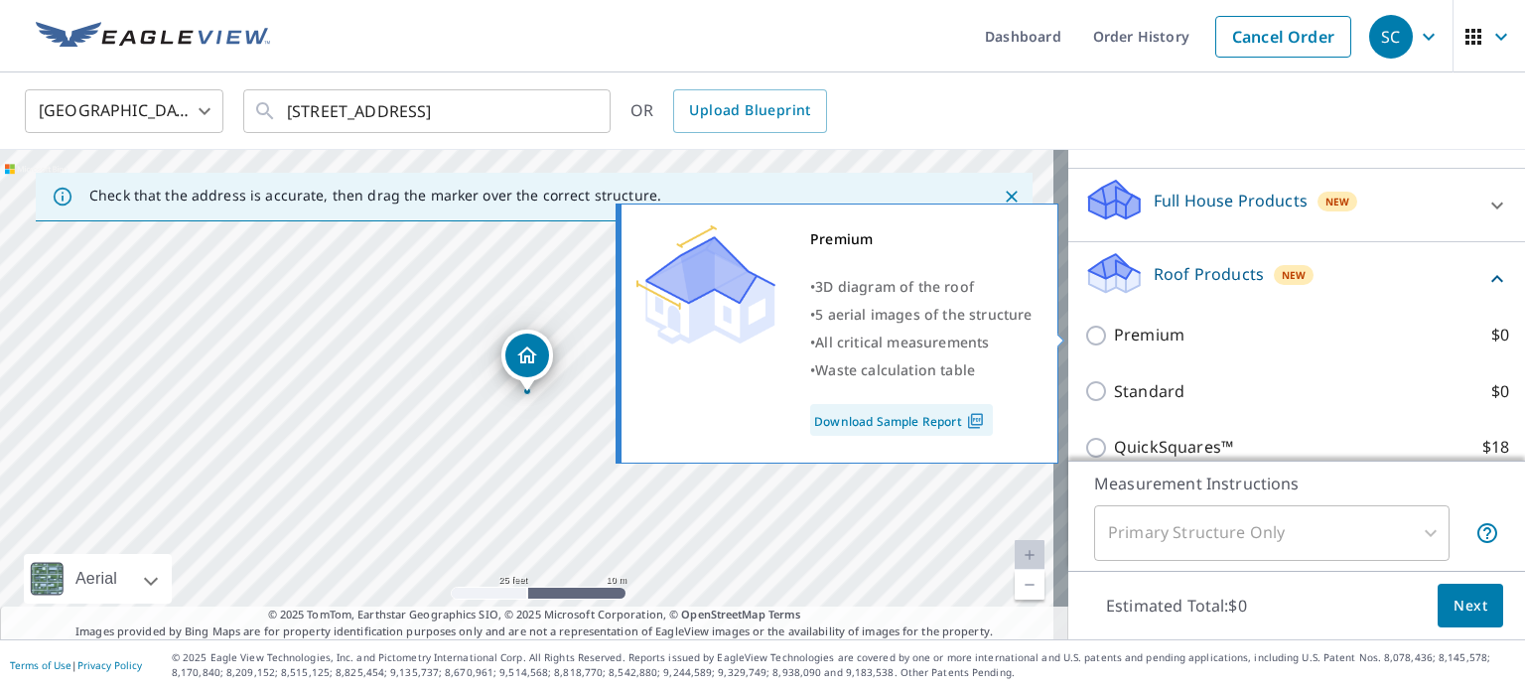
click at [1144, 341] on p "Premium" at bounding box center [1149, 335] width 70 height 25
click at [1114, 341] on input "Premium $0" at bounding box center [1099, 336] width 30 height 24
checkbox input "true"
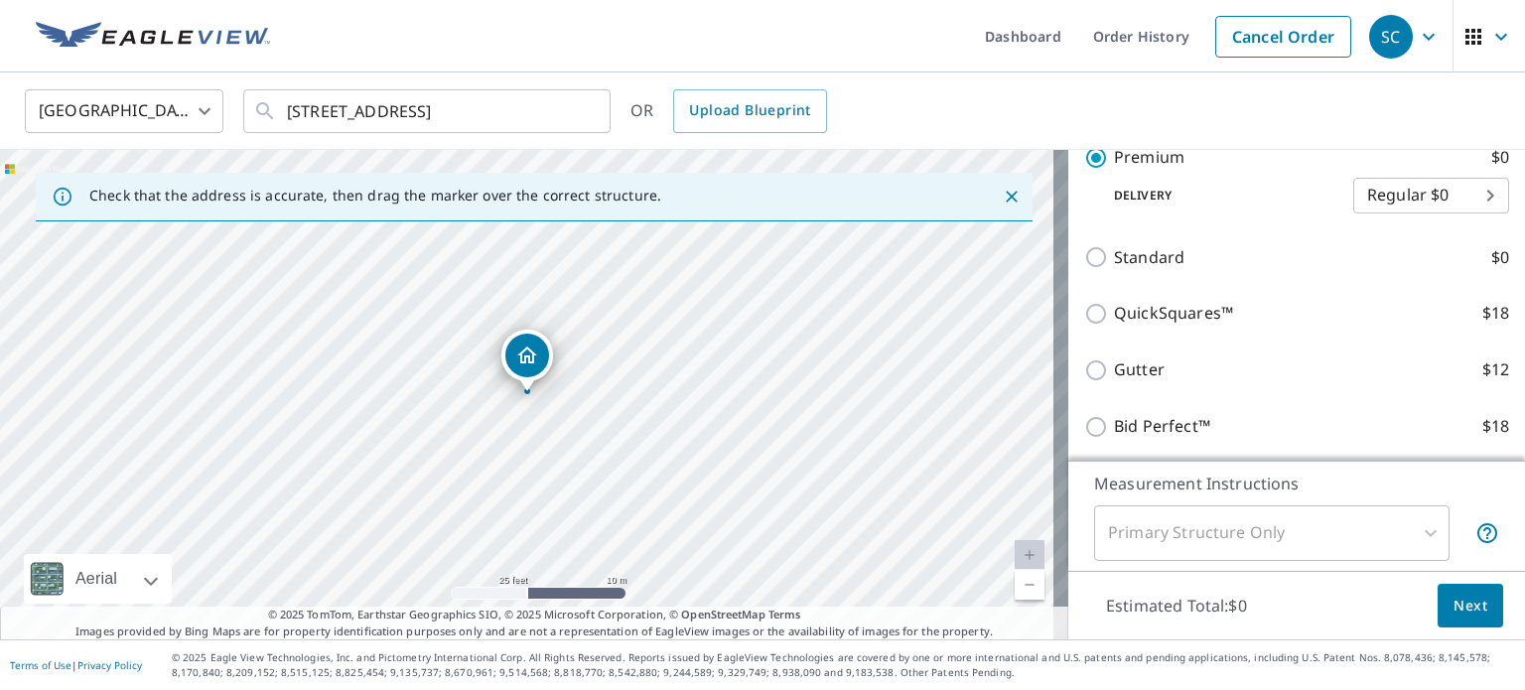
scroll to position [532, 0]
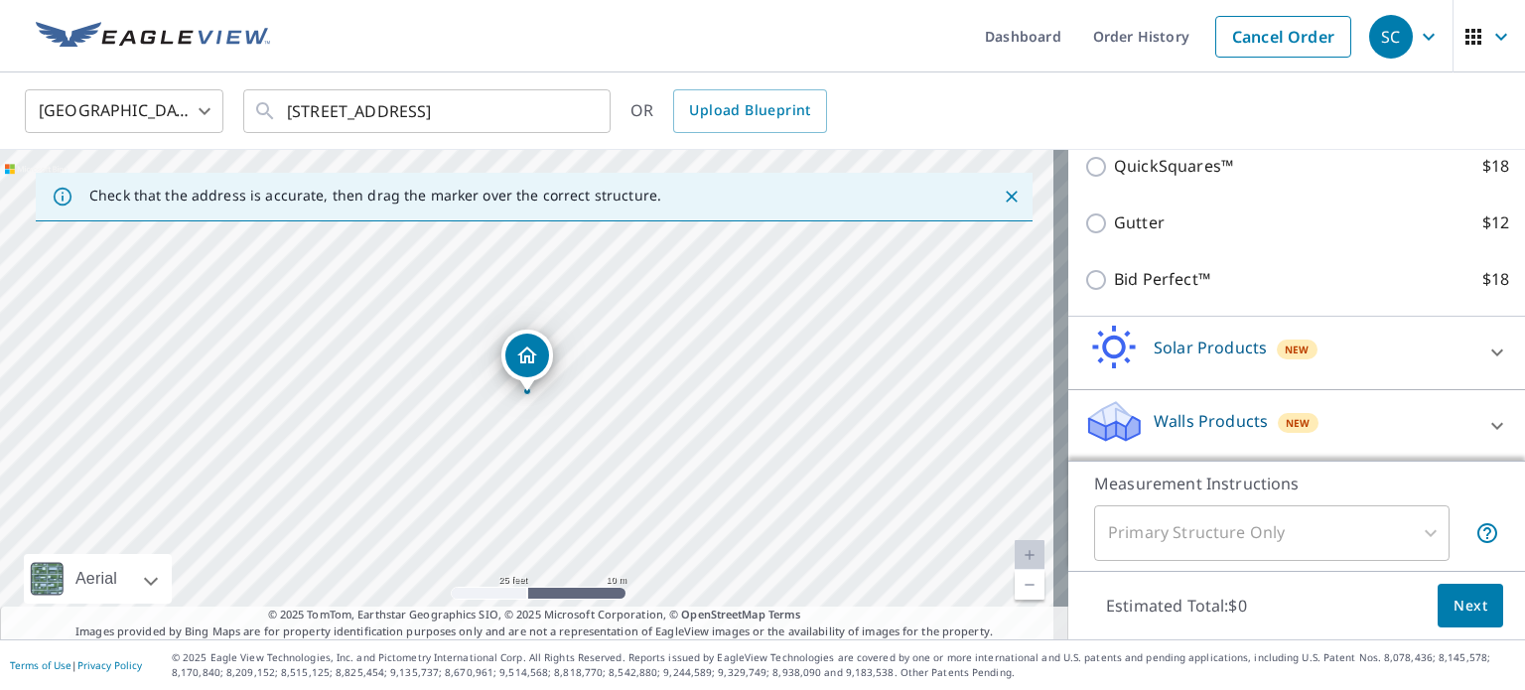
click at [1199, 413] on p "Walls Products" at bounding box center [1211, 421] width 114 height 24
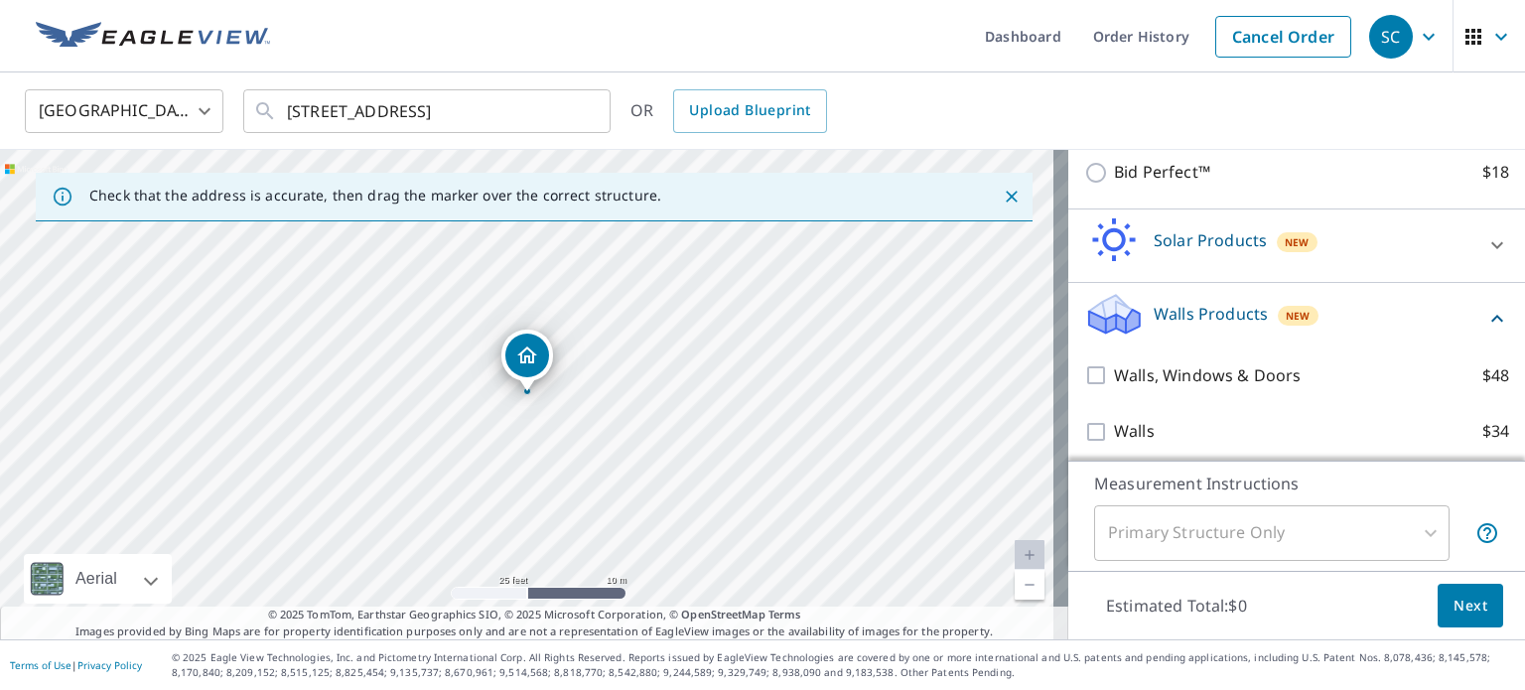
scroll to position [643, 0]
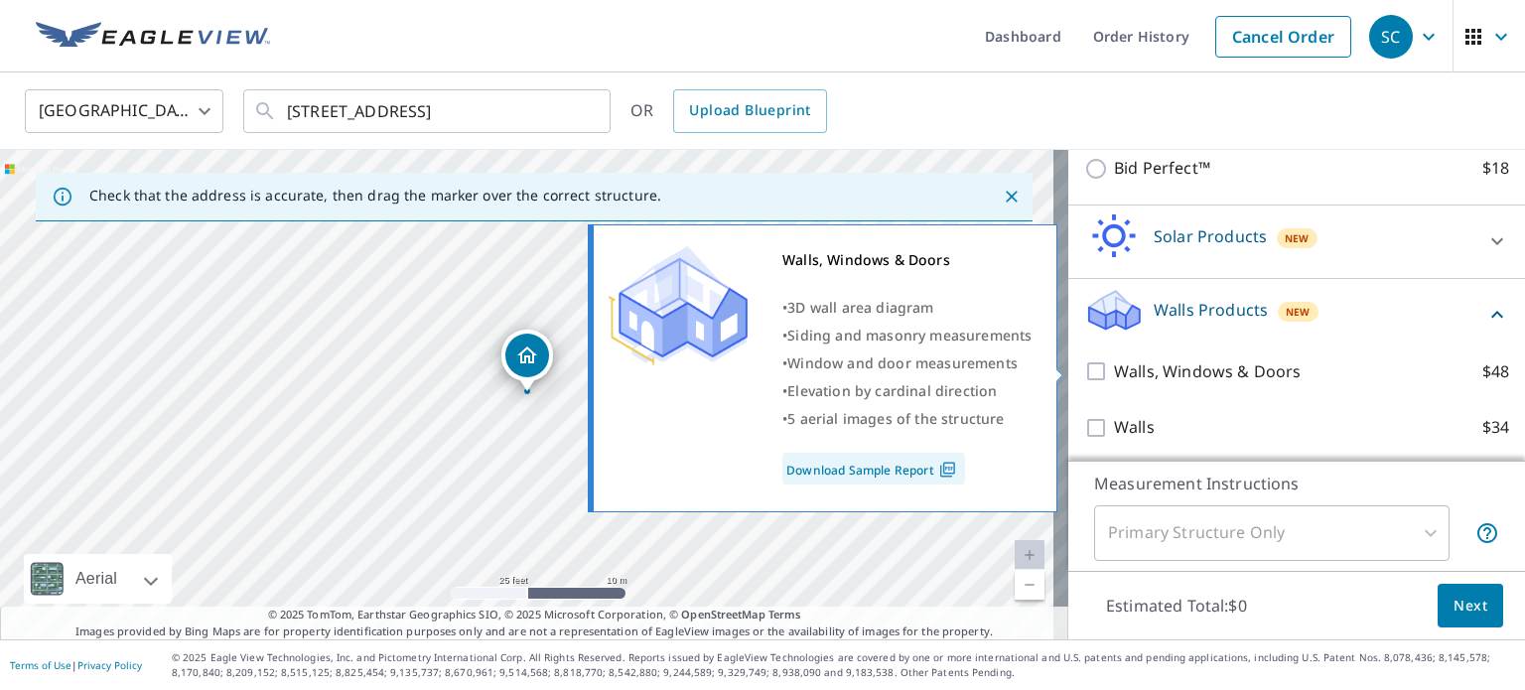
click at [1164, 360] on p "Walls, Windows & Doors" at bounding box center [1207, 371] width 187 height 25
click at [1114, 360] on input "Walls, Windows & Doors $48" at bounding box center [1099, 371] width 30 height 24
checkbox input "true"
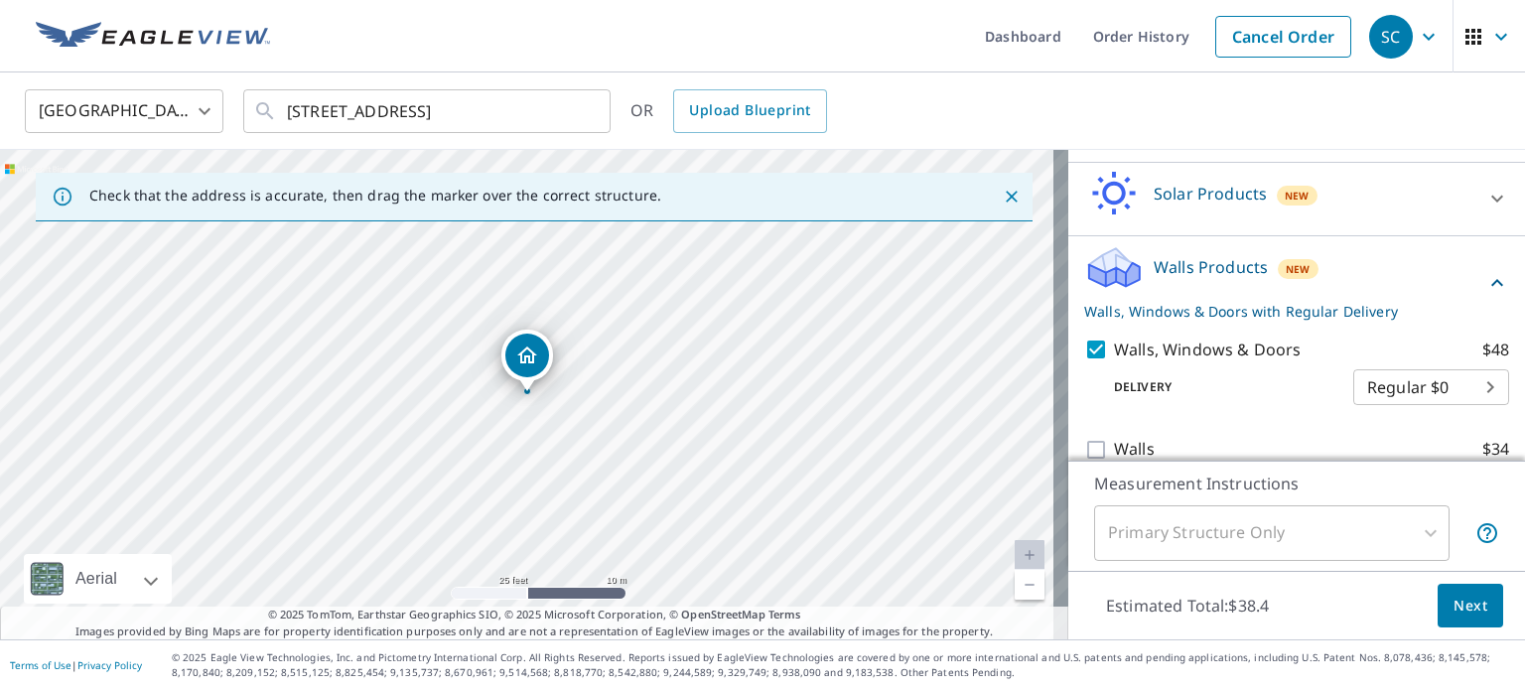
scroll to position [708, 0]
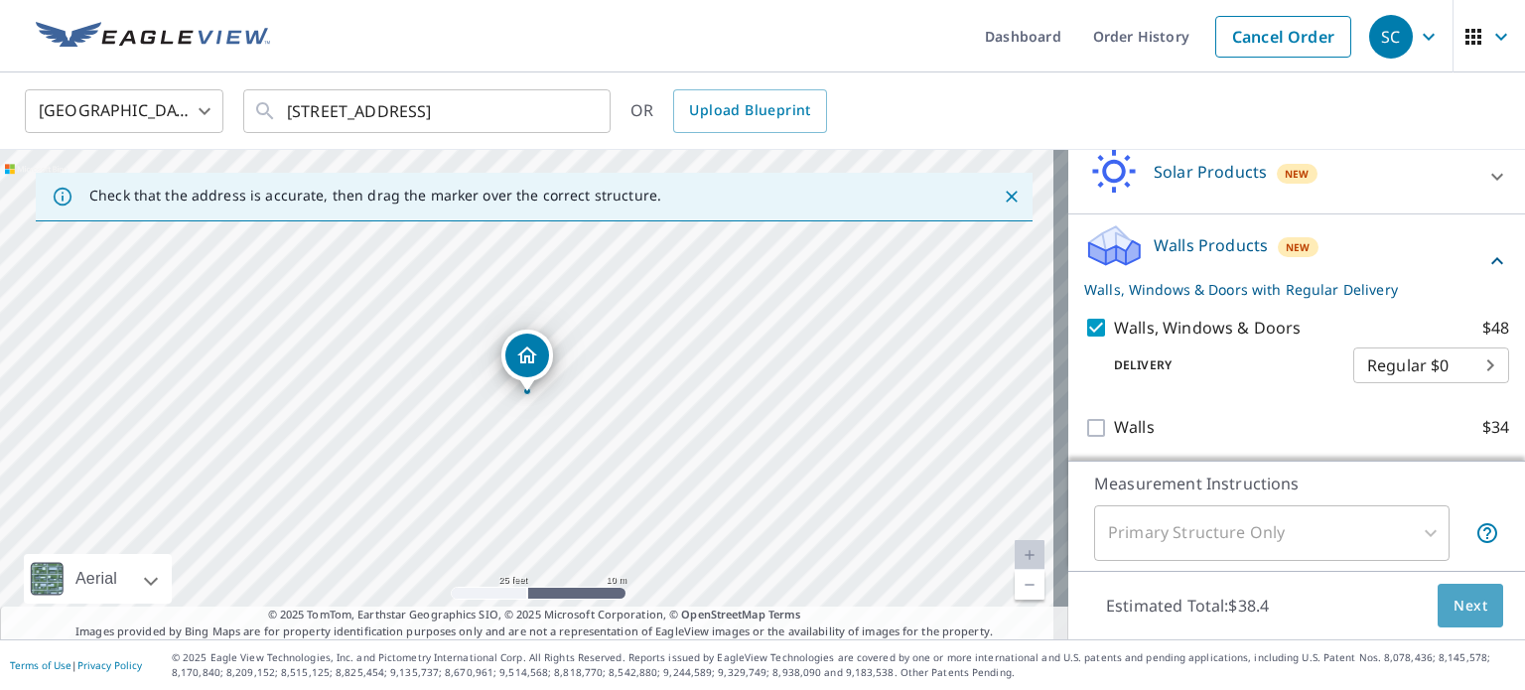
click at [1458, 603] on span "Next" at bounding box center [1471, 606] width 34 height 25
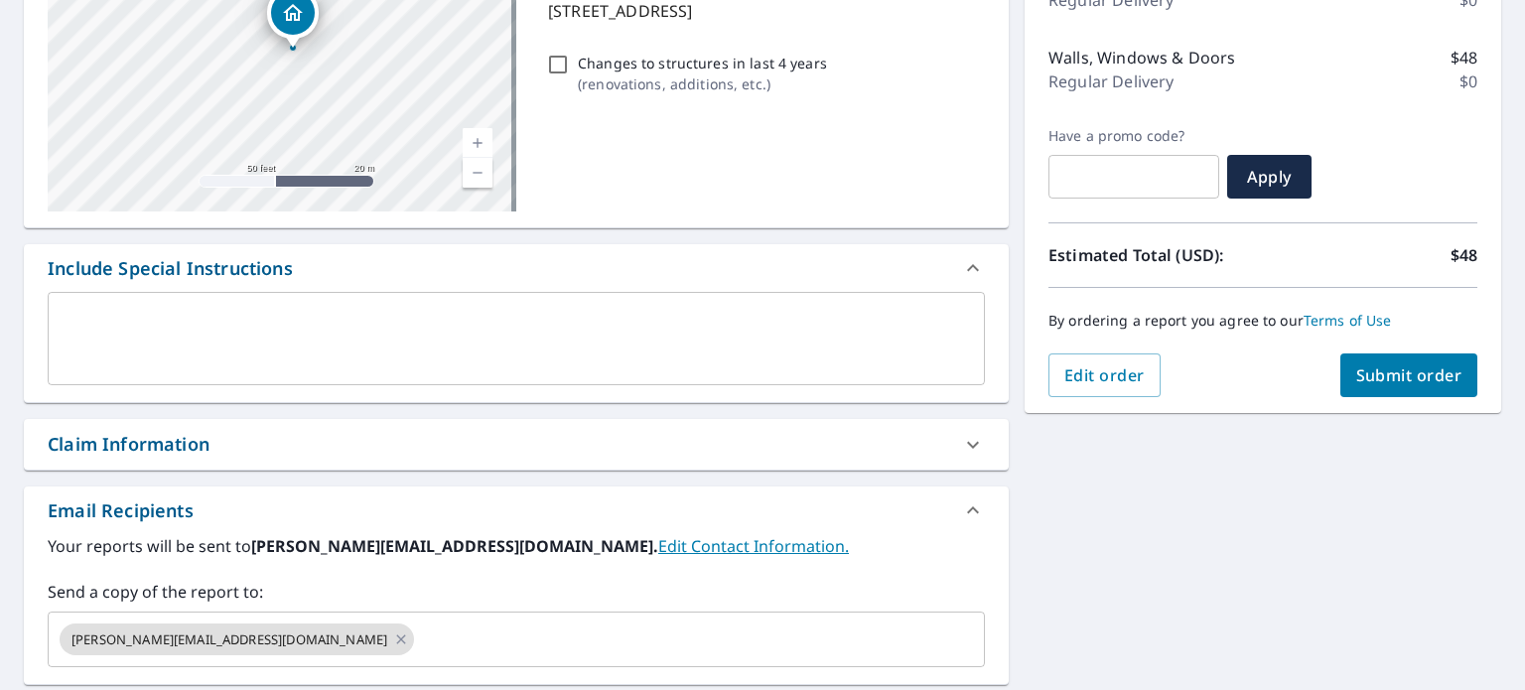
scroll to position [496, 0]
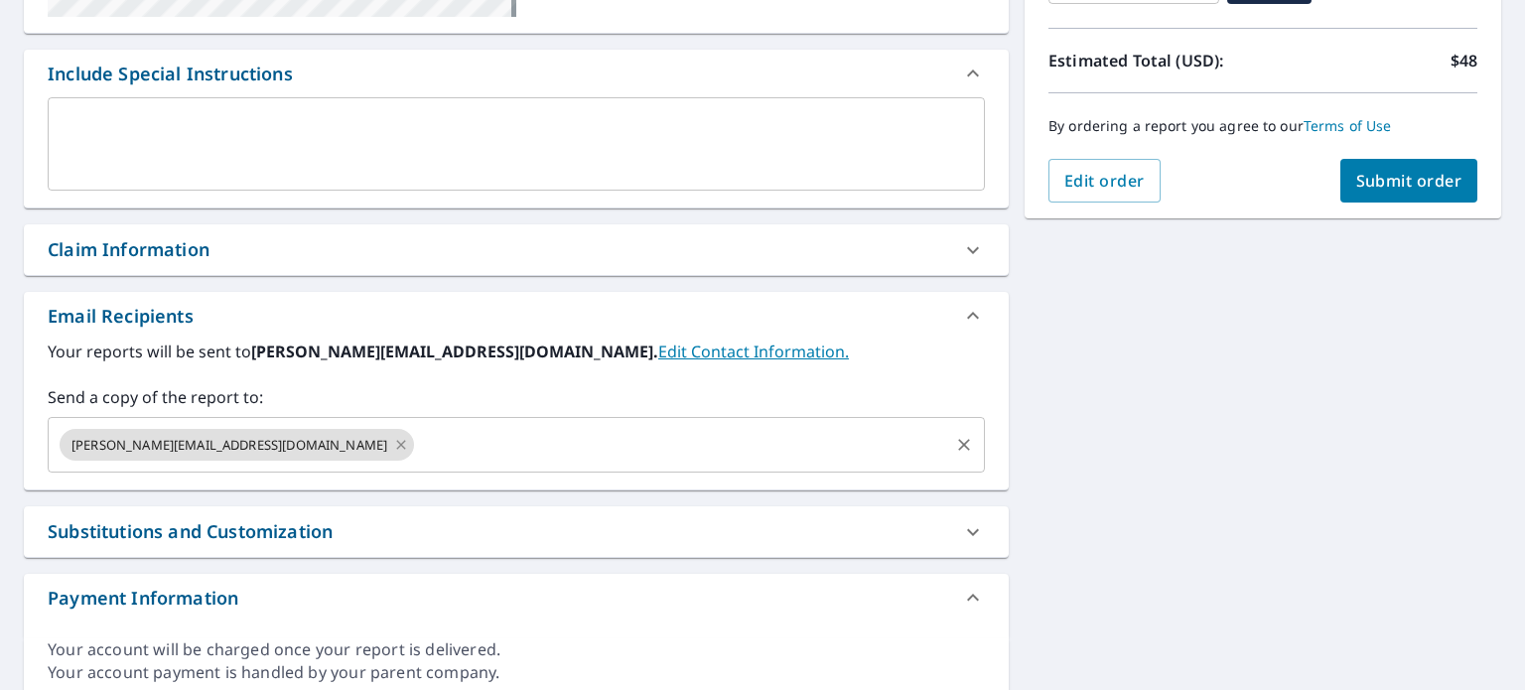
click at [396, 442] on icon at bounding box center [400, 444] width 9 height 9
checkbox input "true"
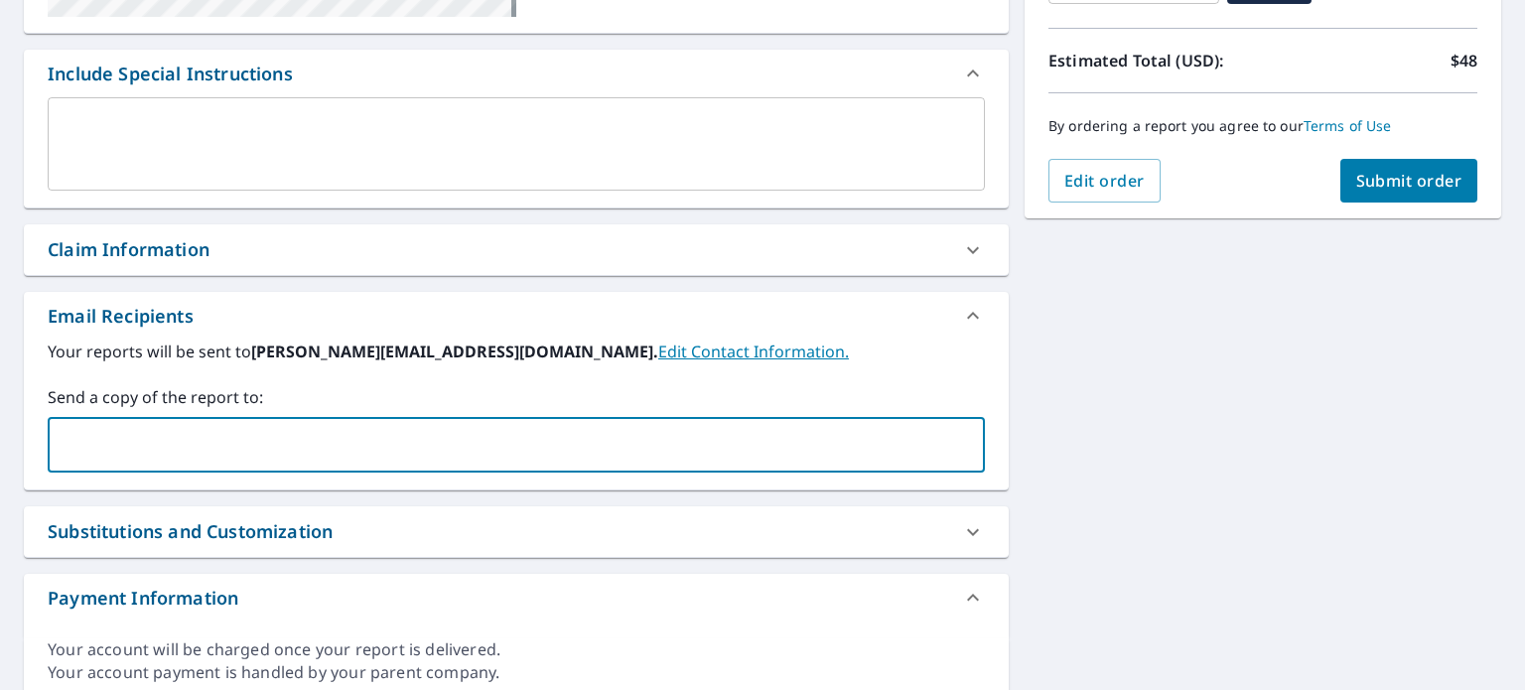
click at [235, 442] on input "text" at bounding box center [502, 445] width 890 height 38
type input "[PERSON_NAME][EMAIL_ADDRESS][DOMAIN_NAME]"
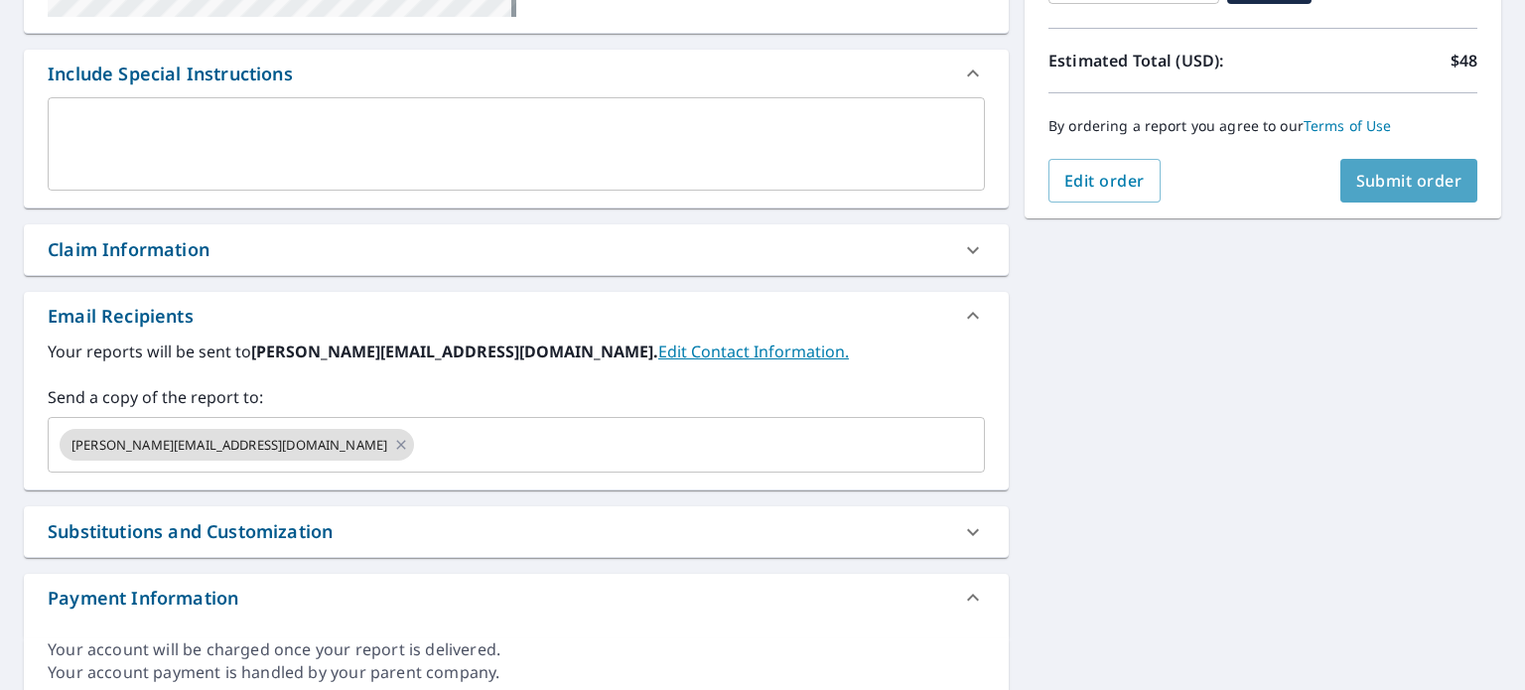
click at [1410, 197] on button "Submit order" at bounding box center [1409, 181] width 138 height 44
checkbox input "true"
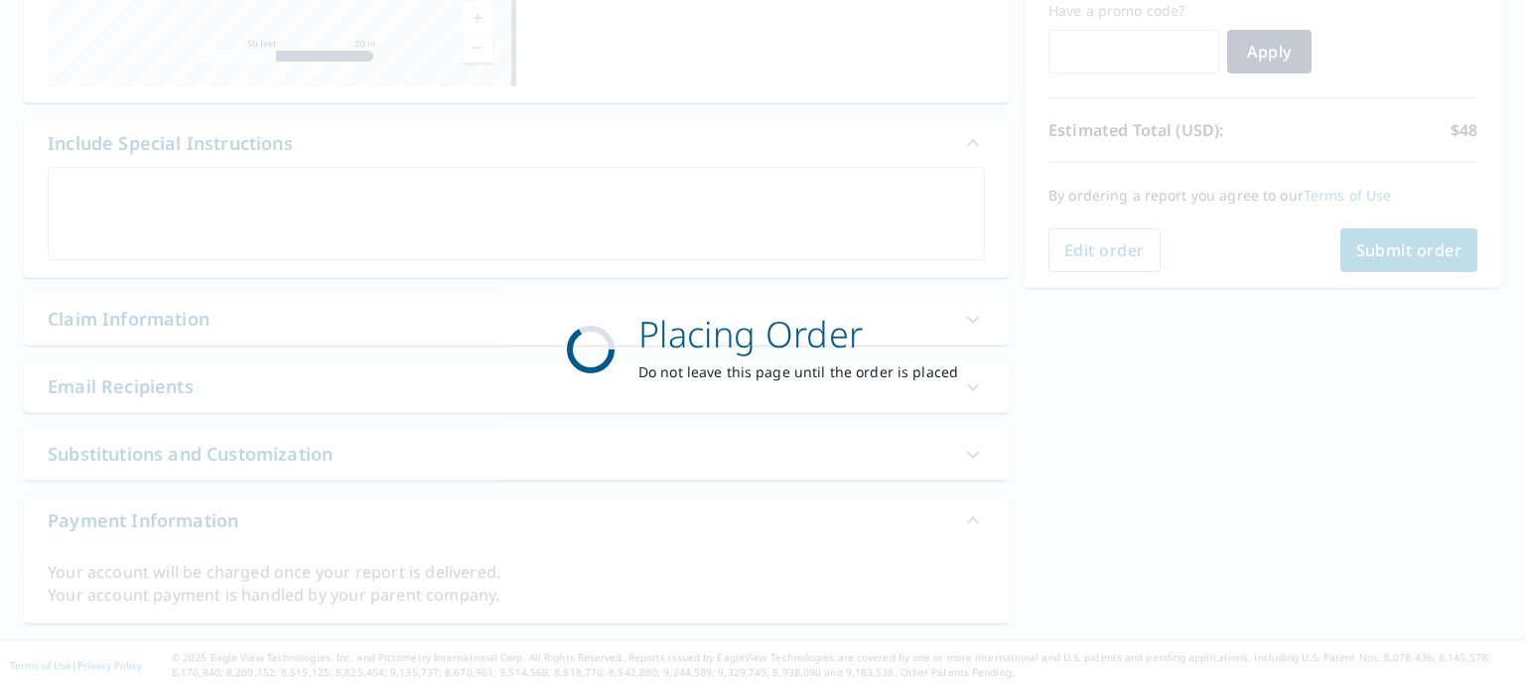
scroll to position [425, 0]
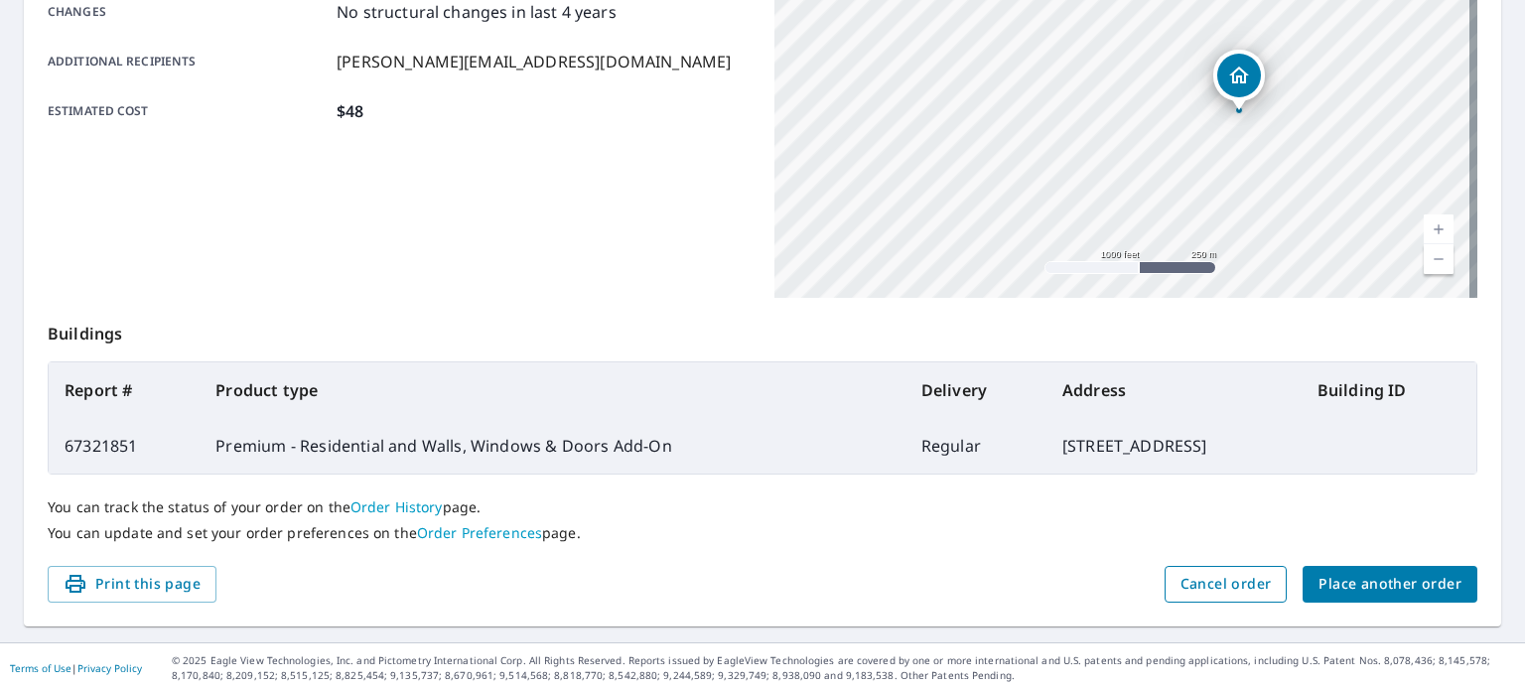
scroll to position [477, 0]
click at [1347, 587] on span "Place another order" at bounding box center [1390, 583] width 143 height 25
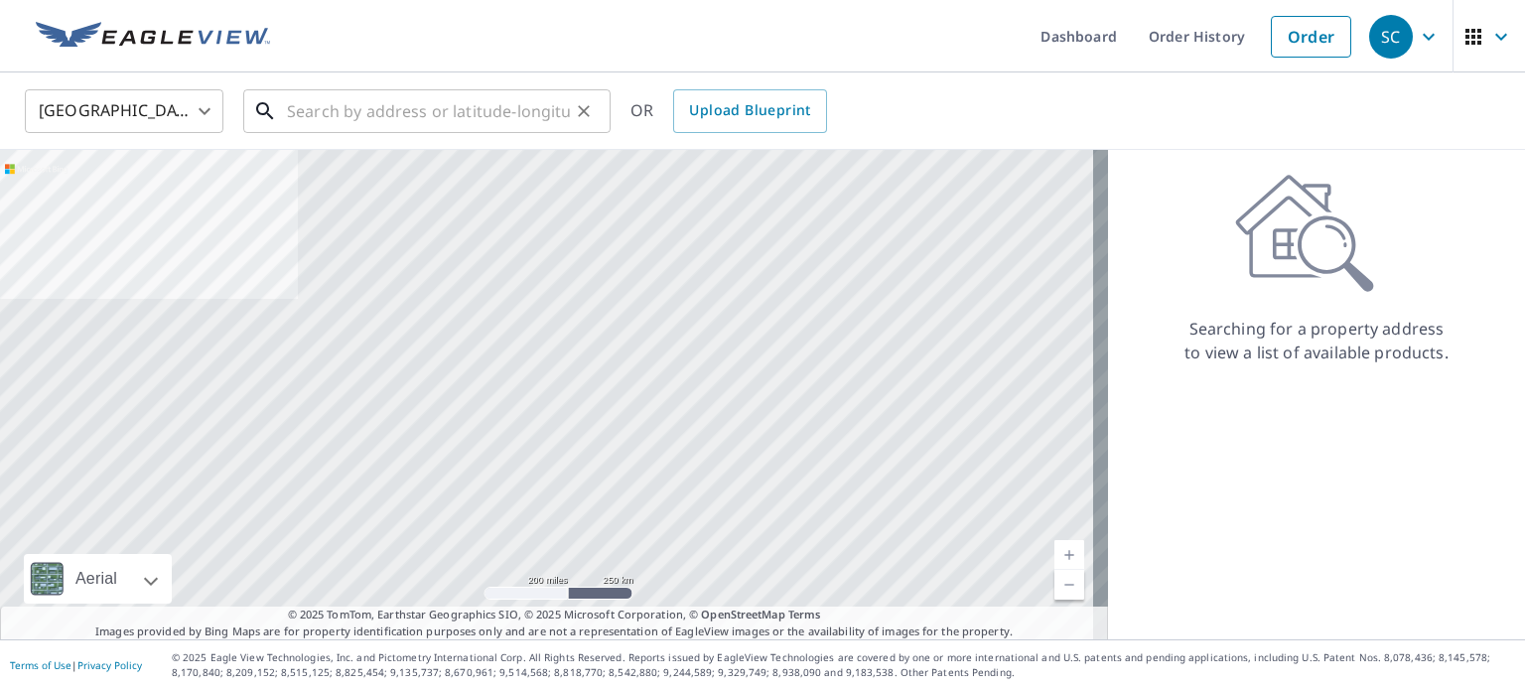
click at [369, 106] on input "text" at bounding box center [428, 111] width 283 height 56
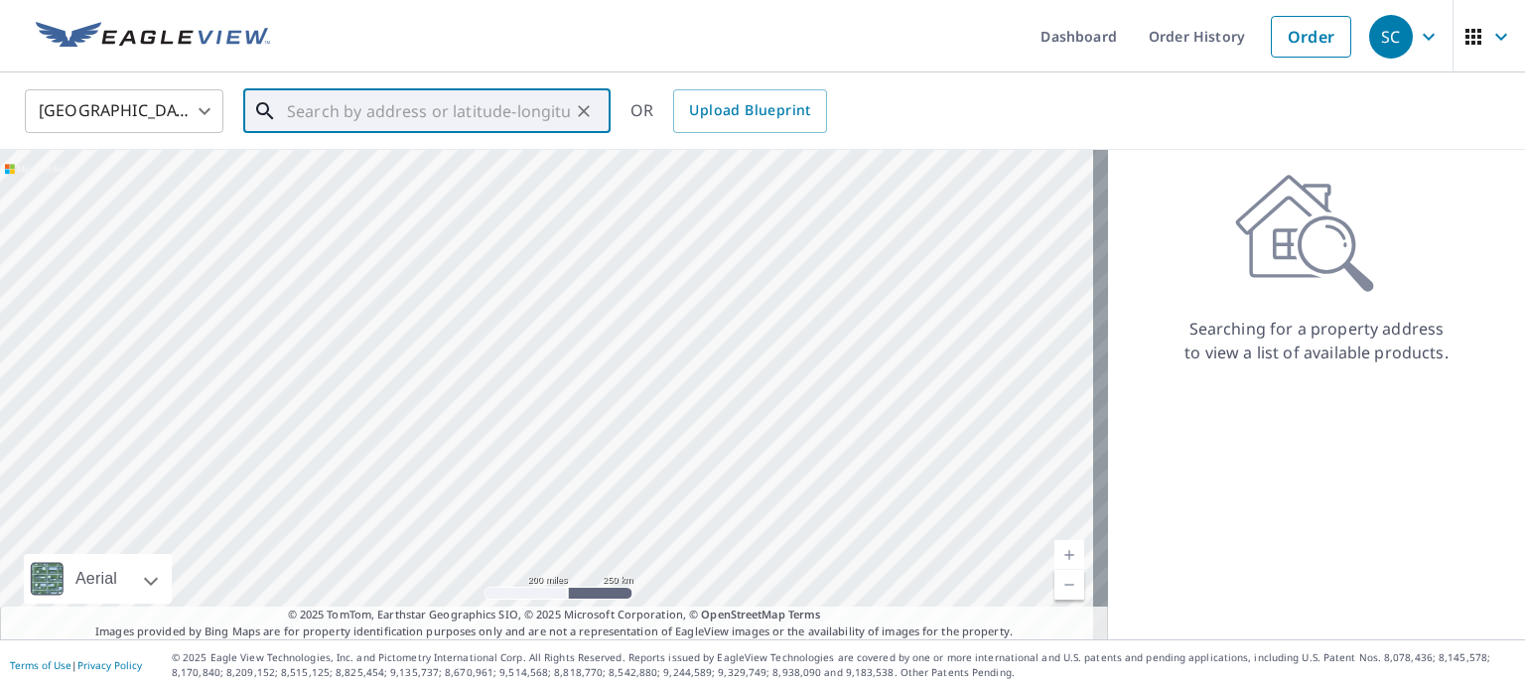
paste input "[STREET_ADDRESS]"
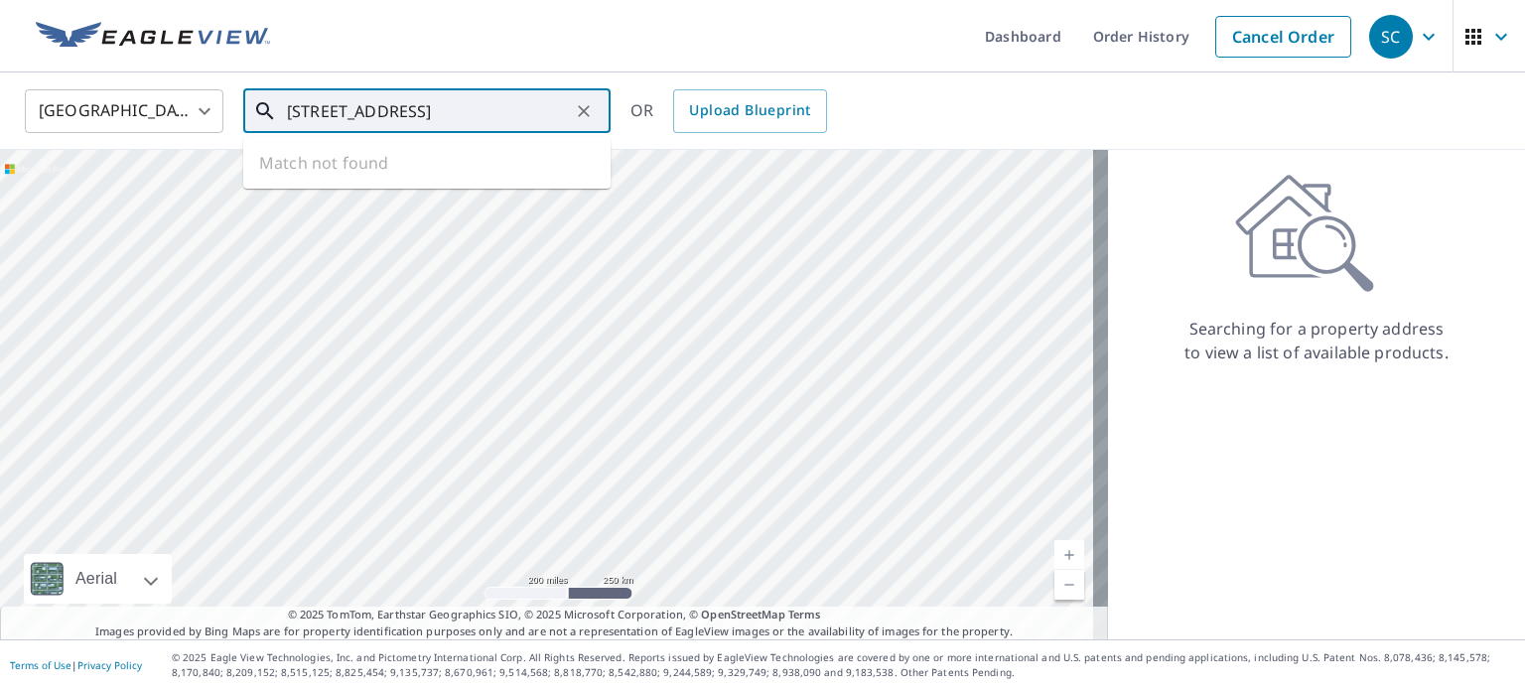
scroll to position [0, 90]
type input "[STREET_ADDRESS]"
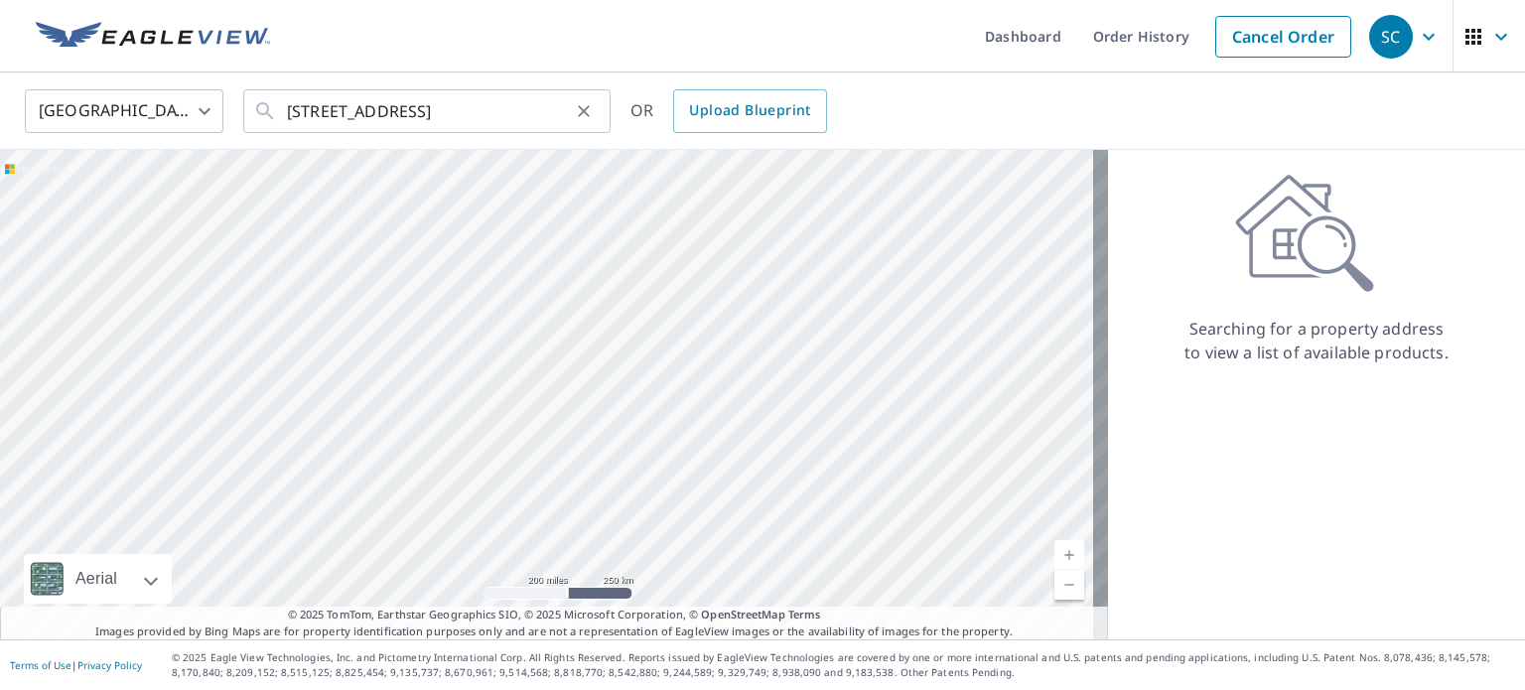
scroll to position [0, 0]
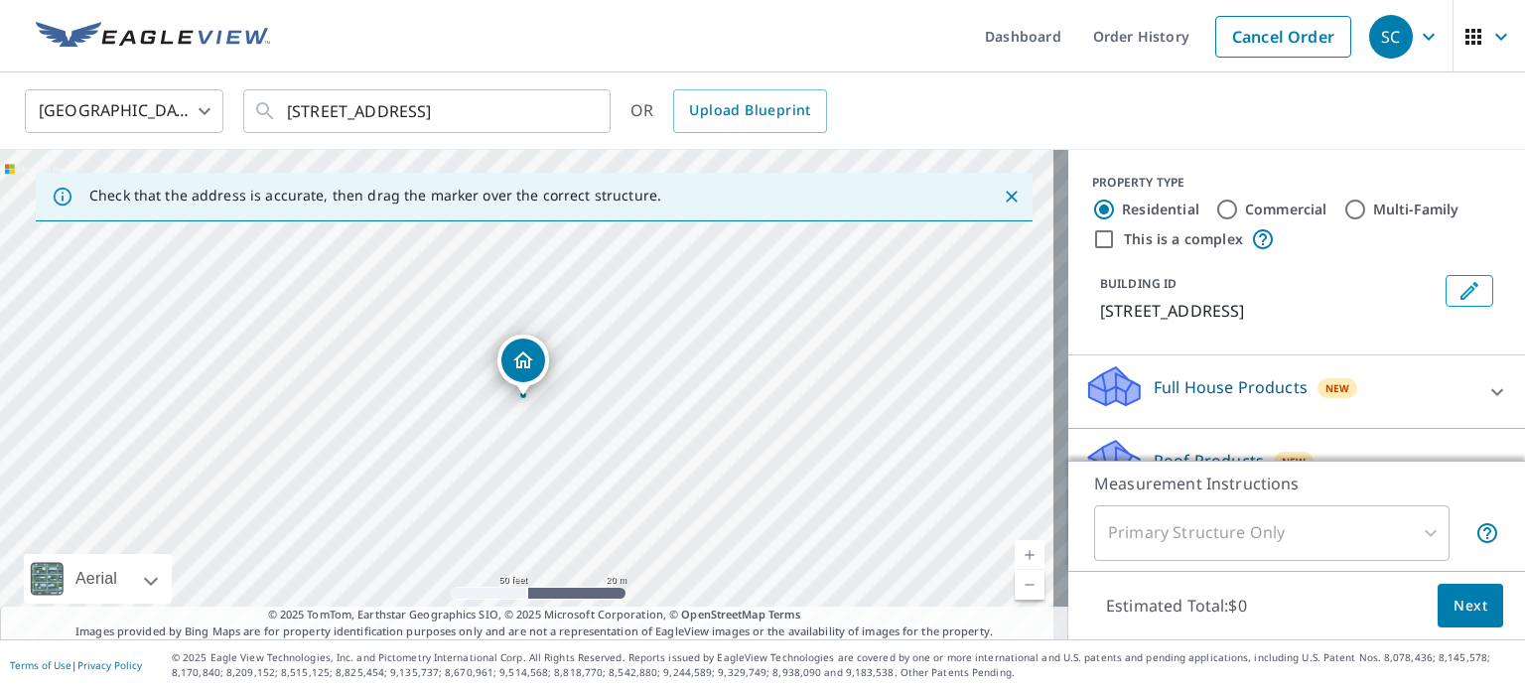
drag, startPoint x: 522, startPoint y: 372, endPoint x: 535, endPoint y: 371, distance: 12.9
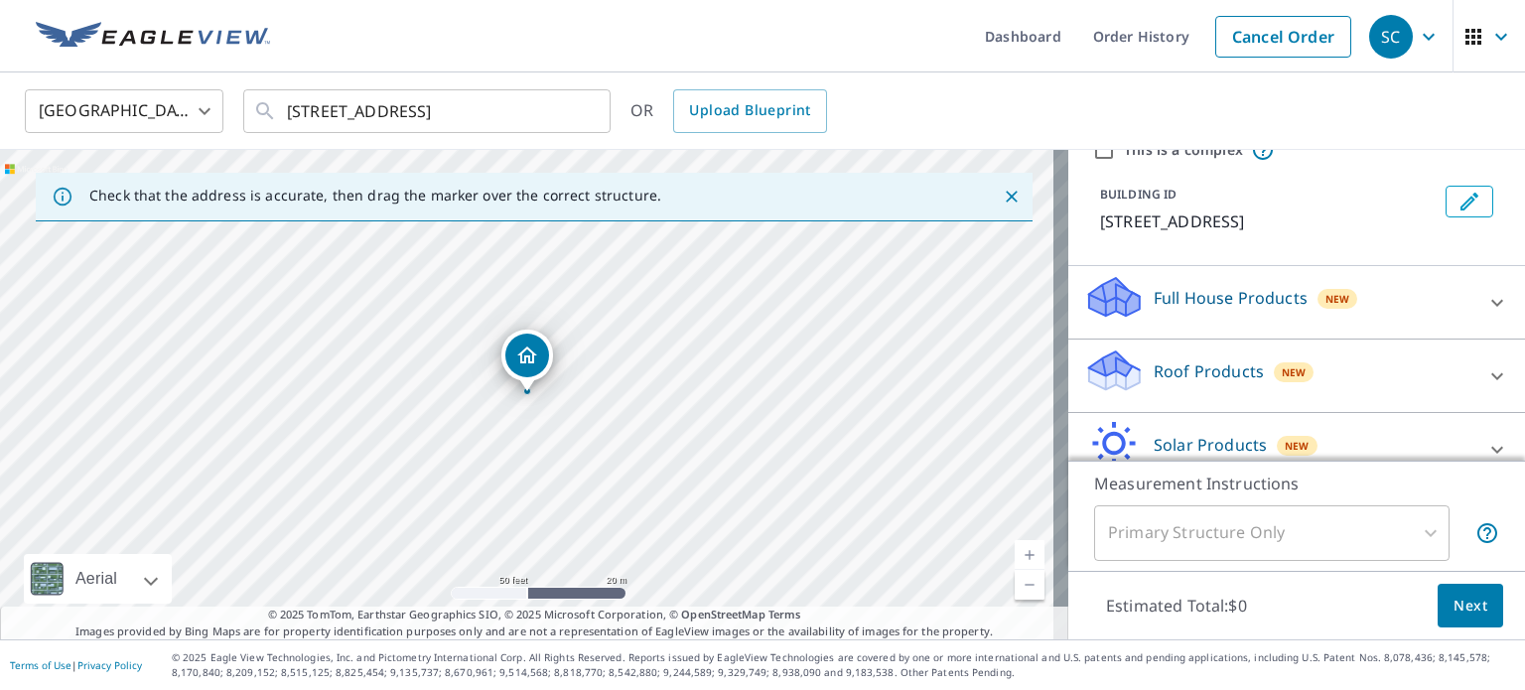
scroll to position [210, 0]
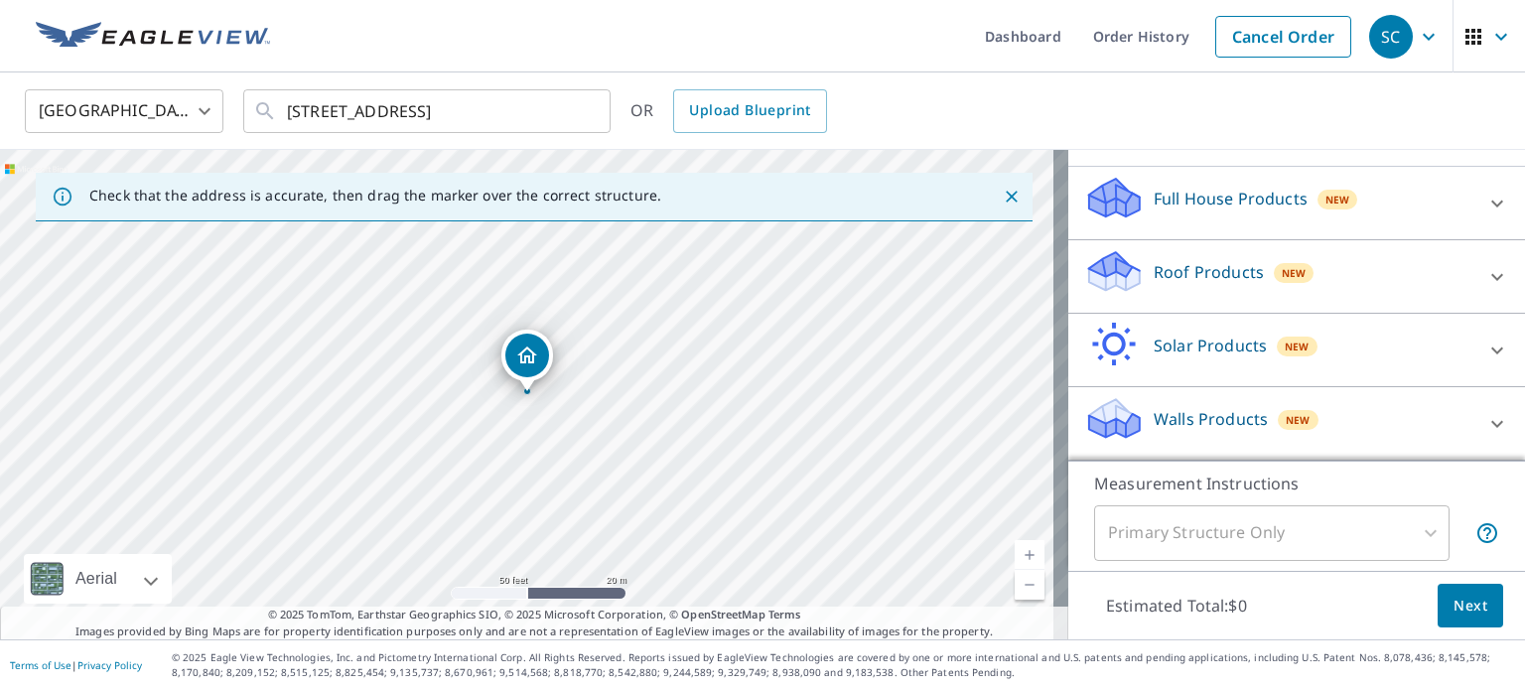
click at [1164, 418] on p "Walls Products" at bounding box center [1211, 419] width 114 height 24
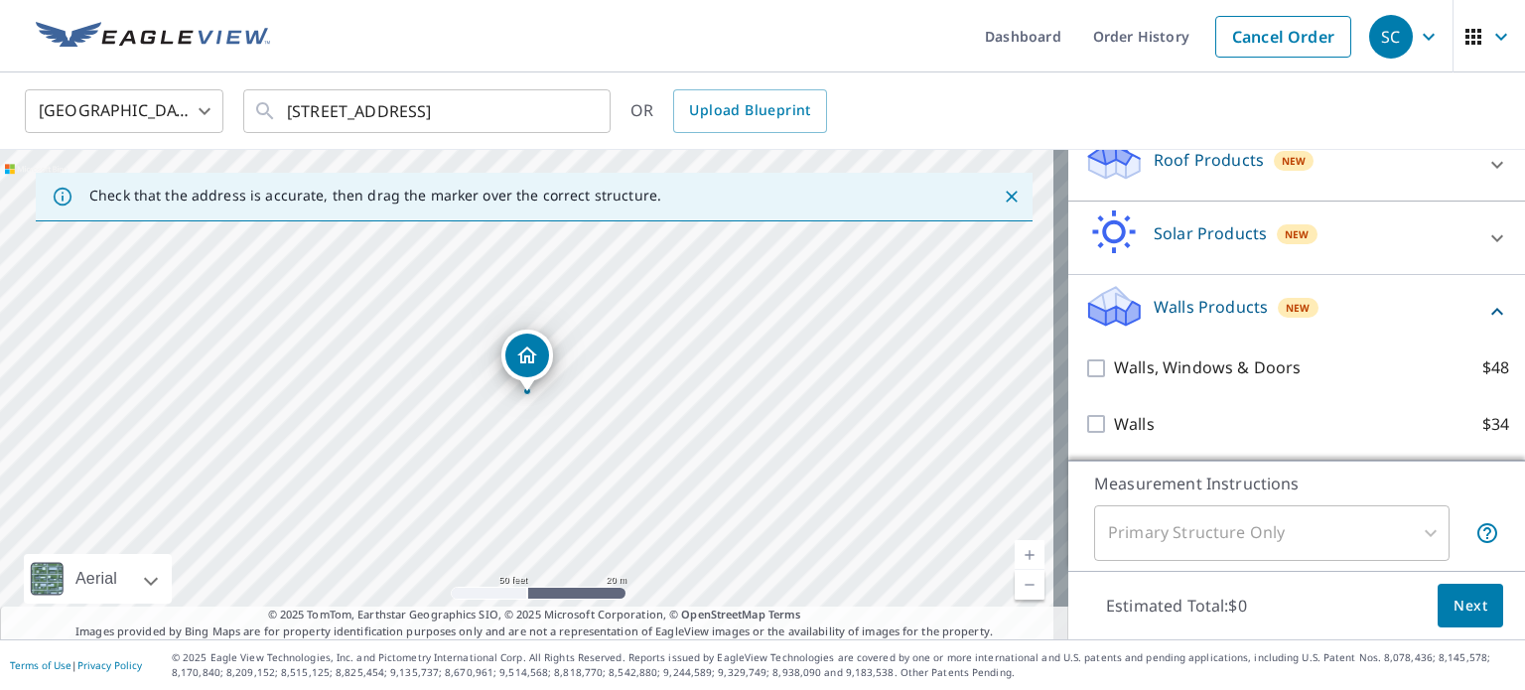
scroll to position [323, 0]
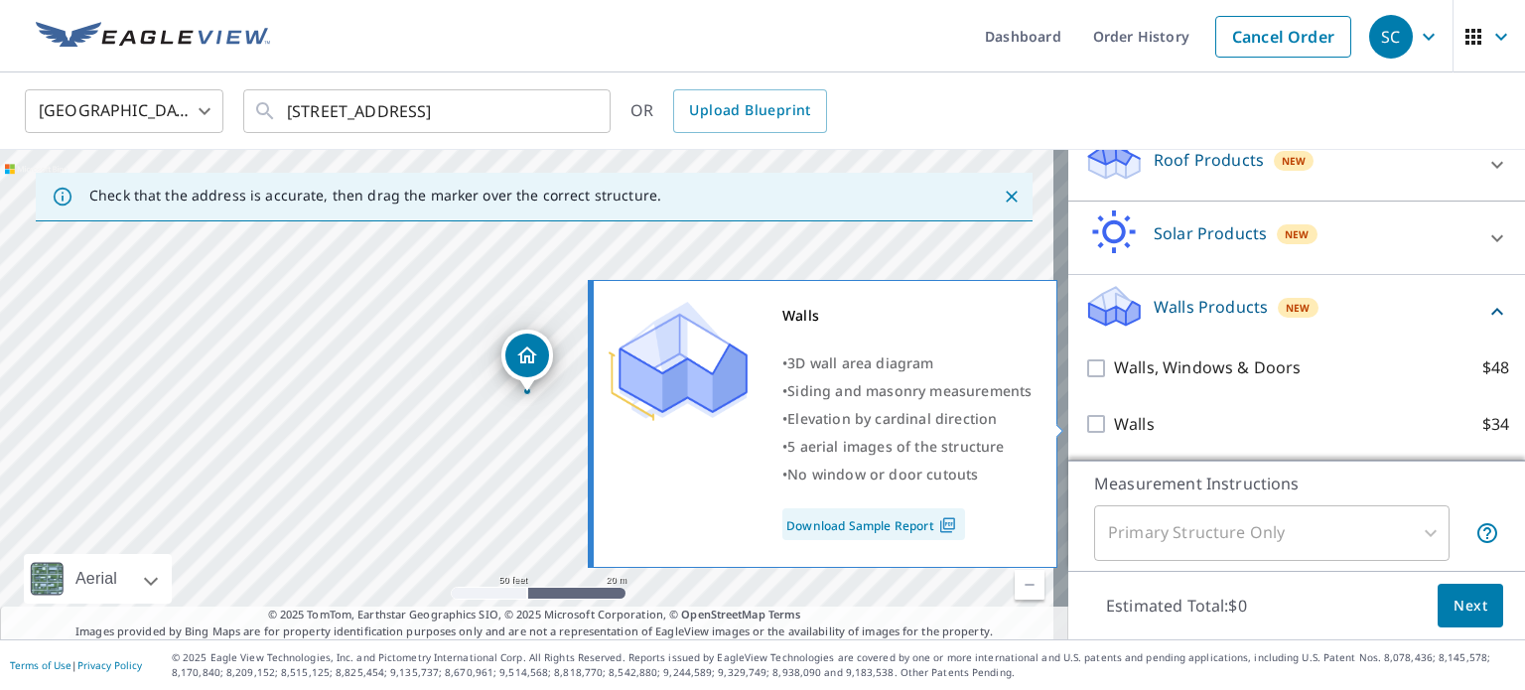
click at [1114, 422] on p "Walls" at bounding box center [1134, 424] width 41 height 25
click at [1100, 422] on input "Walls $34" at bounding box center [1099, 424] width 30 height 24
checkbox input "true"
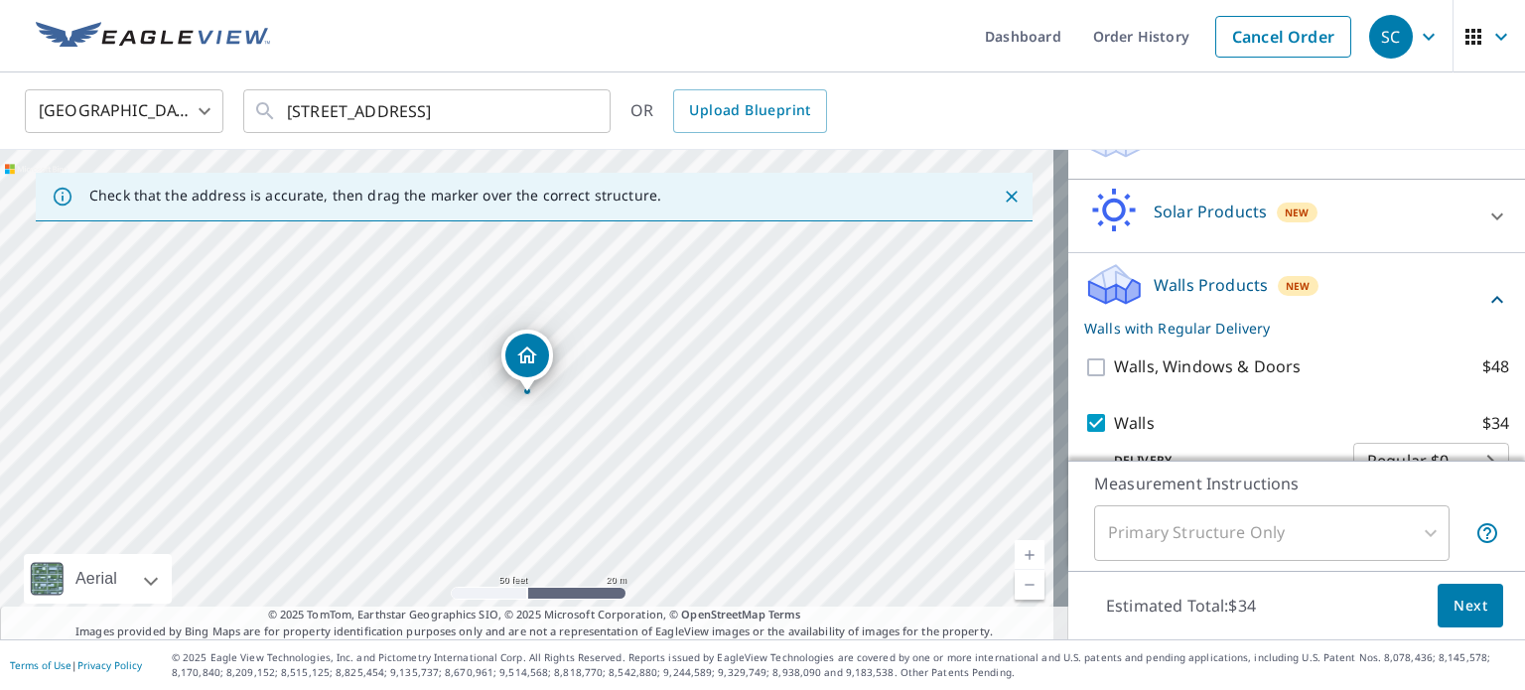
click at [1458, 602] on span "Next" at bounding box center [1471, 606] width 34 height 25
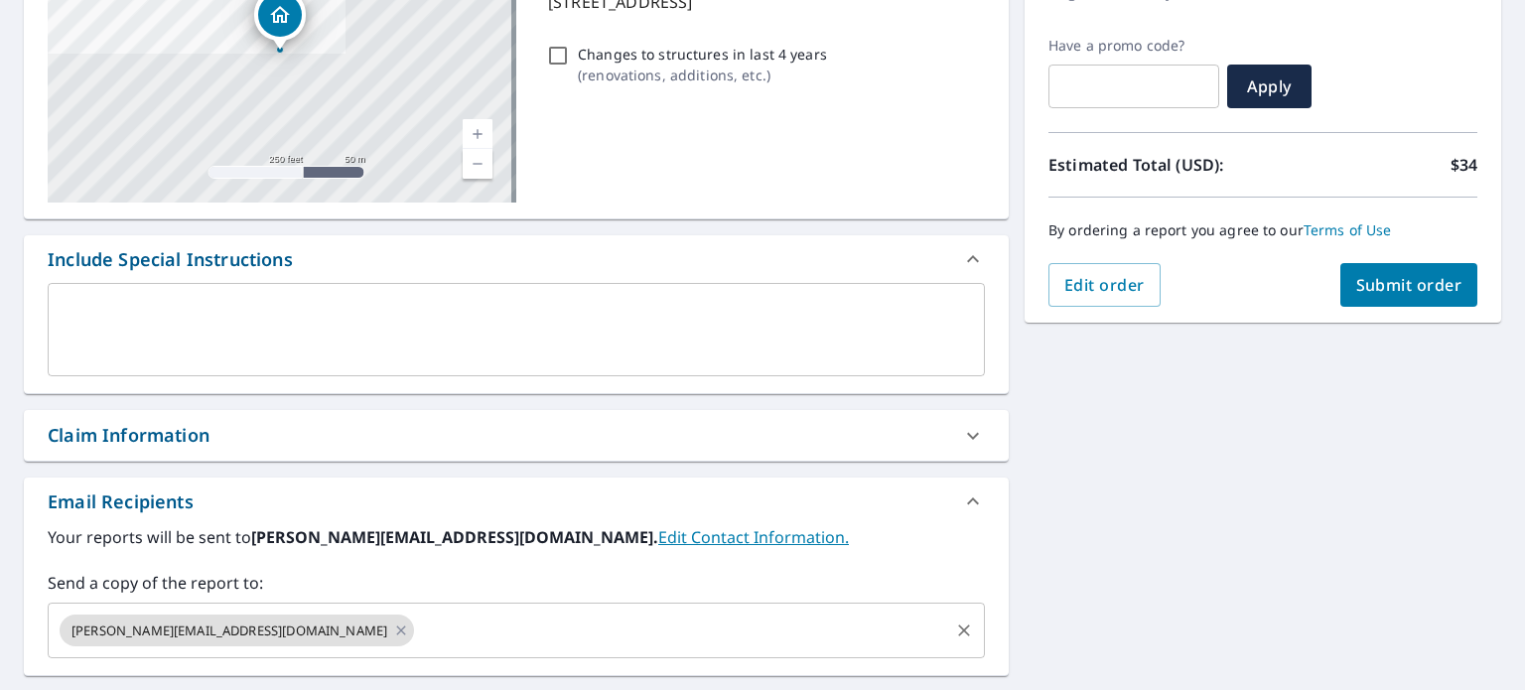
scroll to position [572, 0]
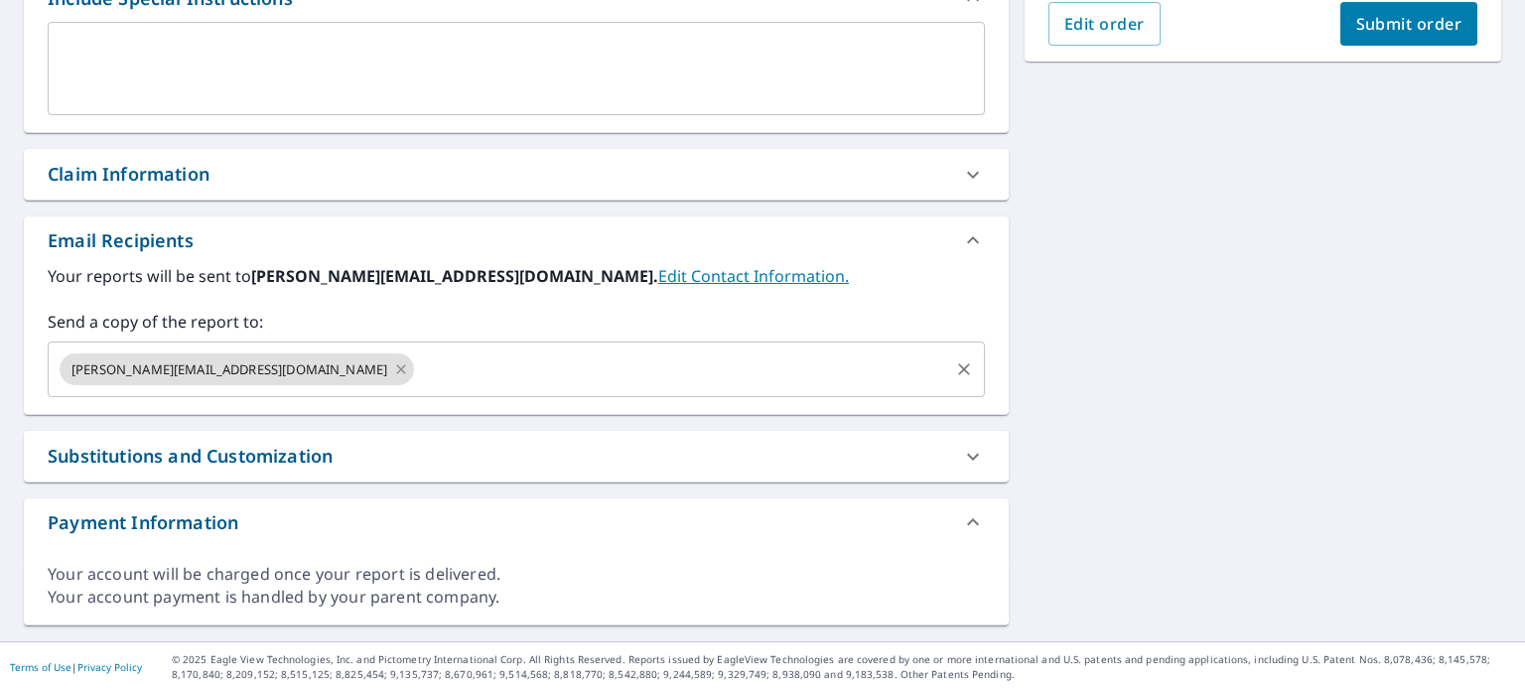
click at [393, 372] on icon at bounding box center [401, 369] width 16 height 22
checkbox input "true"
click at [236, 372] on input "text" at bounding box center [502, 369] width 890 height 38
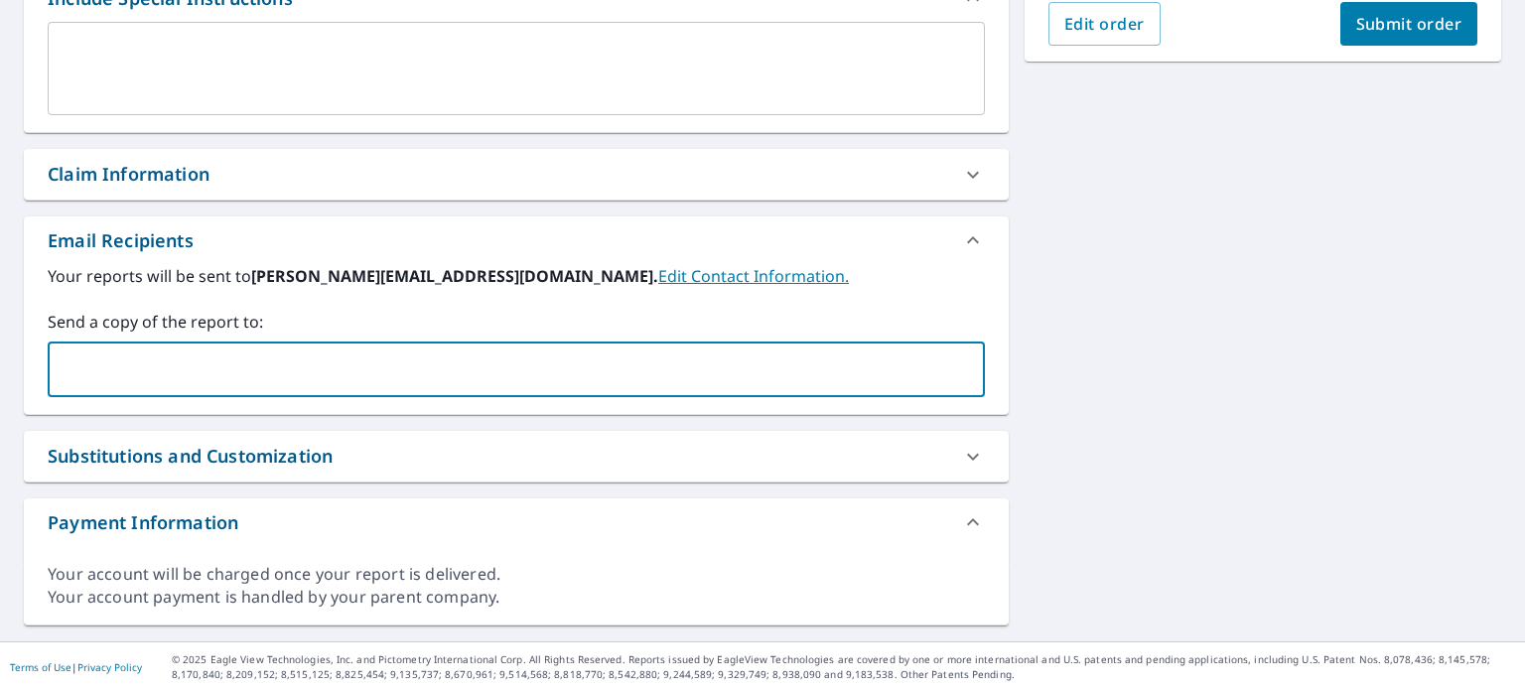
type input "[PERSON_NAME][EMAIL_ADDRESS][DOMAIN_NAME]"
click at [1387, 14] on span "Submit order" at bounding box center [1409, 24] width 106 height 22
checkbox input "true"
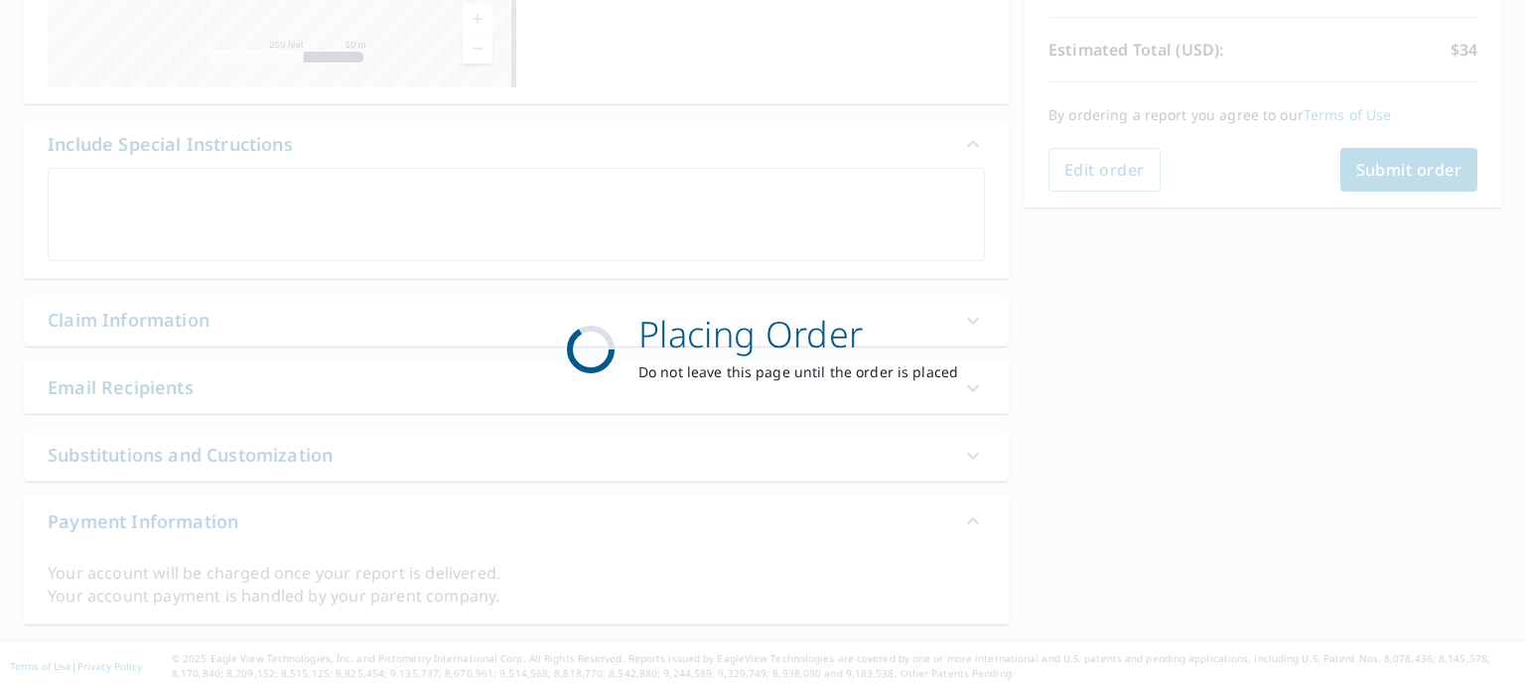
scroll to position [425, 0]
